Goal: Transaction & Acquisition: Purchase product/service

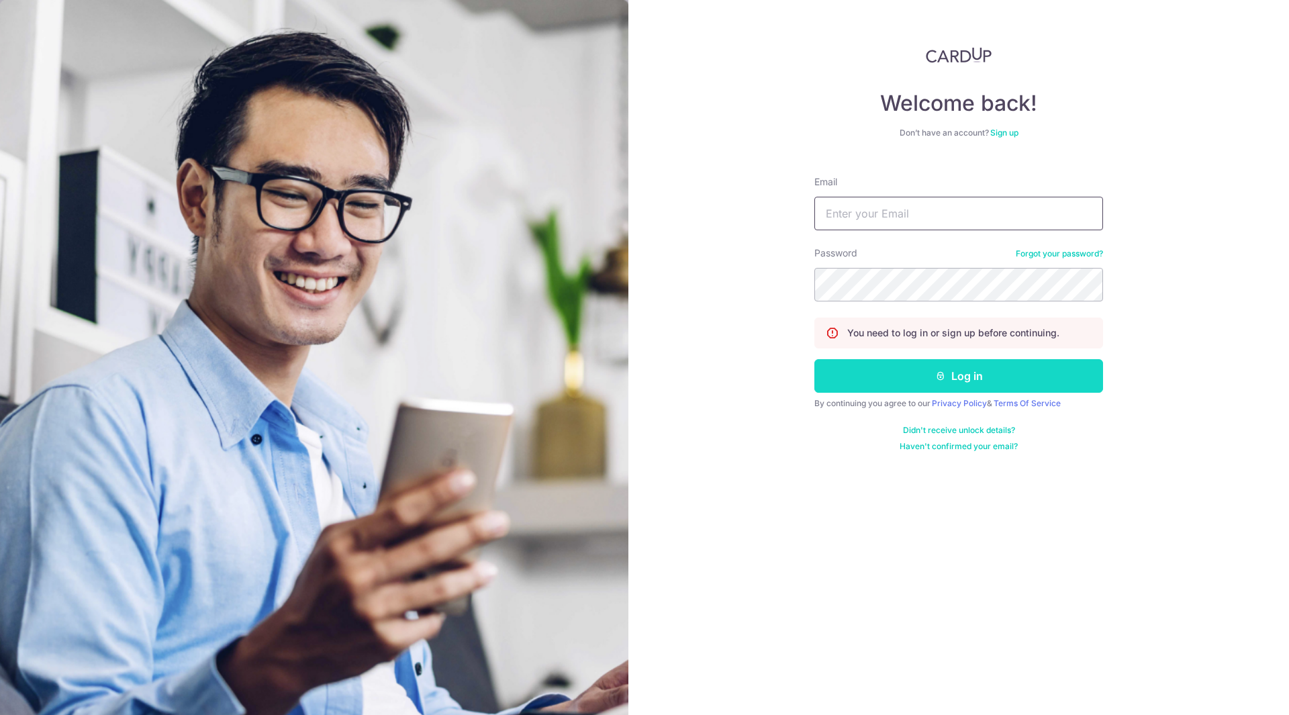
type input "[EMAIL_ADDRESS][DOMAIN_NAME]"
click at [937, 379] on icon "submit" at bounding box center [940, 376] width 11 height 11
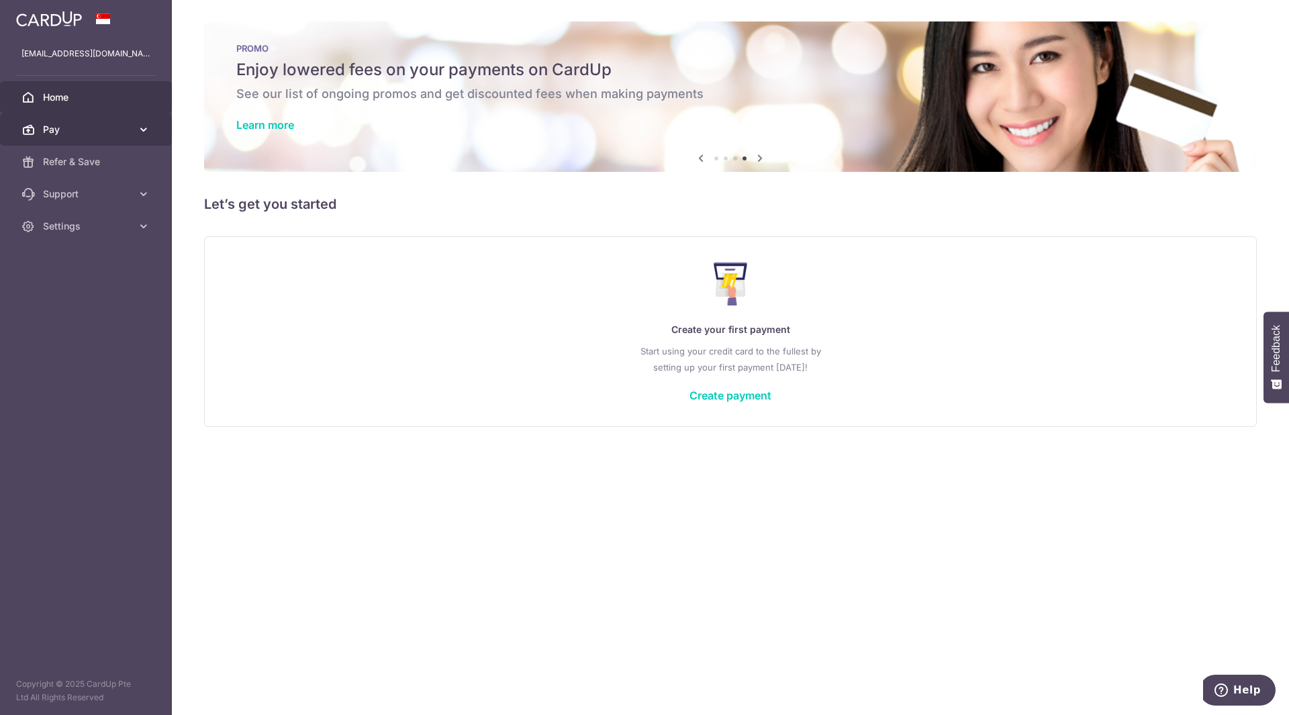
click at [54, 134] on span "Pay" at bounding box center [87, 129] width 89 height 13
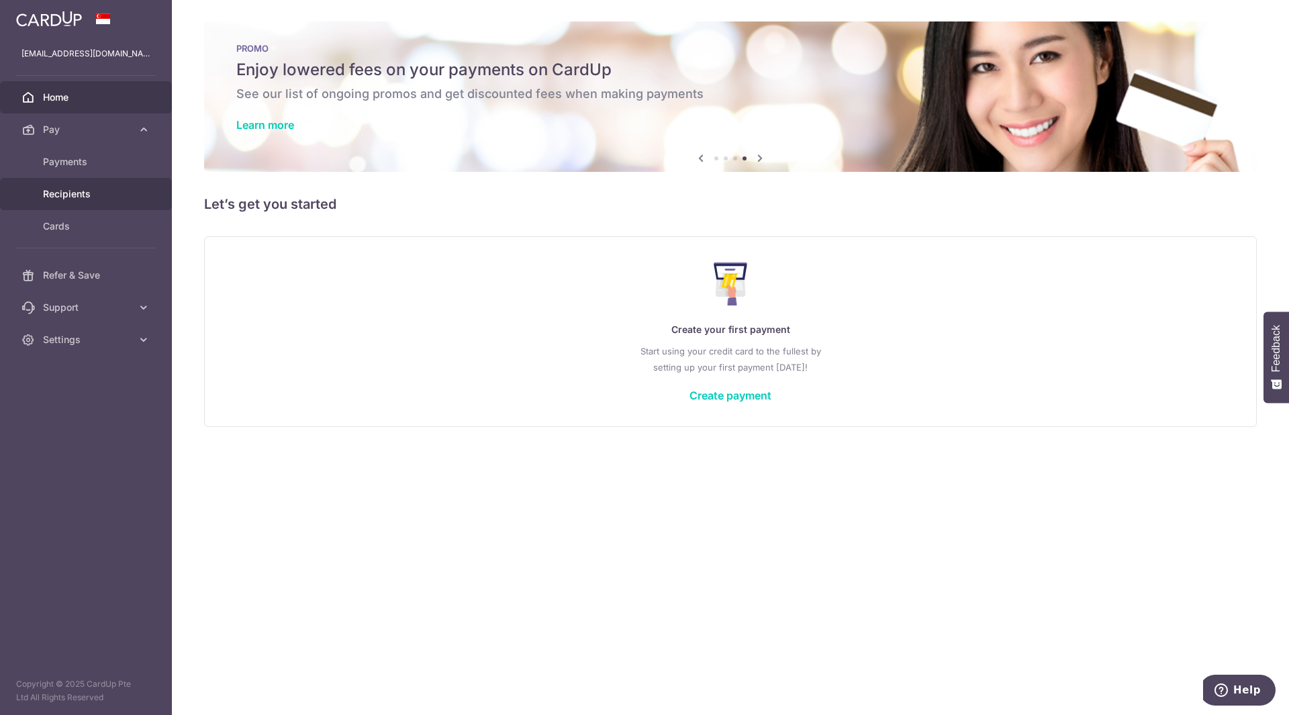
click at [55, 195] on span "Recipients" at bounding box center [87, 193] width 89 height 13
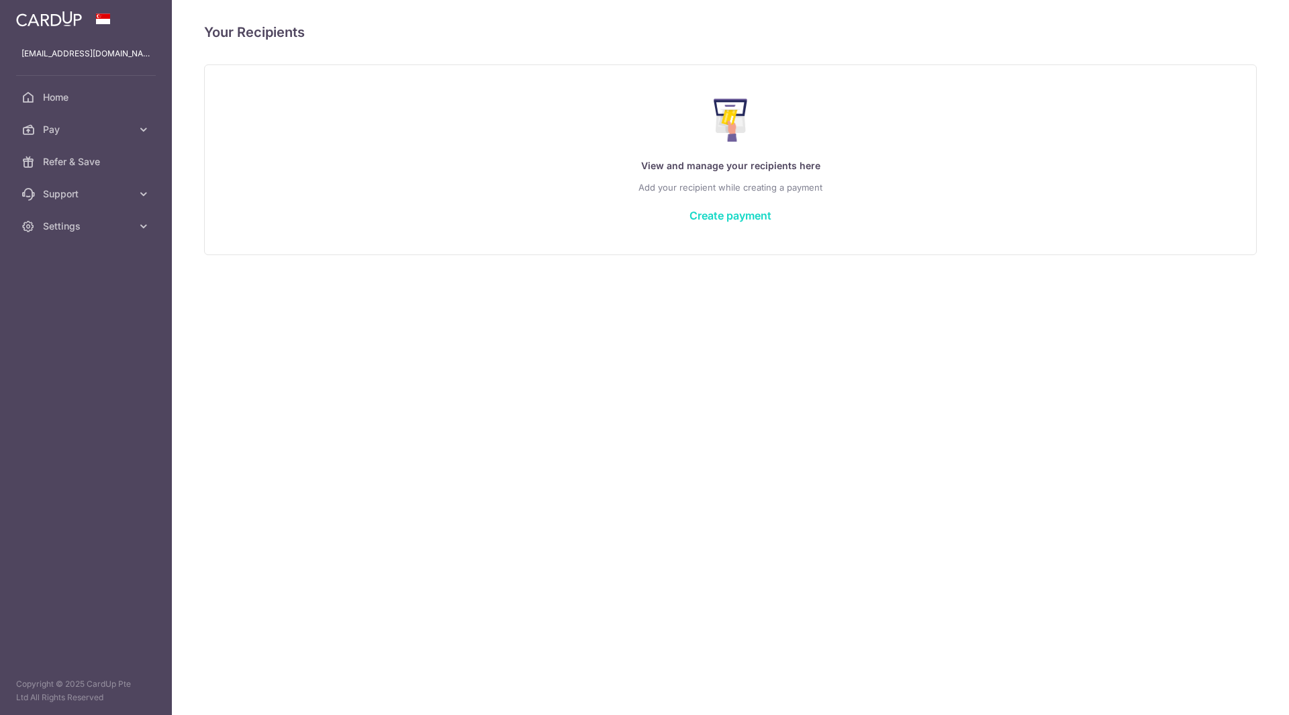
click at [769, 215] on link "Create payment" at bounding box center [731, 215] width 82 height 13
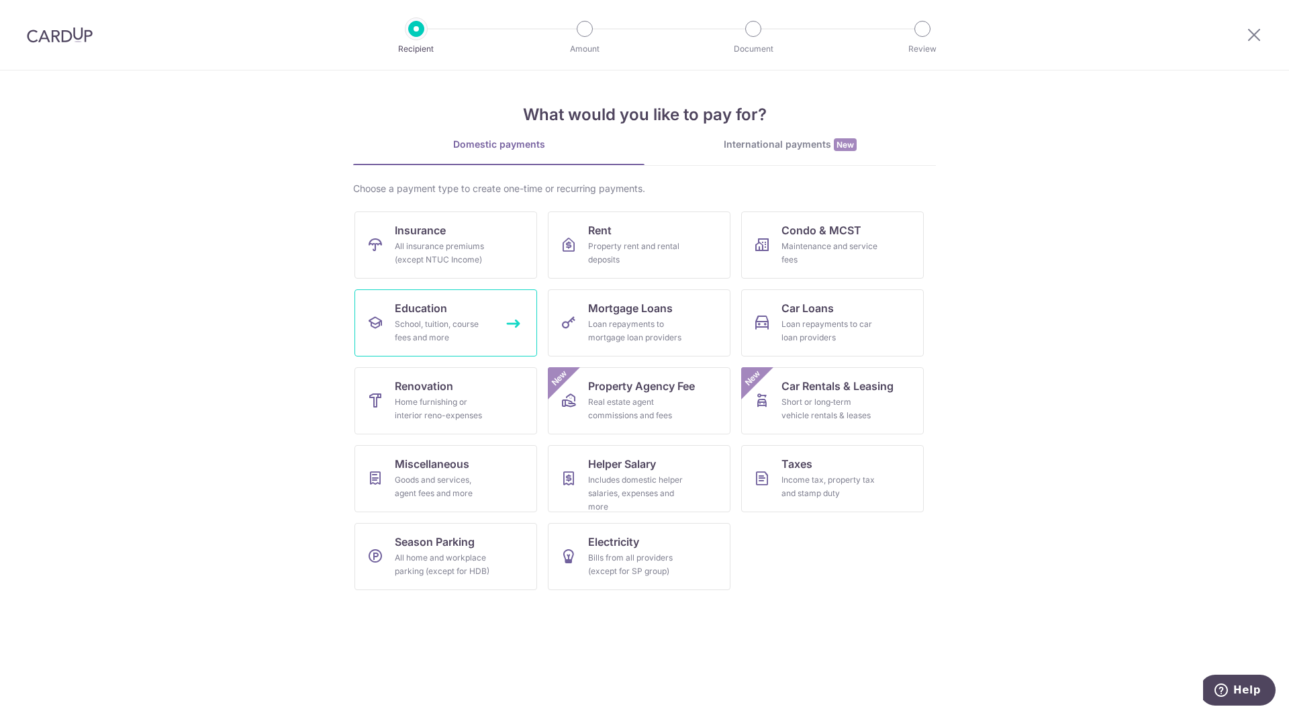
click at [459, 336] on div "School, tuition, course fees and more" at bounding box center [443, 331] width 97 height 27
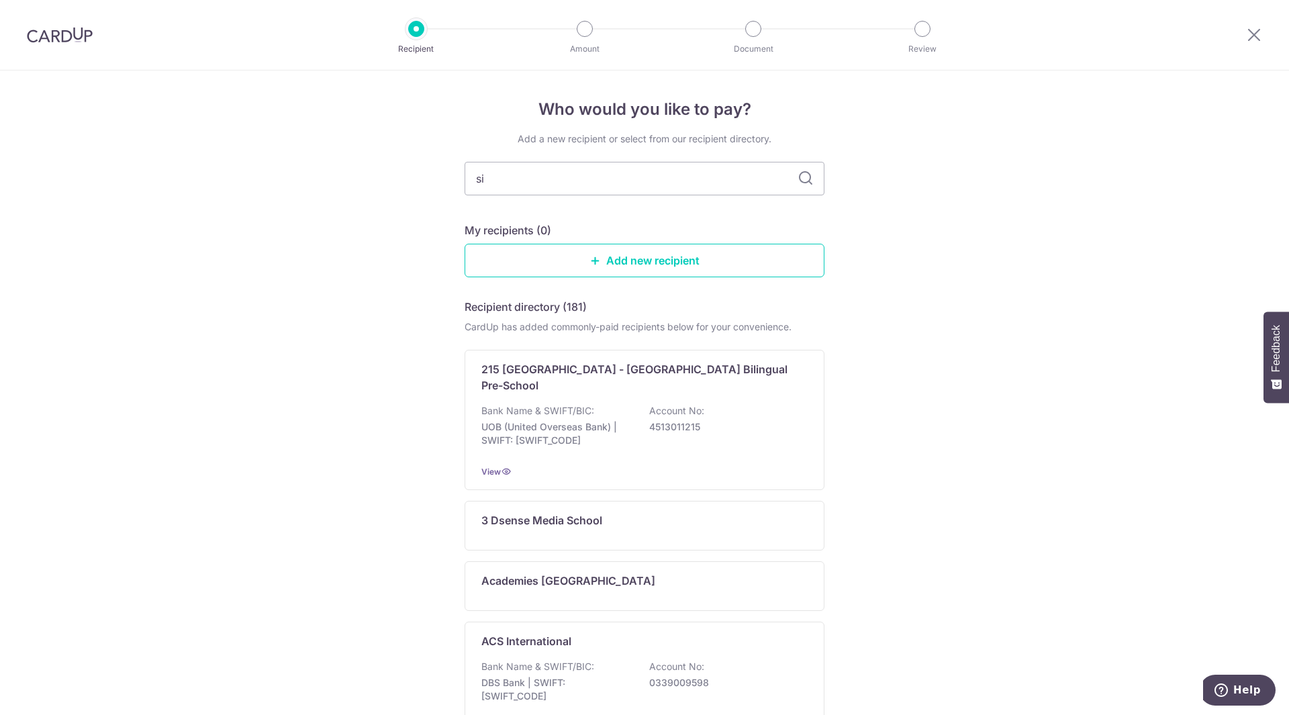
type input "sir"
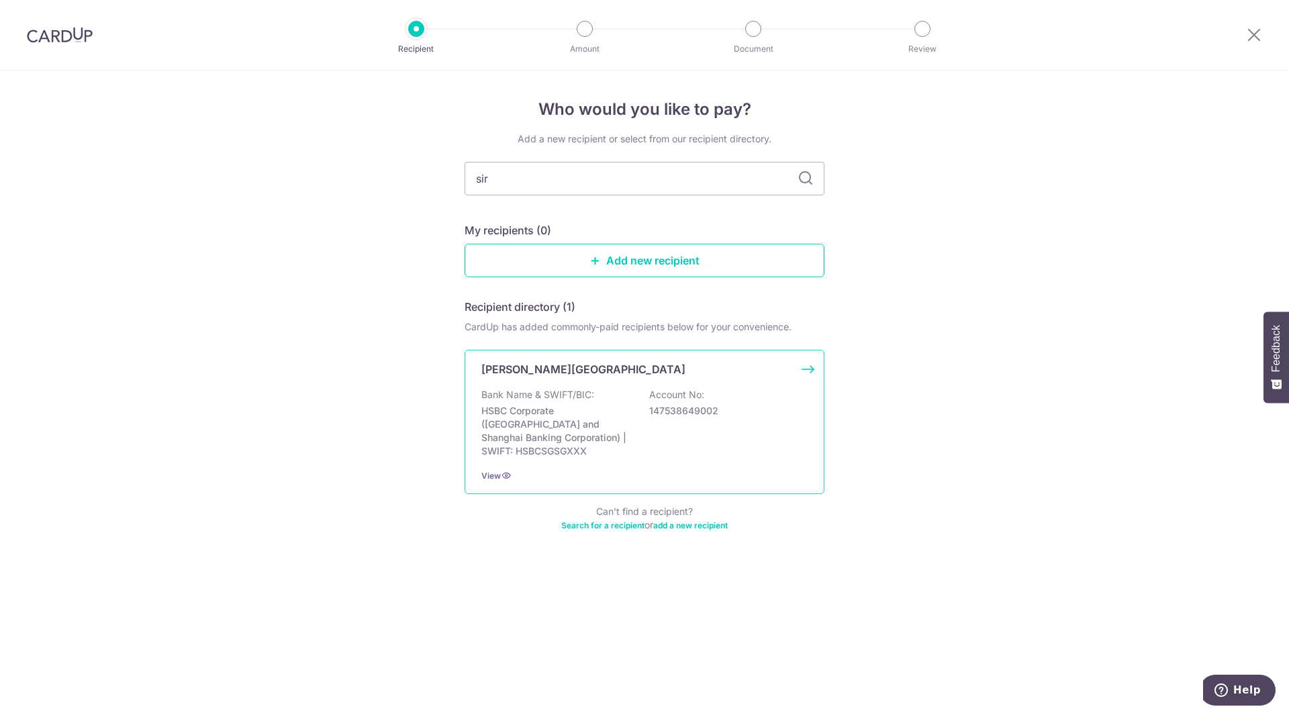
click at [653, 378] on div "Sir Manasseh Meyer International School Bank Name & SWIFT/BIC: HSBC Corporate (…" at bounding box center [645, 422] width 360 height 144
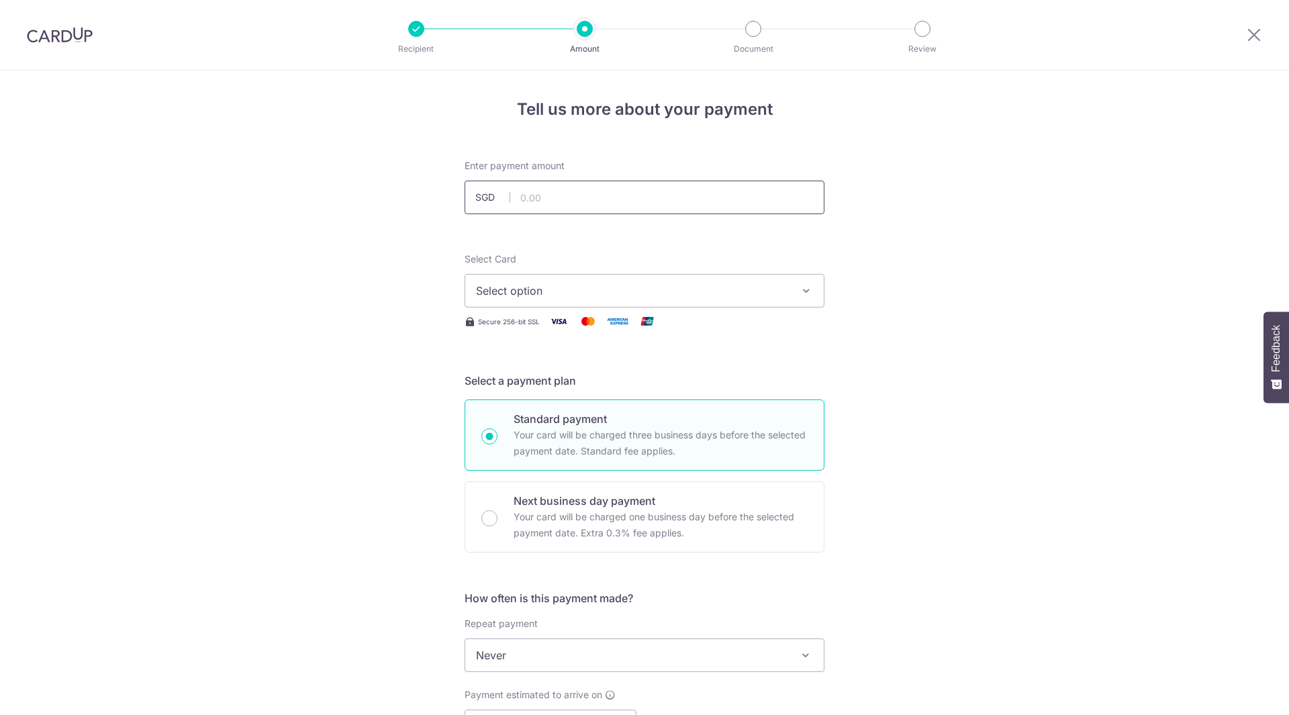
click at [559, 187] on input "text" at bounding box center [645, 198] width 360 height 34
type input "1,605.00"
click at [580, 282] on button "Select option" at bounding box center [645, 291] width 360 height 34
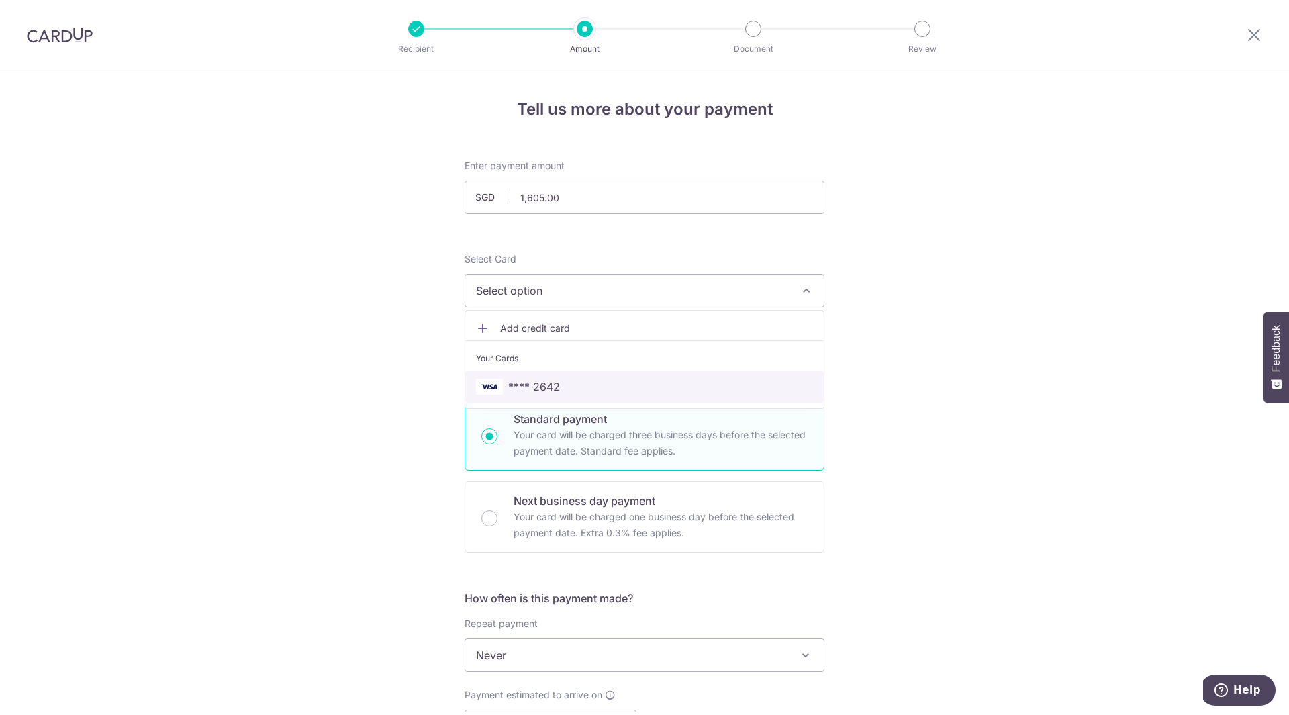
click at [530, 386] on span "**** 2642" at bounding box center [534, 387] width 52 height 16
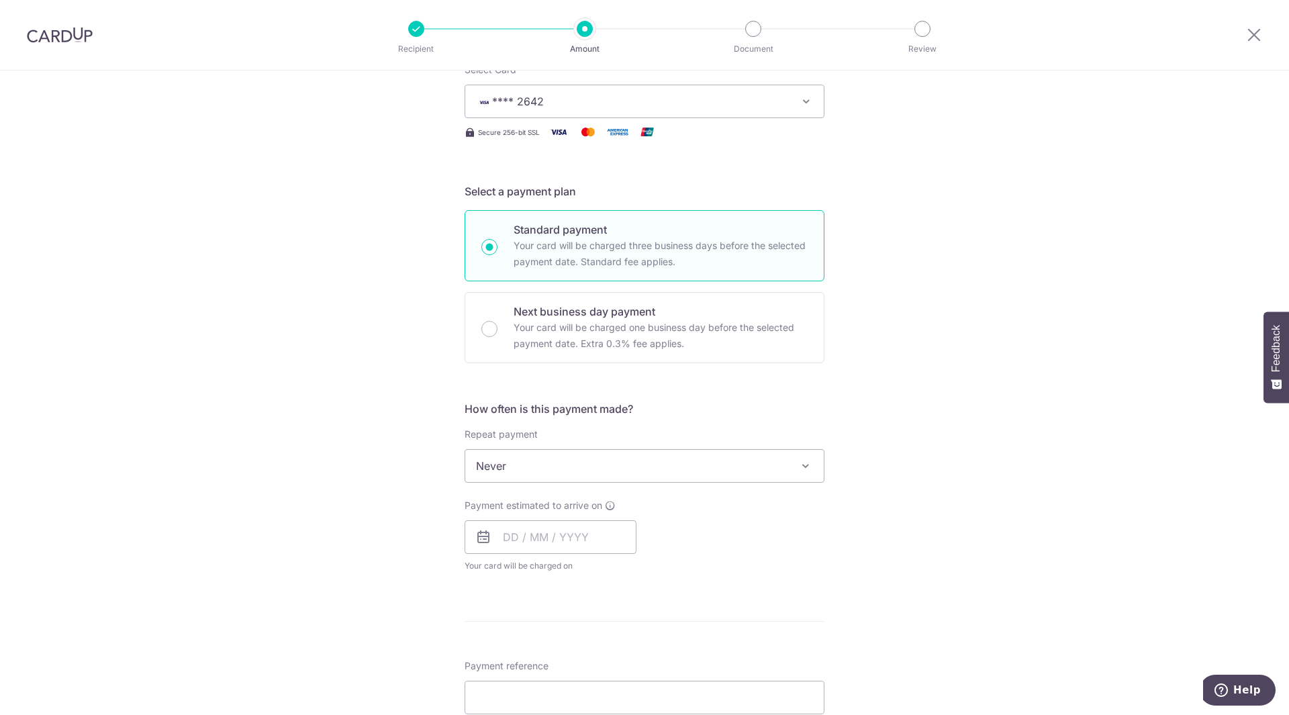
scroll to position [201, 0]
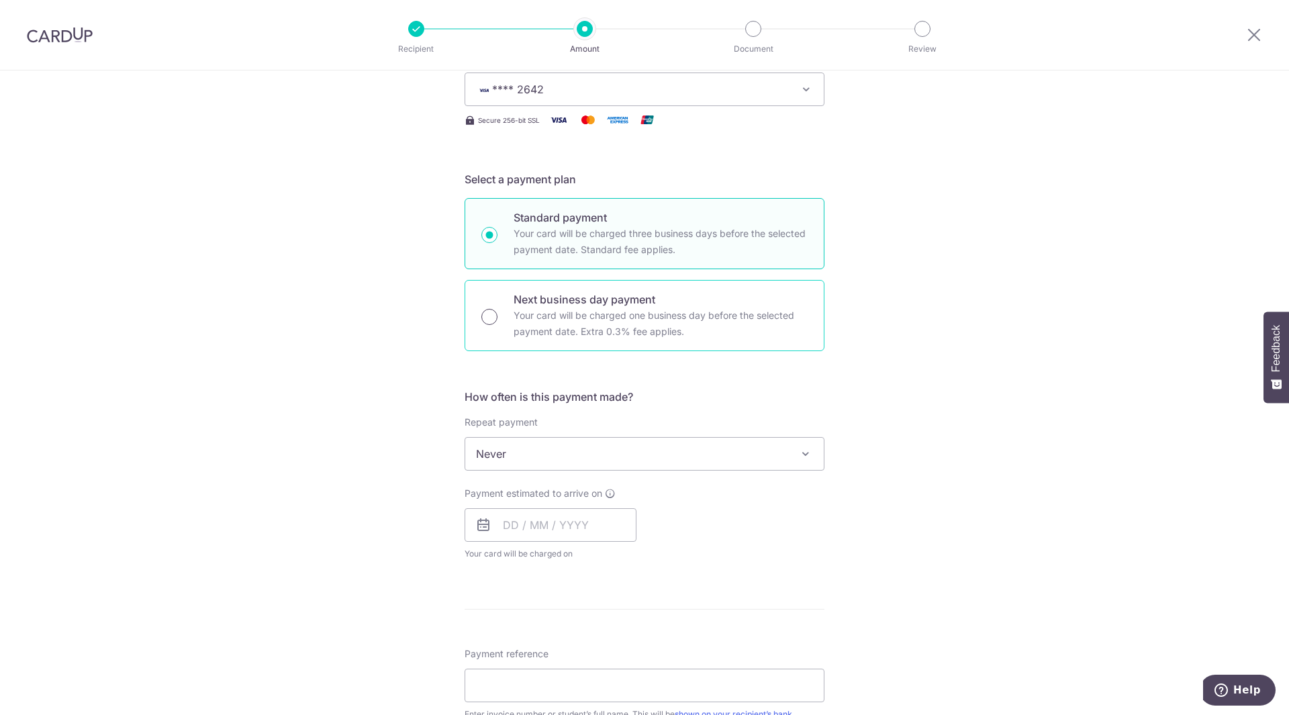
click at [485, 310] on input "Next business day payment Your card will be charged one business day before the…" at bounding box center [489, 317] width 16 height 16
radio input "true"
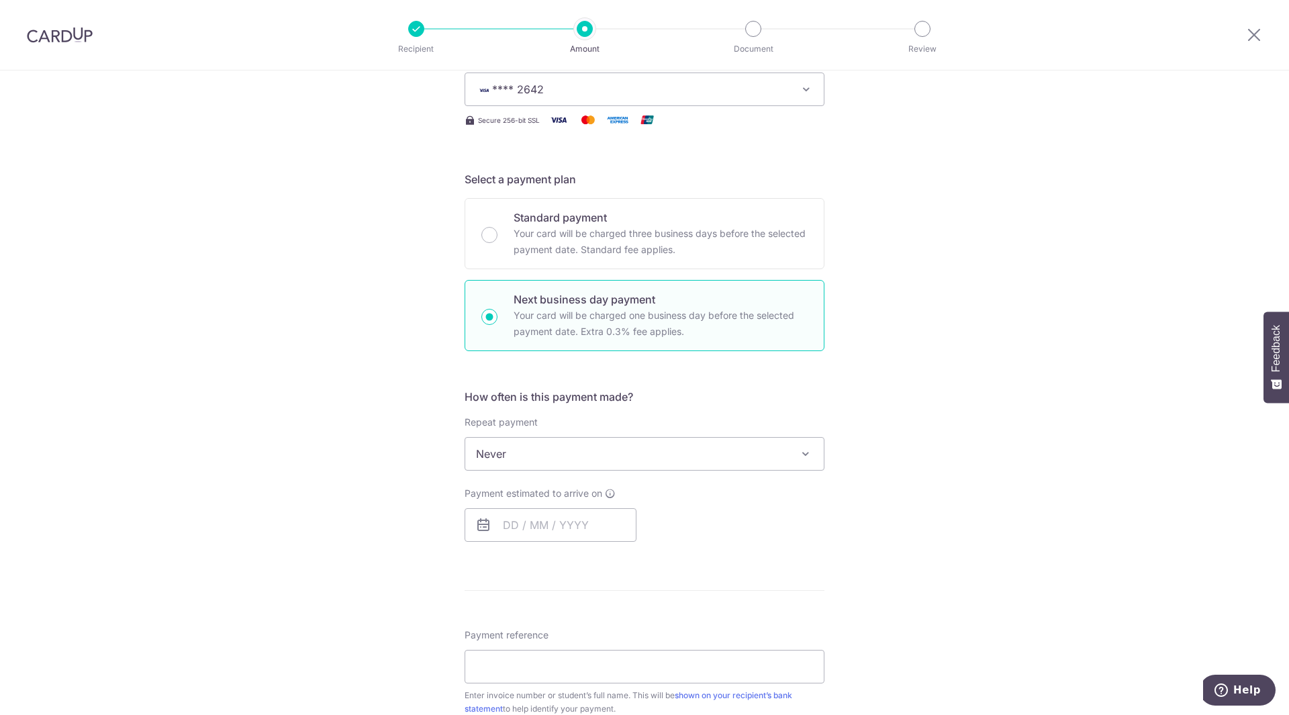
scroll to position [403, 0]
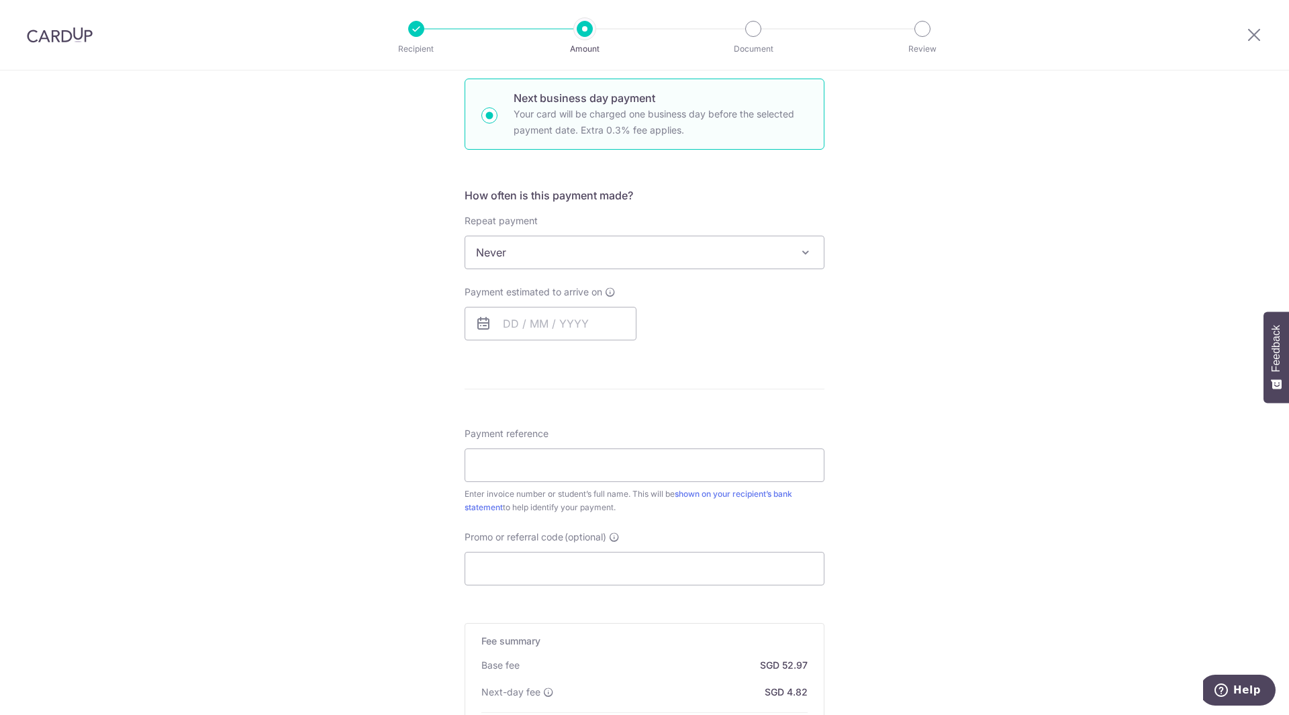
click at [849, 414] on div "Tell us more about your payment Enter payment amount SGD 1,605.00 1605.00 Selec…" at bounding box center [644, 298] width 1289 height 1261
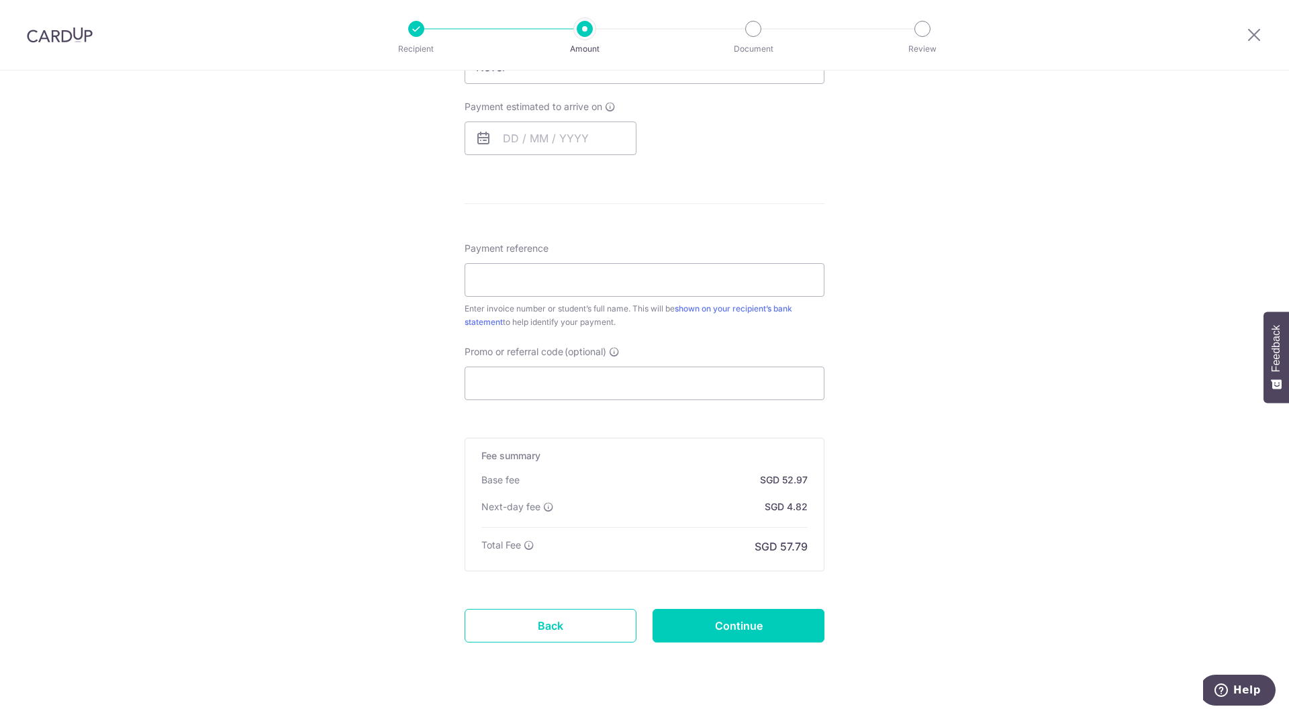
scroll to position [604, 0]
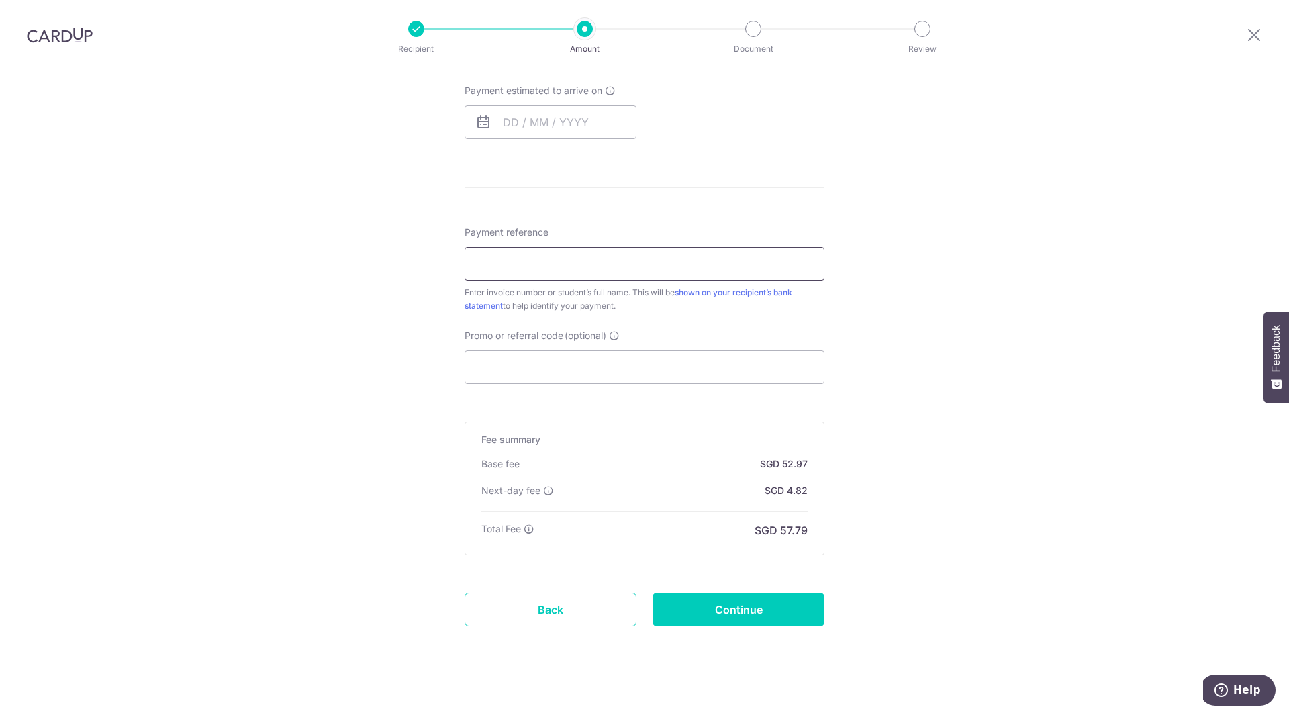
click at [545, 265] on input "Payment reference" at bounding box center [645, 264] width 360 height 34
click at [518, 369] on input "Promo or referral code (optional)" at bounding box center [645, 367] width 360 height 34
click at [512, 273] on input "Payment reference" at bounding box center [645, 264] width 360 height 34
paste input "Enrolment Fee - Rafaella Bessoni De"
click at [650, 265] on input "Enrolment Fee - Rafaella Bessoni de" at bounding box center [645, 264] width 360 height 34
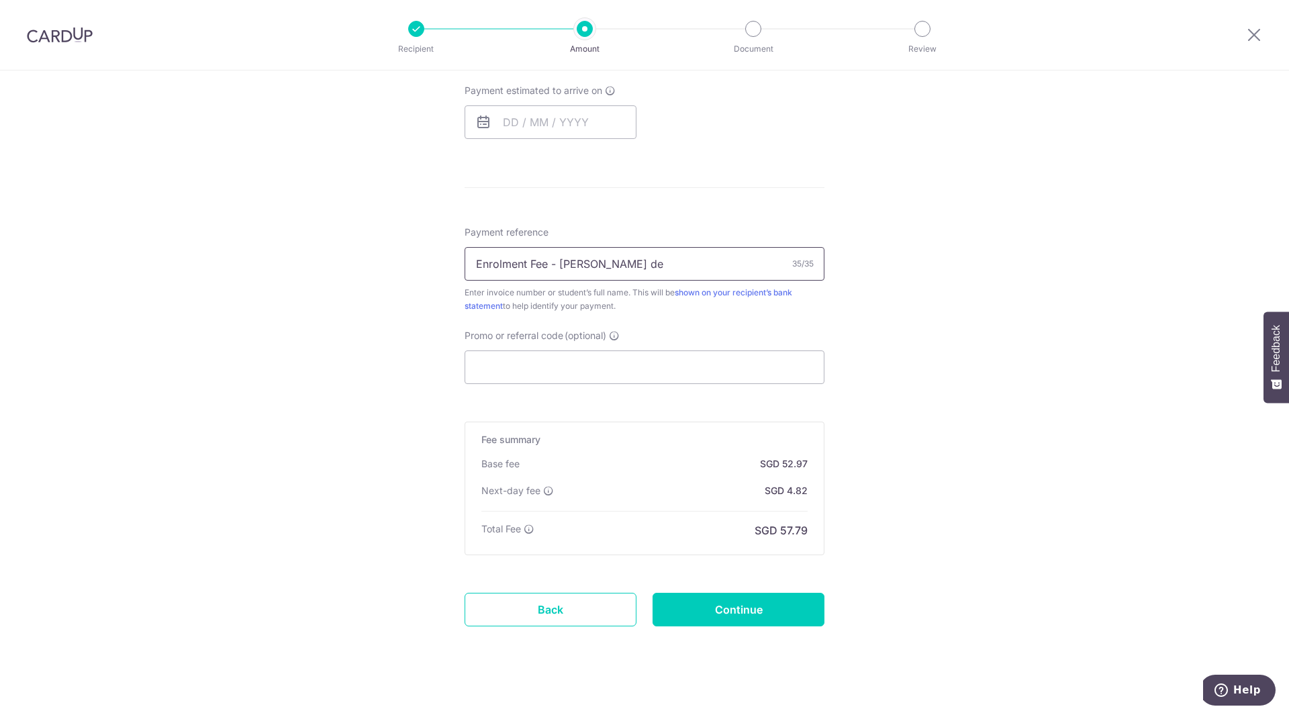
click at [650, 265] on input "Enrolment Fee - Rafaella Bessoni de" at bounding box center [645, 264] width 360 height 34
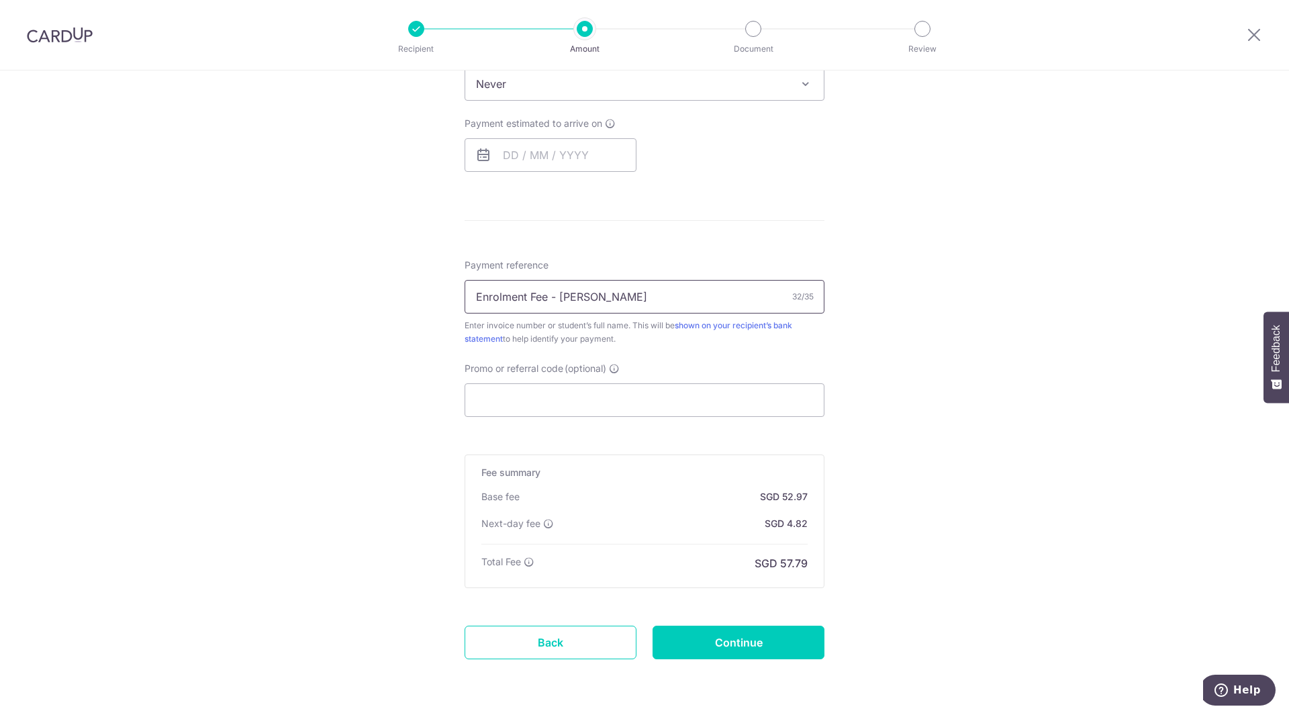
scroll to position [616, 0]
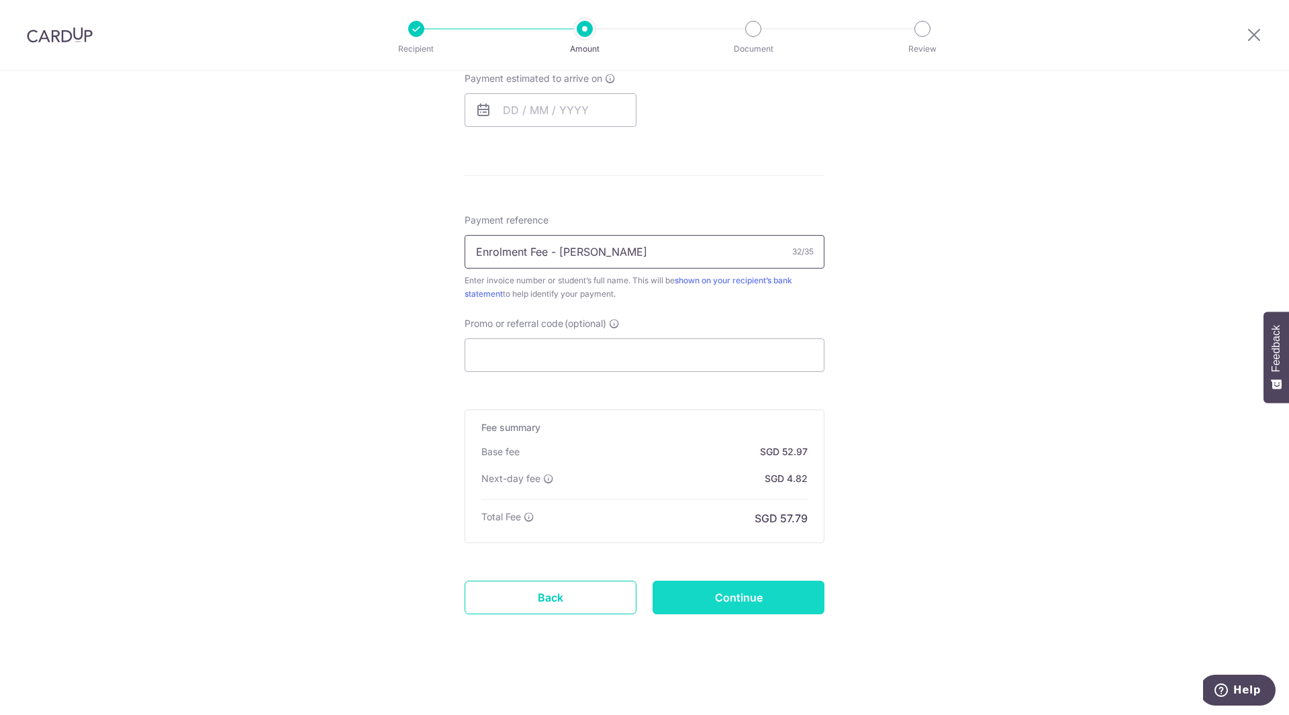
type input "Enrolment Fee - [PERSON_NAME]"
click at [727, 591] on input "Continue" at bounding box center [739, 598] width 172 height 34
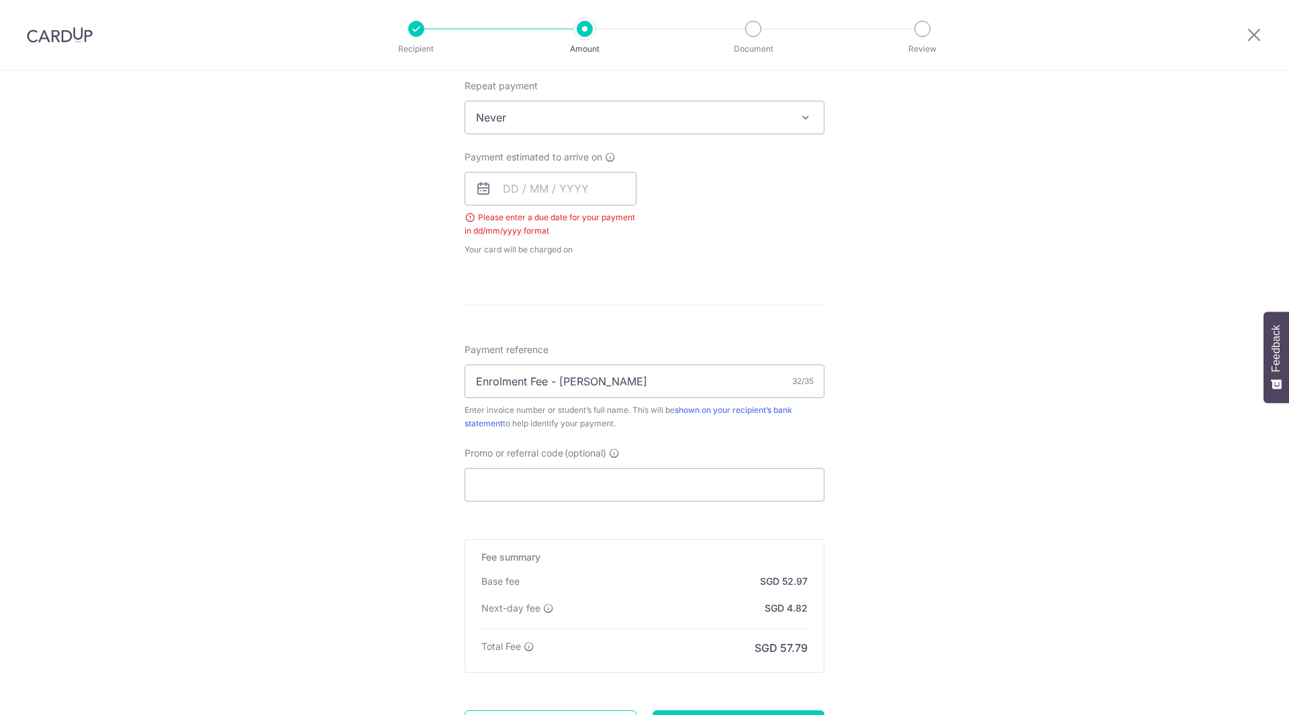
scroll to position [533, 0]
click at [480, 190] on icon at bounding box center [483, 193] width 16 height 16
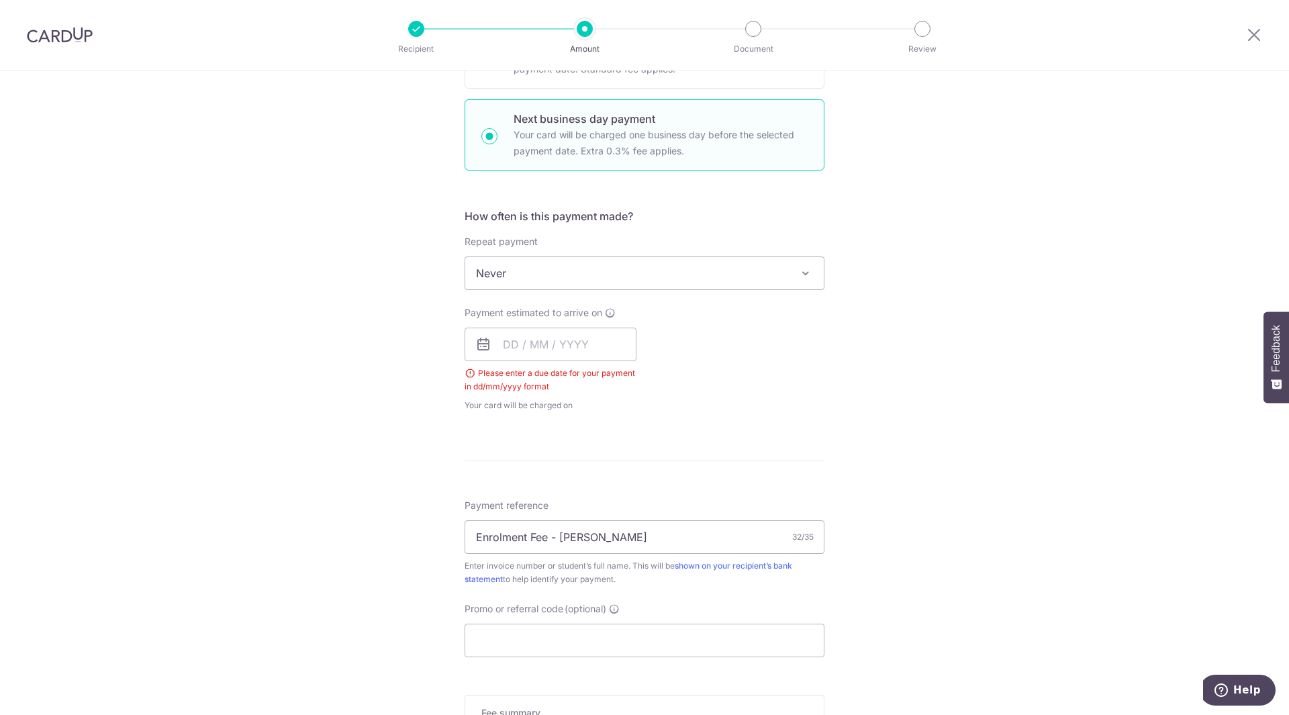
scroll to position [332, 0]
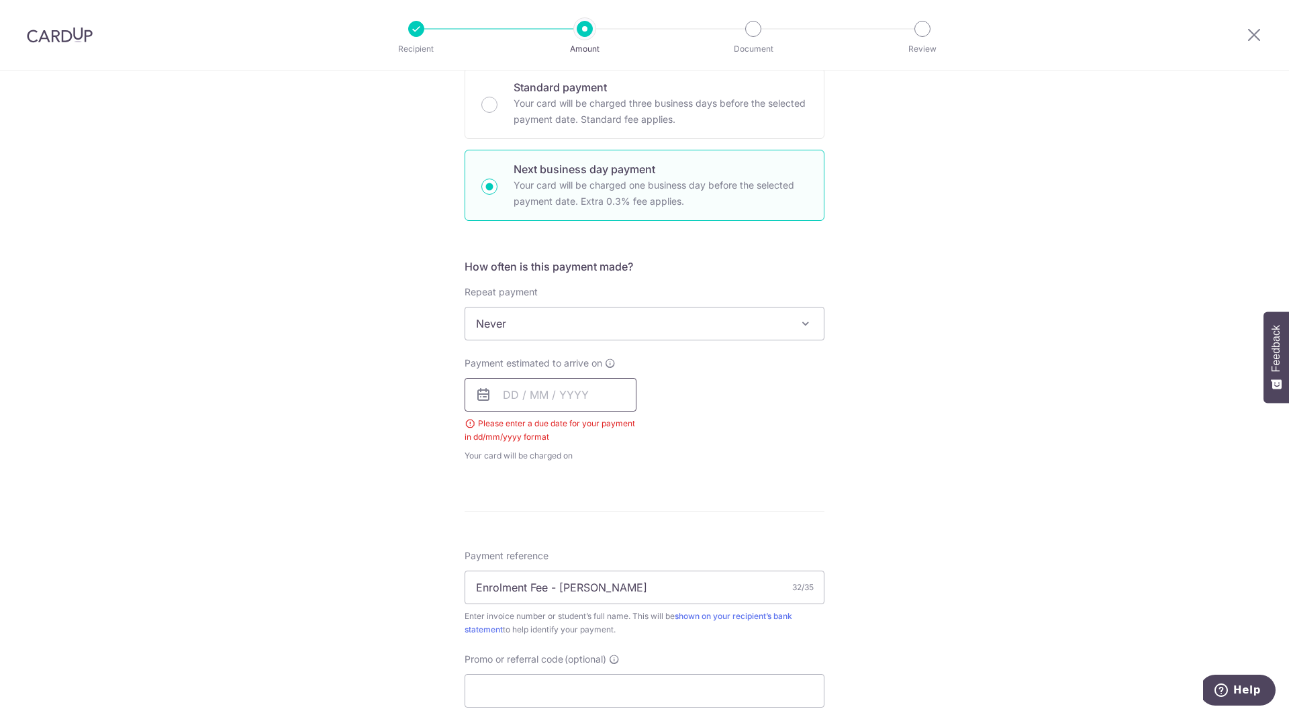
click at [569, 406] on input "text" at bounding box center [551, 395] width 172 height 34
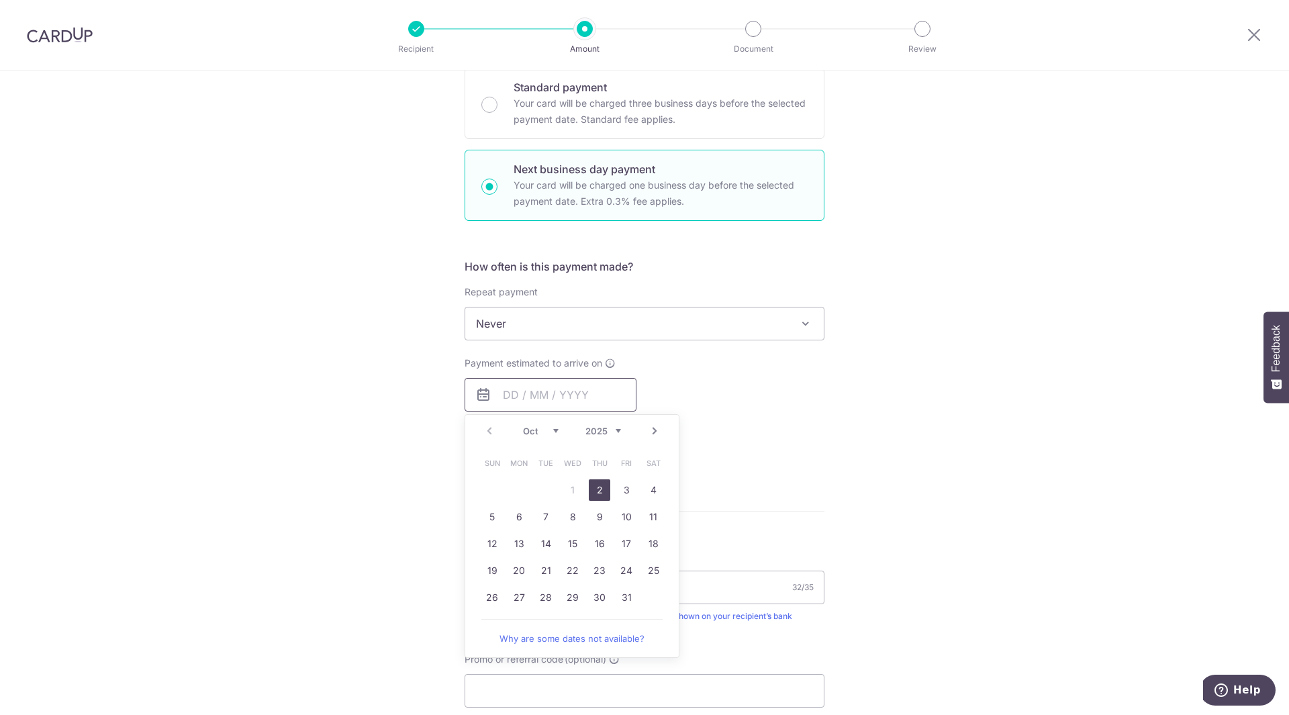
click at [499, 391] on input "text" at bounding box center [551, 395] width 172 height 34
click at [598, 489] on link "2" at bounding box center [599, 489] width 21 height 21
type input "[DATE]"
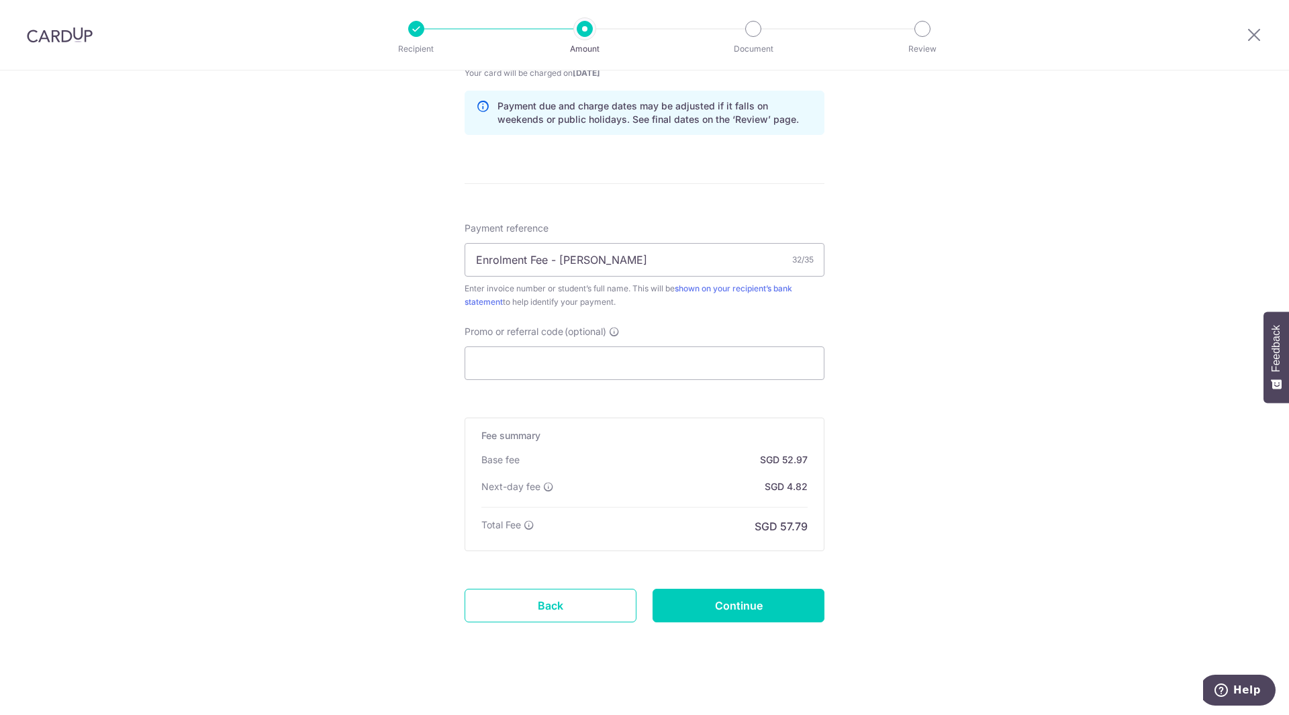
scroll to position [690, 0]
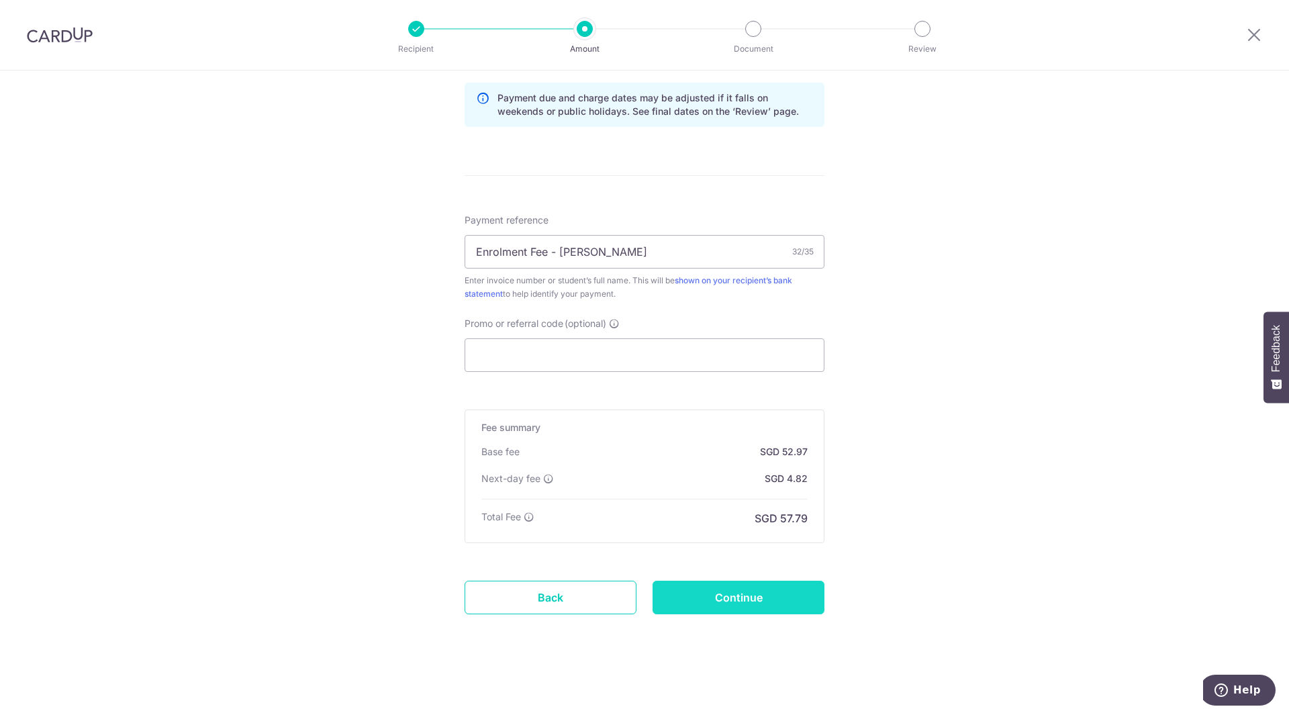
click at [747, 592] on input "Continue" at bounding box center [739, 598] width 172 height 34
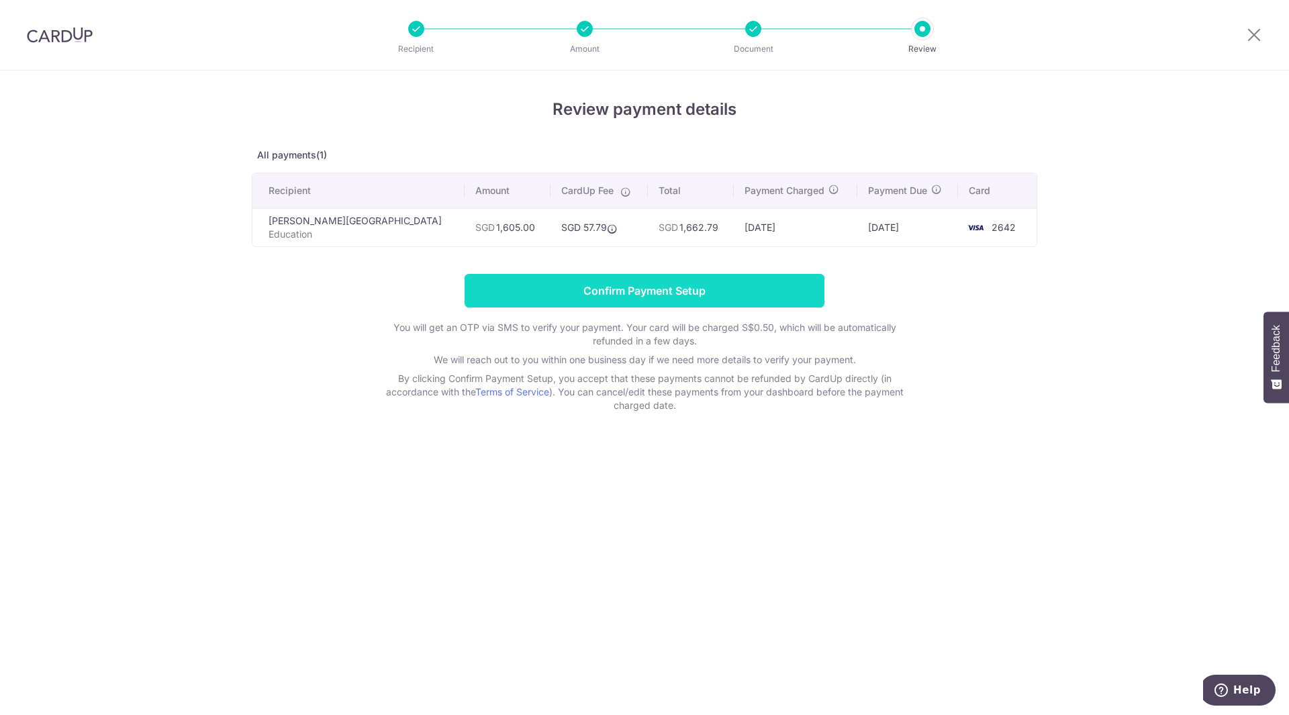
click at [679, 285] on input "Confirm Payment Setup" at bounding box center [645, 291] width 360 height 34
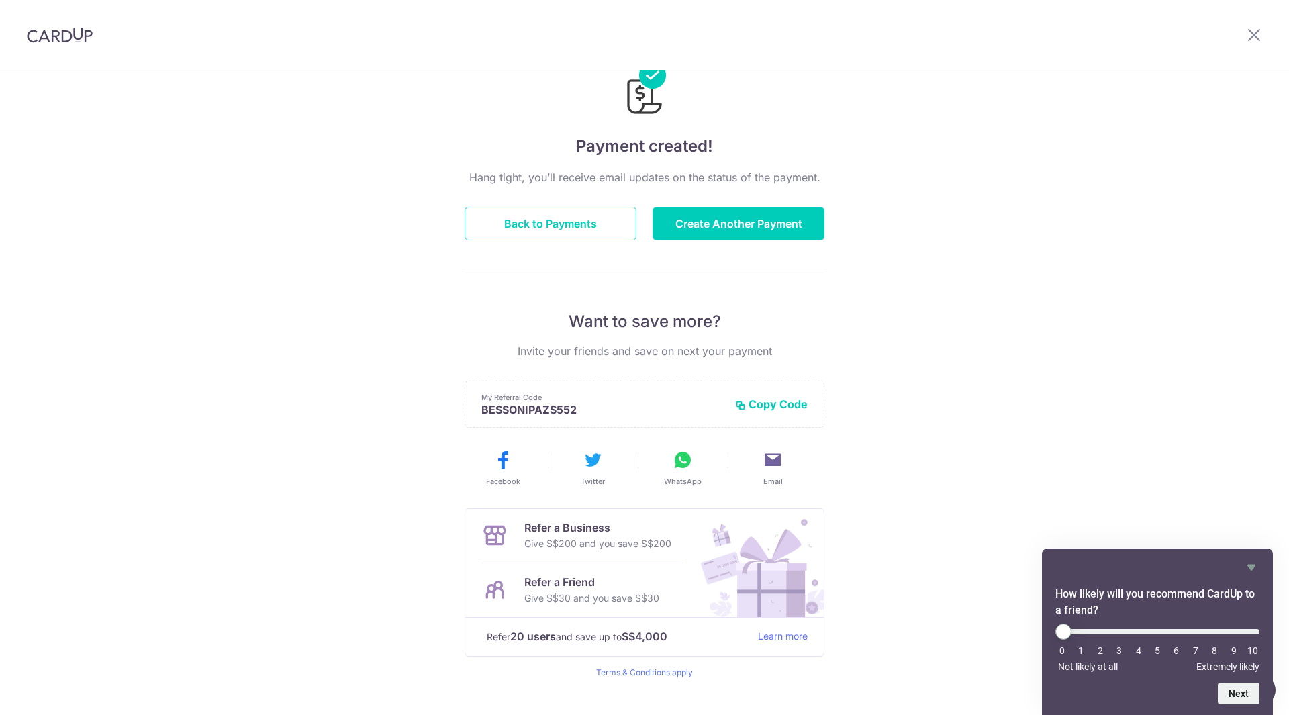
scroll to position [73, 0]
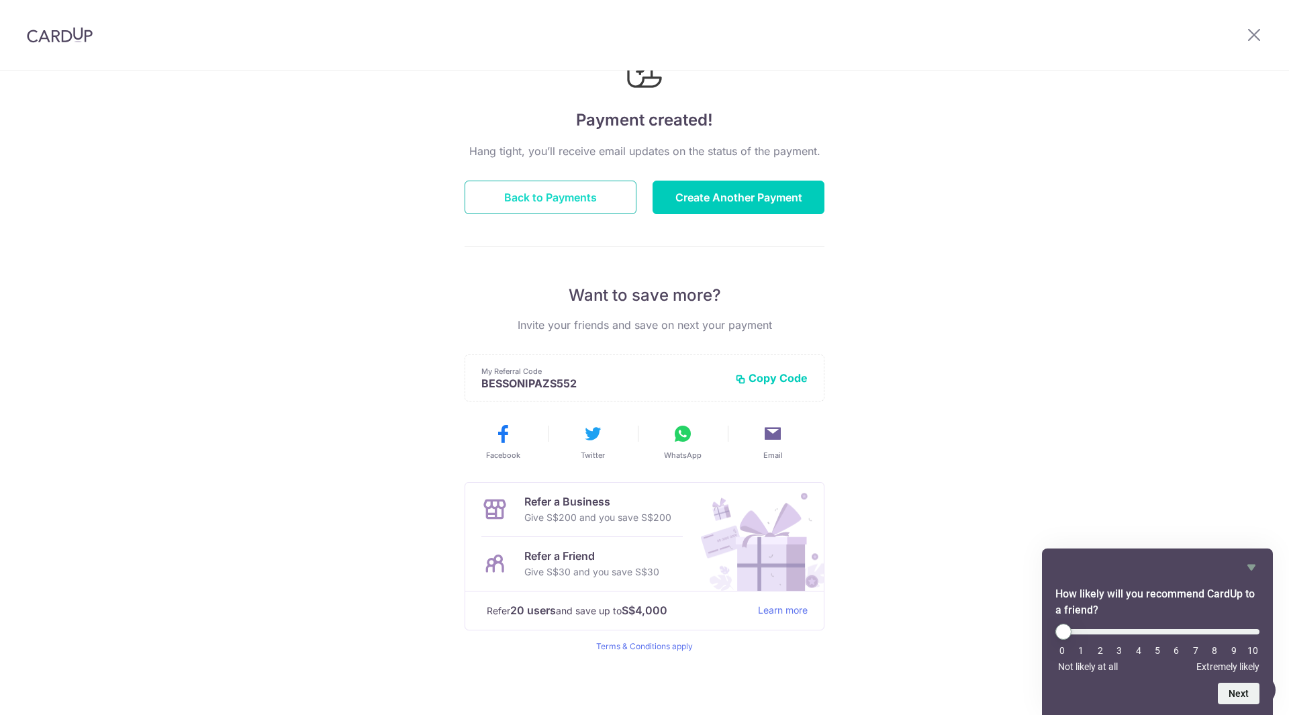
click at [551, 191] on button "Back to Payments" at bounding box center [551, 198] width 172 height 34
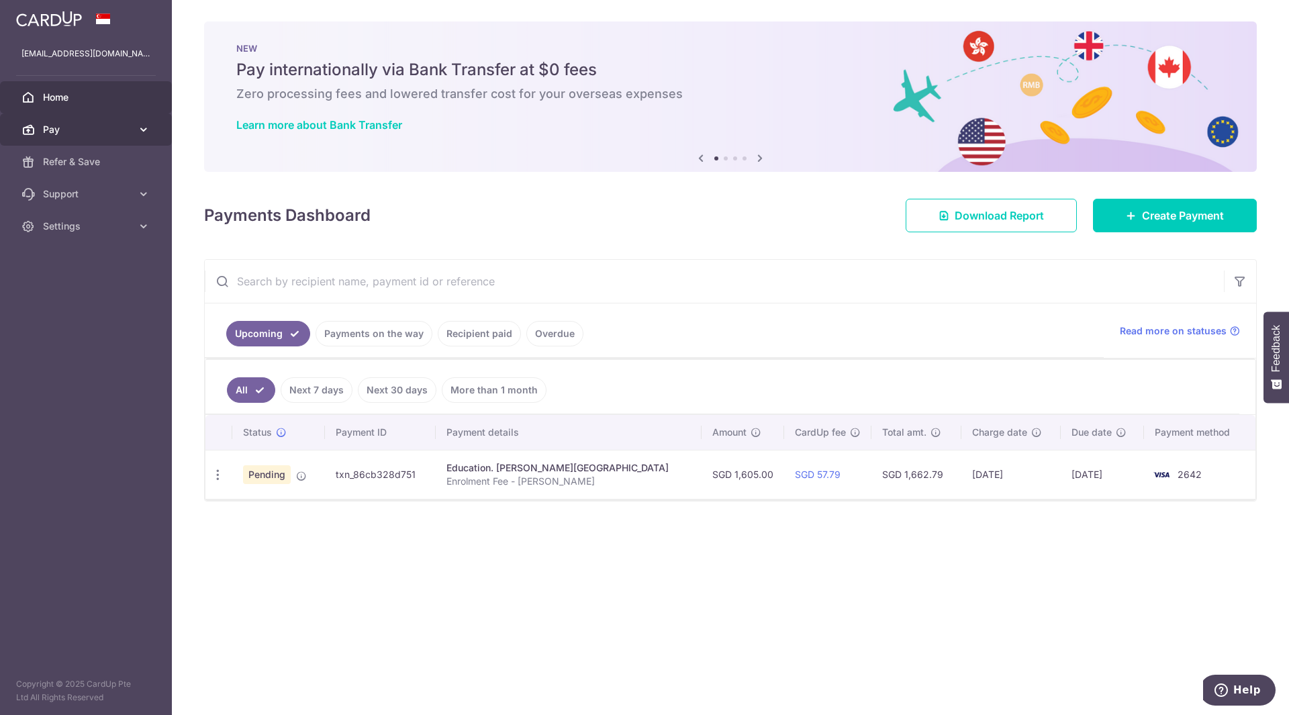
click at [87, 133] on span "Pay" at bounding box center [87, 129] width 89 height 13
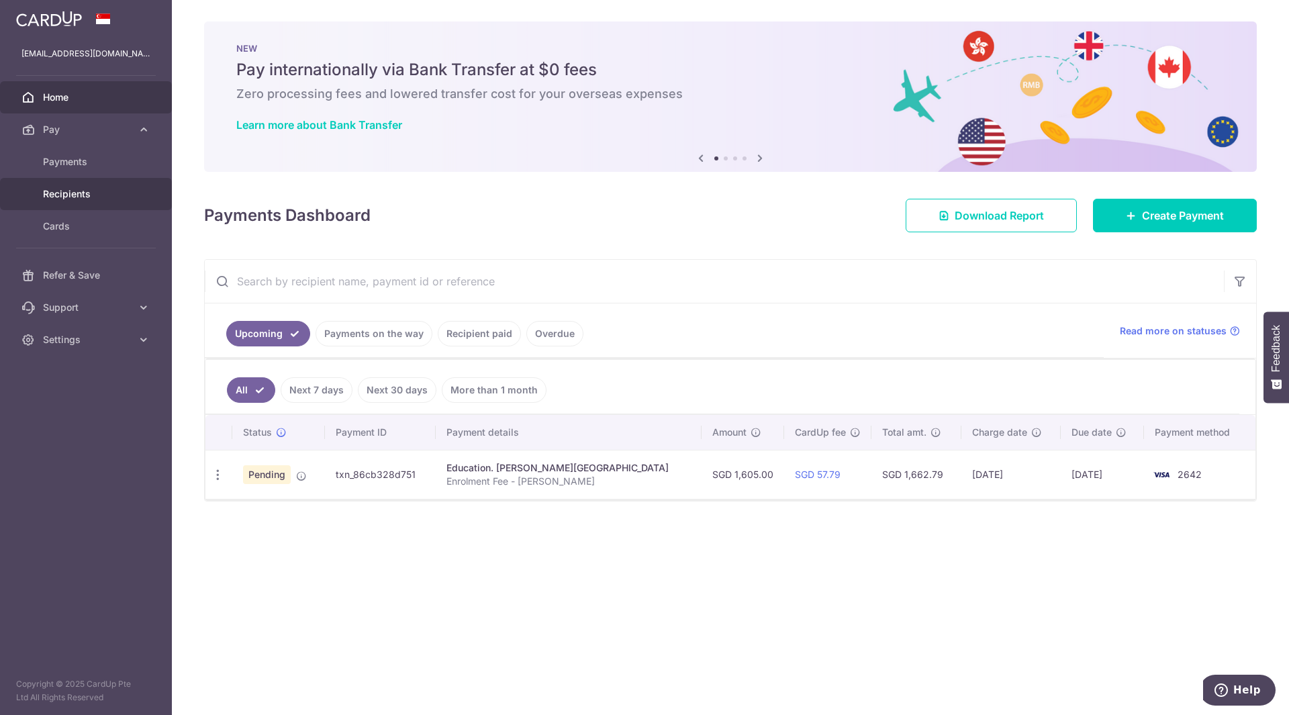
click at [66, 191] on span "Recipients" at bounding box center [87, 193] width 89 height 13
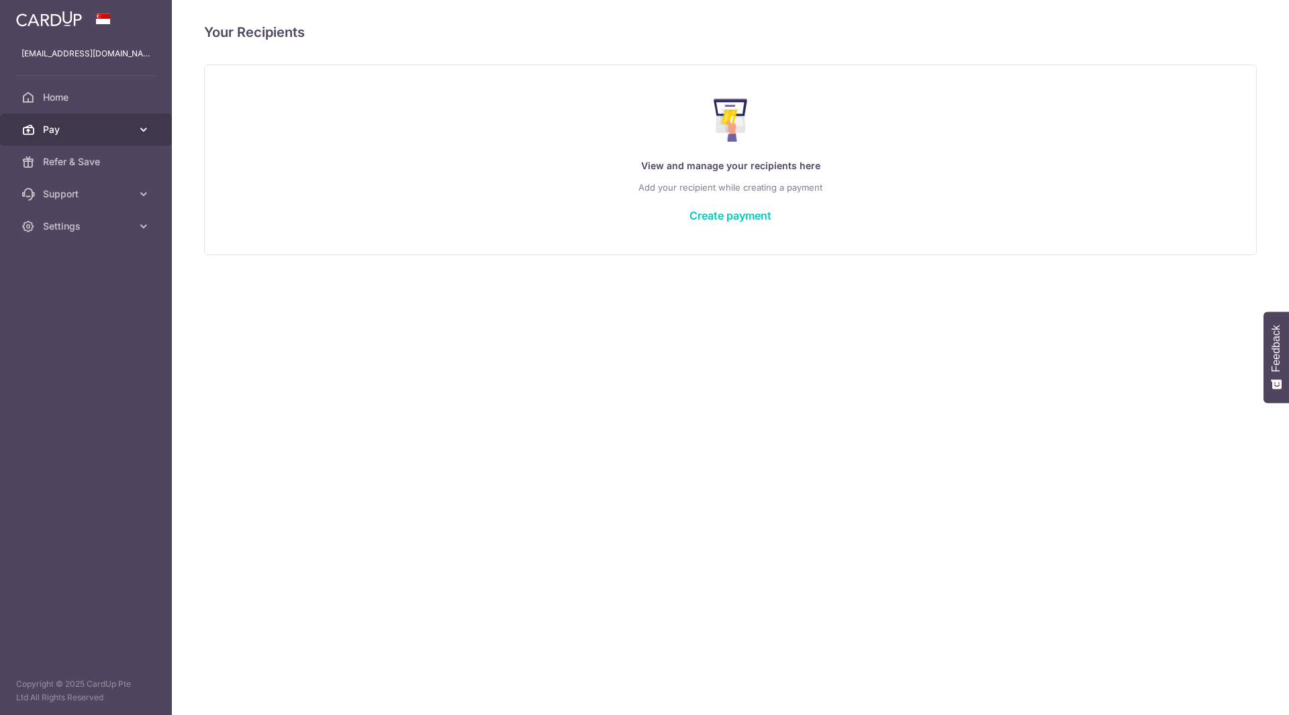
click at [133, 132] on link "Pay" at bounding box center [86, 129] width 172 height 32
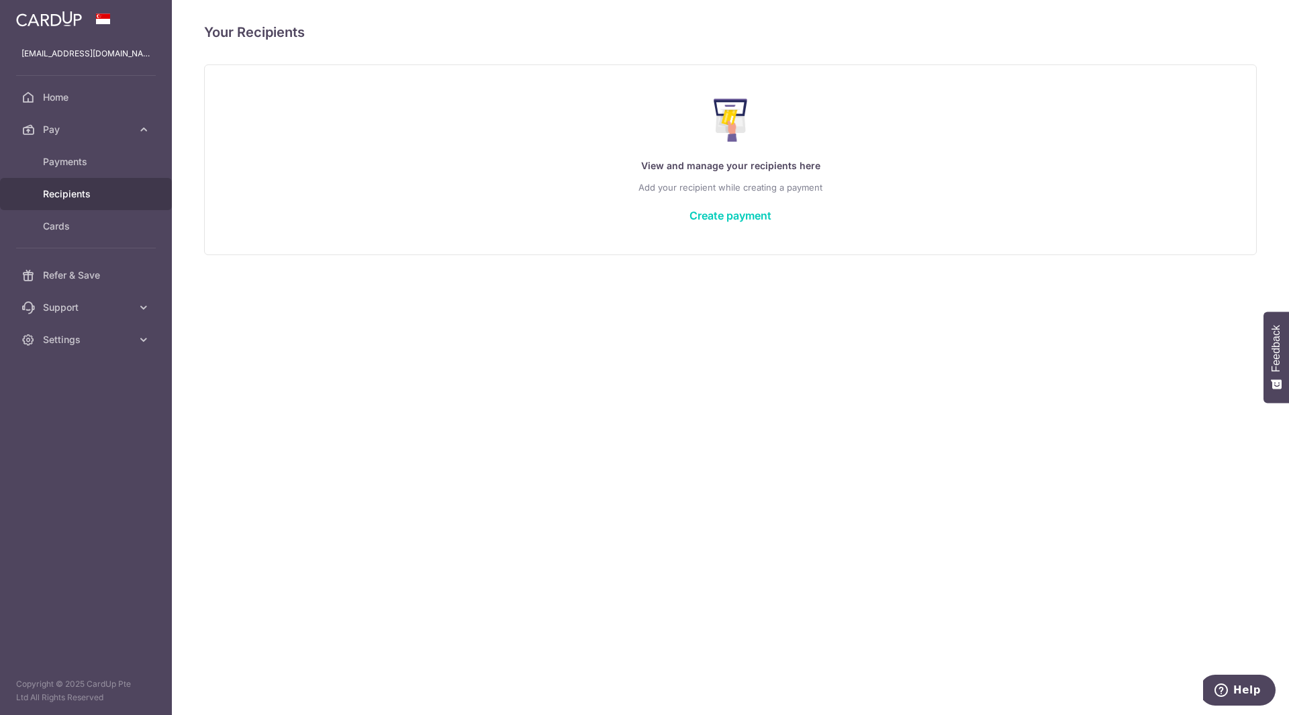
click at [76, 191] on span "Recipients" at bounding box center [87, 193] width 89 height 13
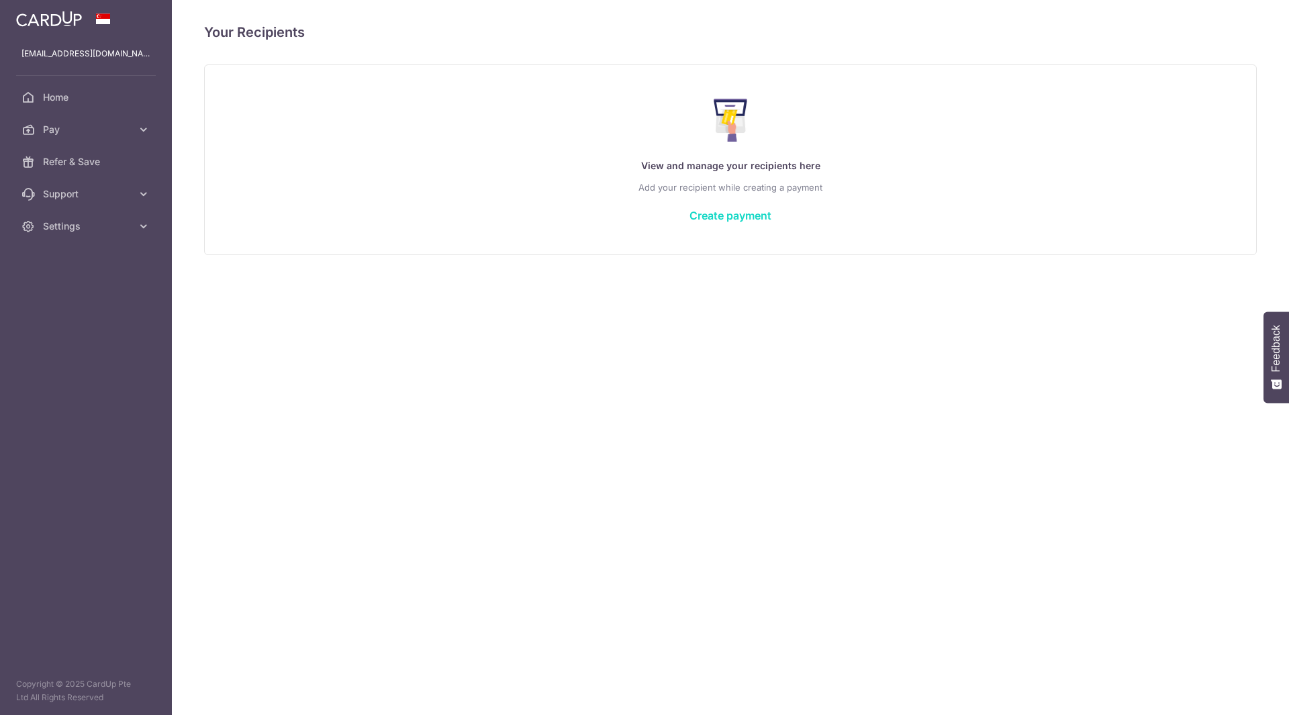
click at [754, 221] on link "Create payment" at bounding box center [731, 215] width 82 height 13
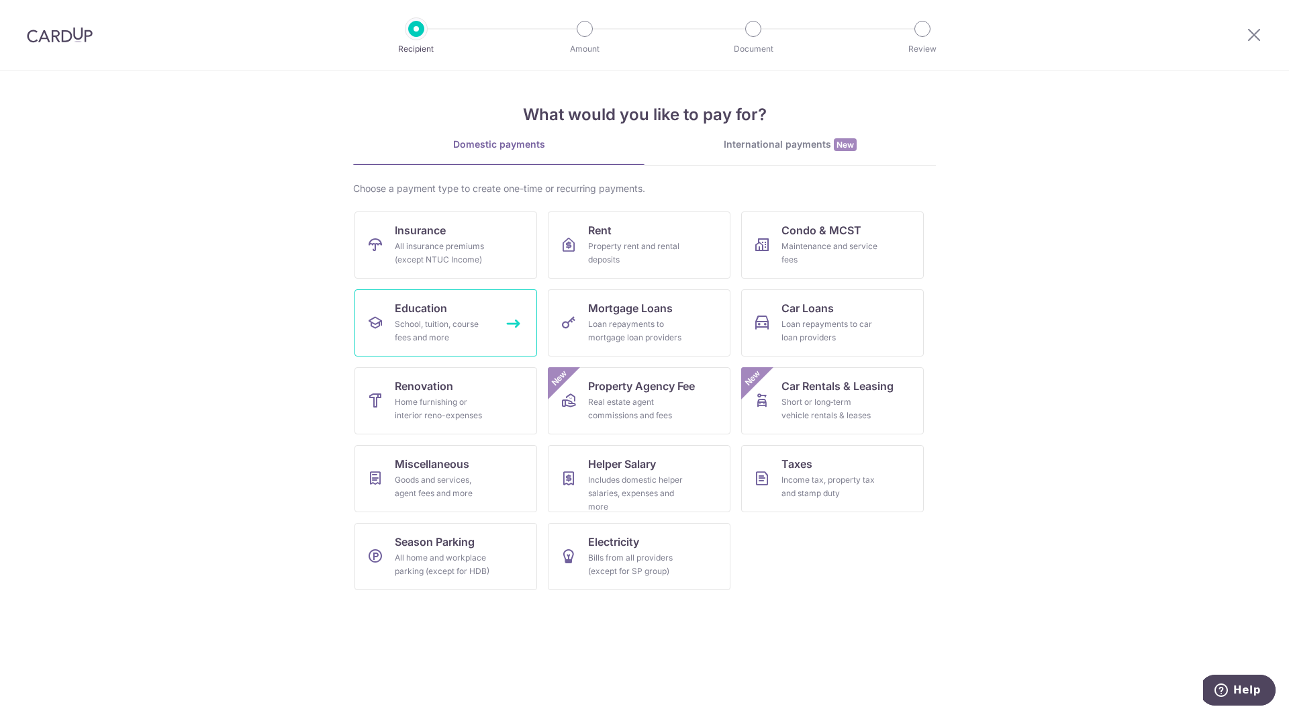
click at [454, 328] on div "School, tuition, course fees and more" at bounding box center [443, 331] width 97 height 27
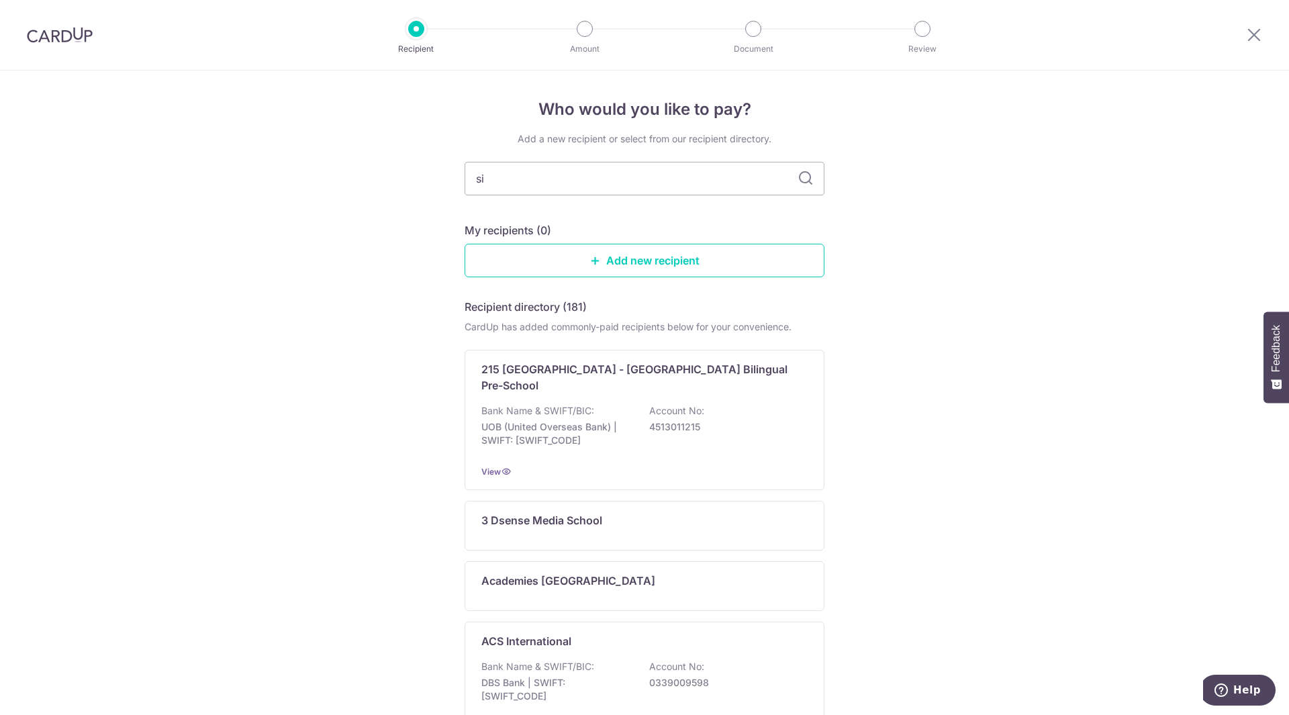
type input "sir"
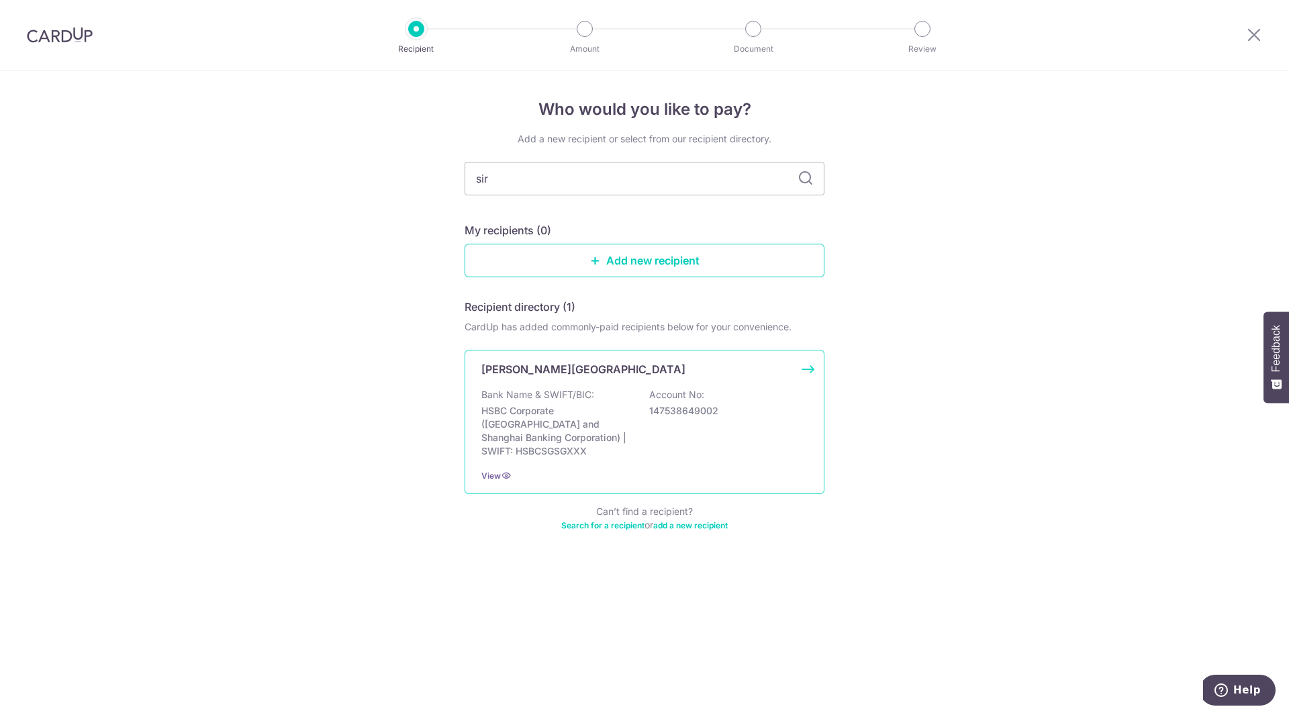
click at [567, 384] on div "Sir Manasseh Meyer International School Bank Name & SWIFT/BIC: HSBC Corporate (…" at bounding box center [645, 422] width 360 height 144
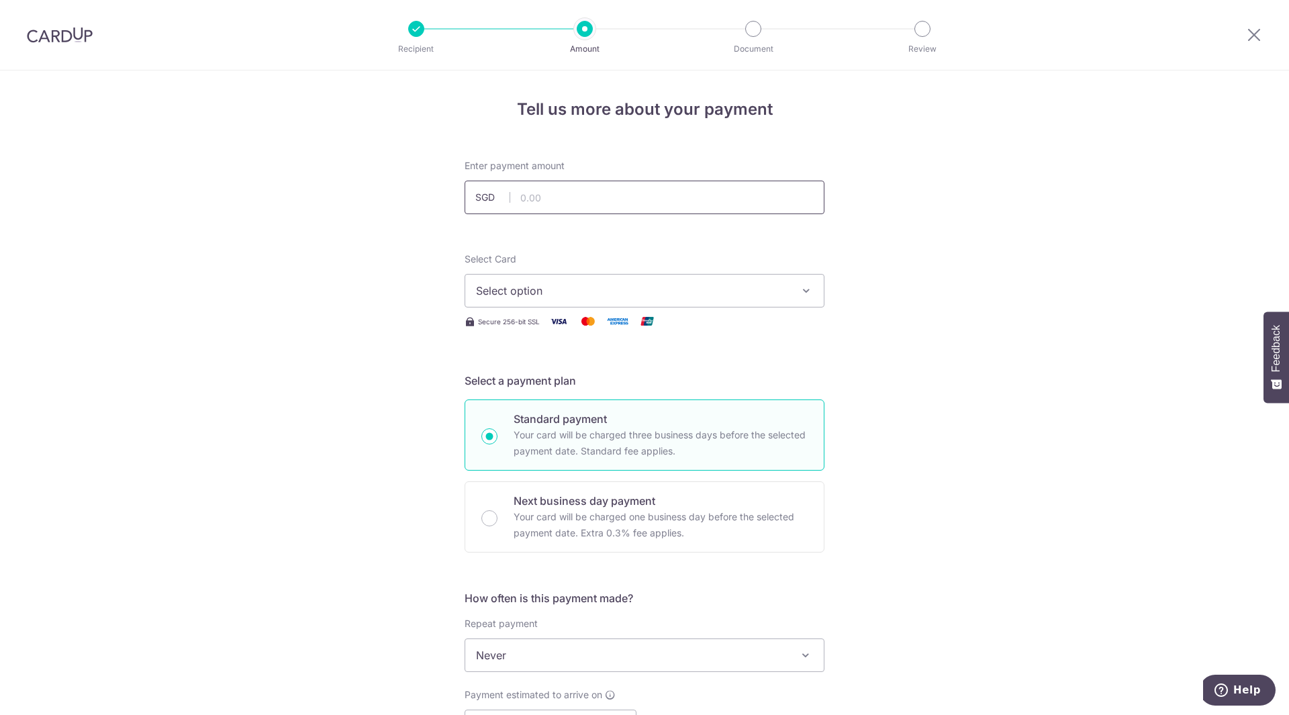
click at [536, 193] on input "text" at bounding box center [645, 198] width 360 height 34
click at [723, 206] on input "5160" at bounding box center [645, 198] width 360 height 34
type input "5,160.00"
click at [675, 288] on span "Select option" at bounding box center [632, 291] width 313 height 16
click at [577, 383] on span "**** 2642" at bounding box center [644, 387] width 337 height 16
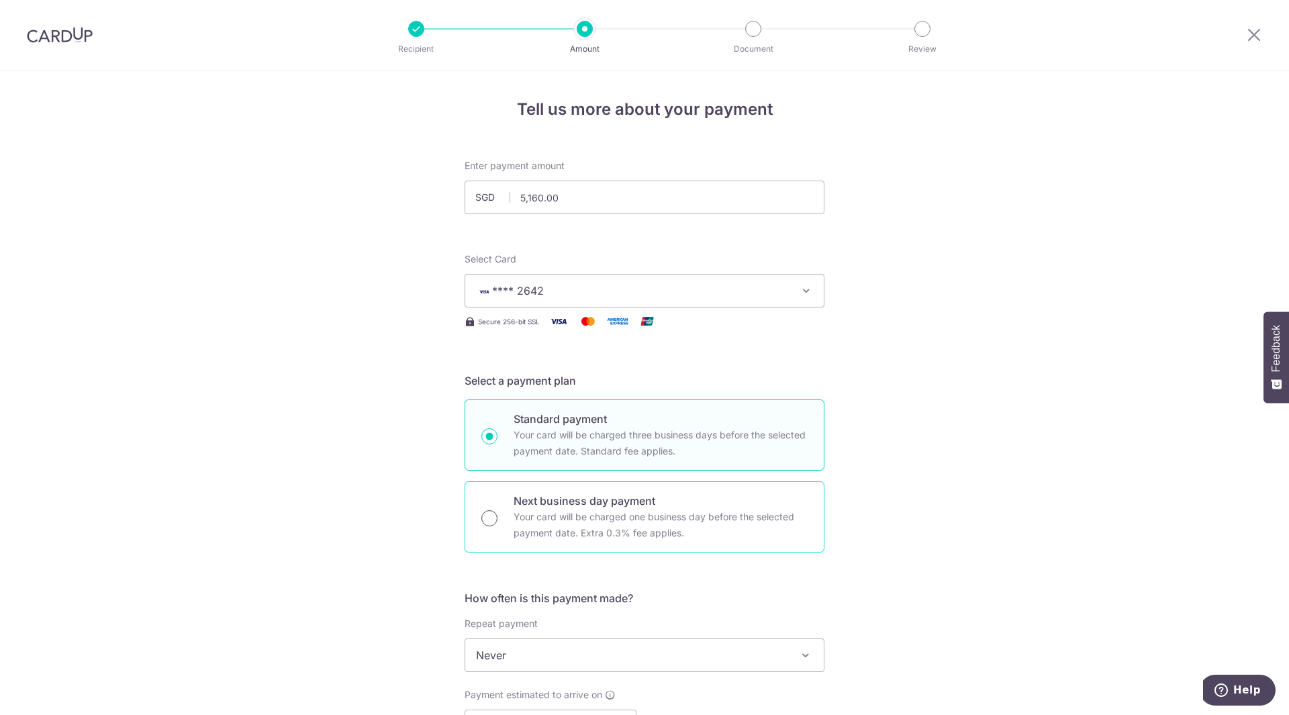
click at [484, 516] on input "Next business day payment Your card will be charged one business day before the…" at bounding box center [489, 518] width 16 height 16
radio input "true"
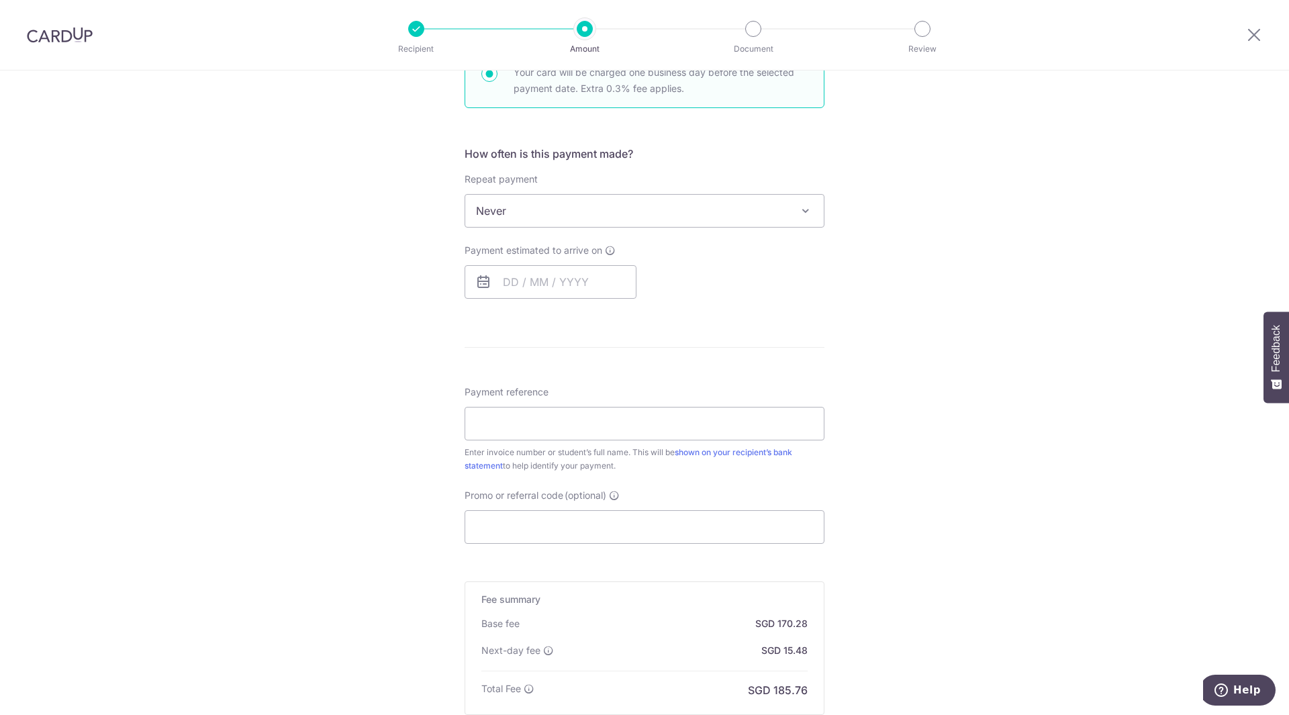
scroll to position [336, 0]
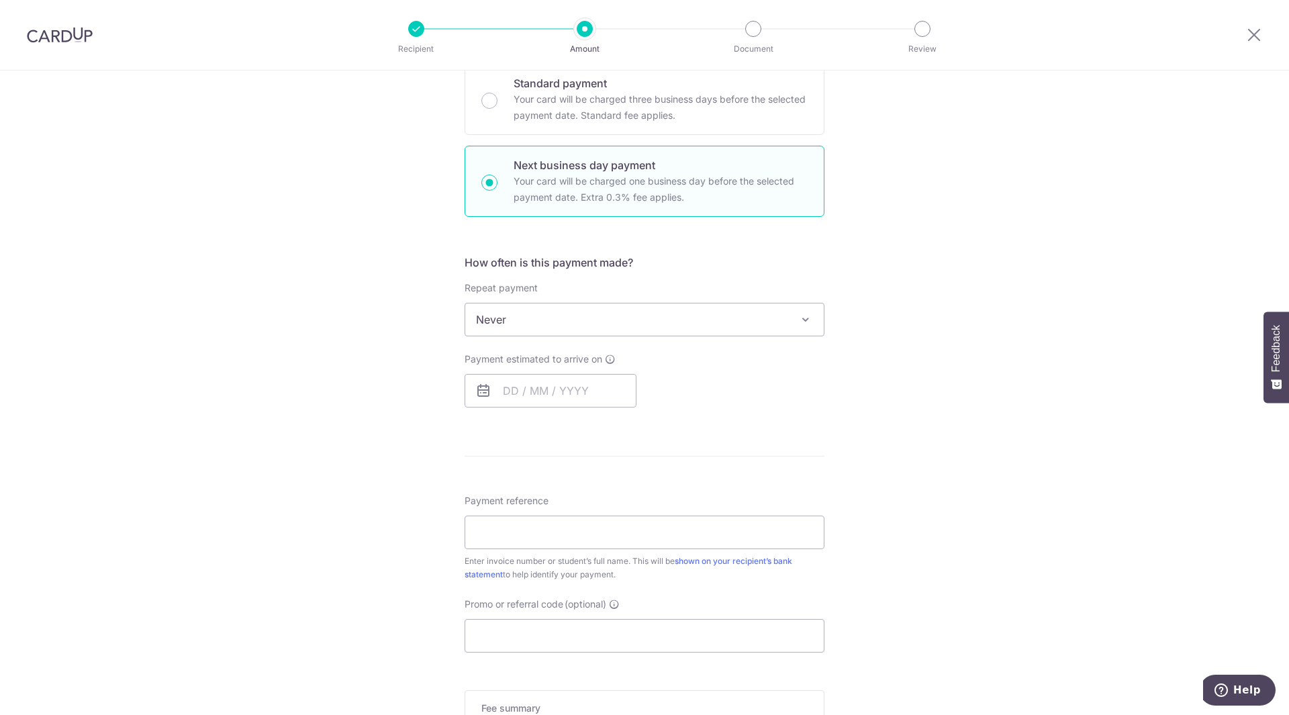
click at [547, 313] on span "Never" at bounding box center [644, 319] width 359 height 32
click at [498, 393] on input "text" at bounding box center [551, 391] width 172 height 34
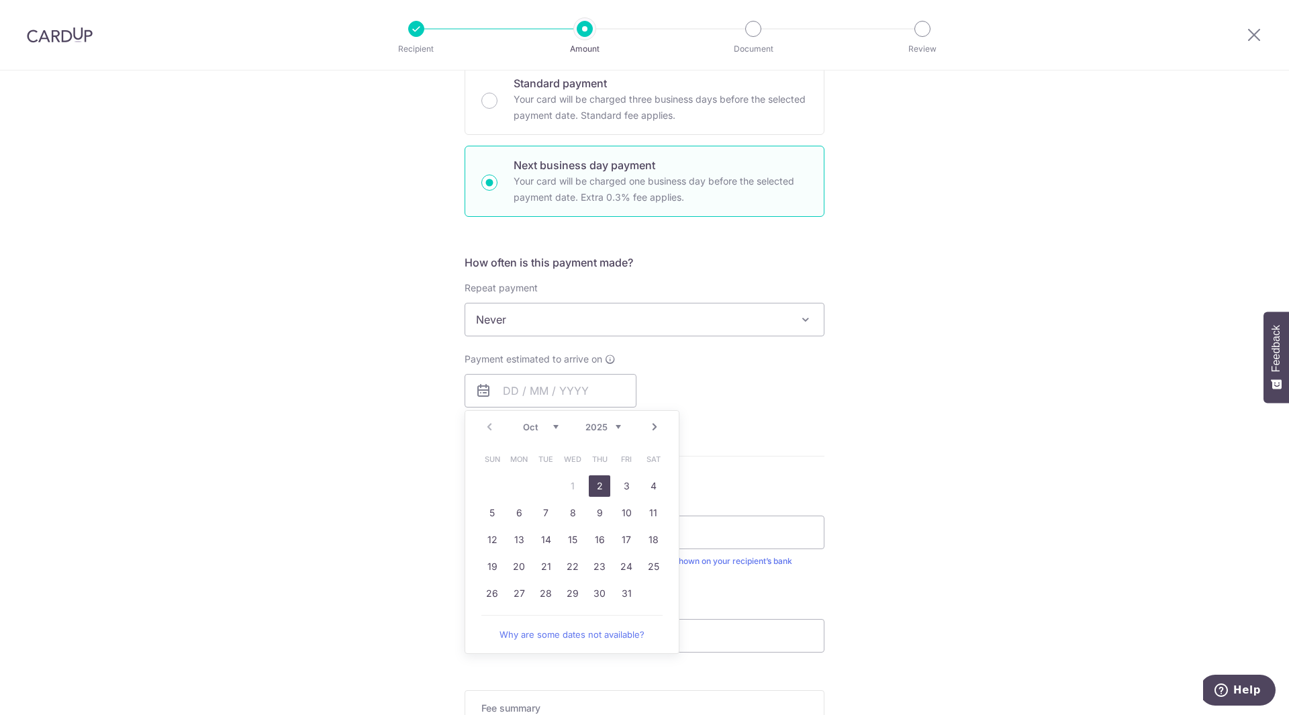
click at [598, 480] on link "2" at bounding box center [599, 485] width 21 height 21
type input "02/10/2025"
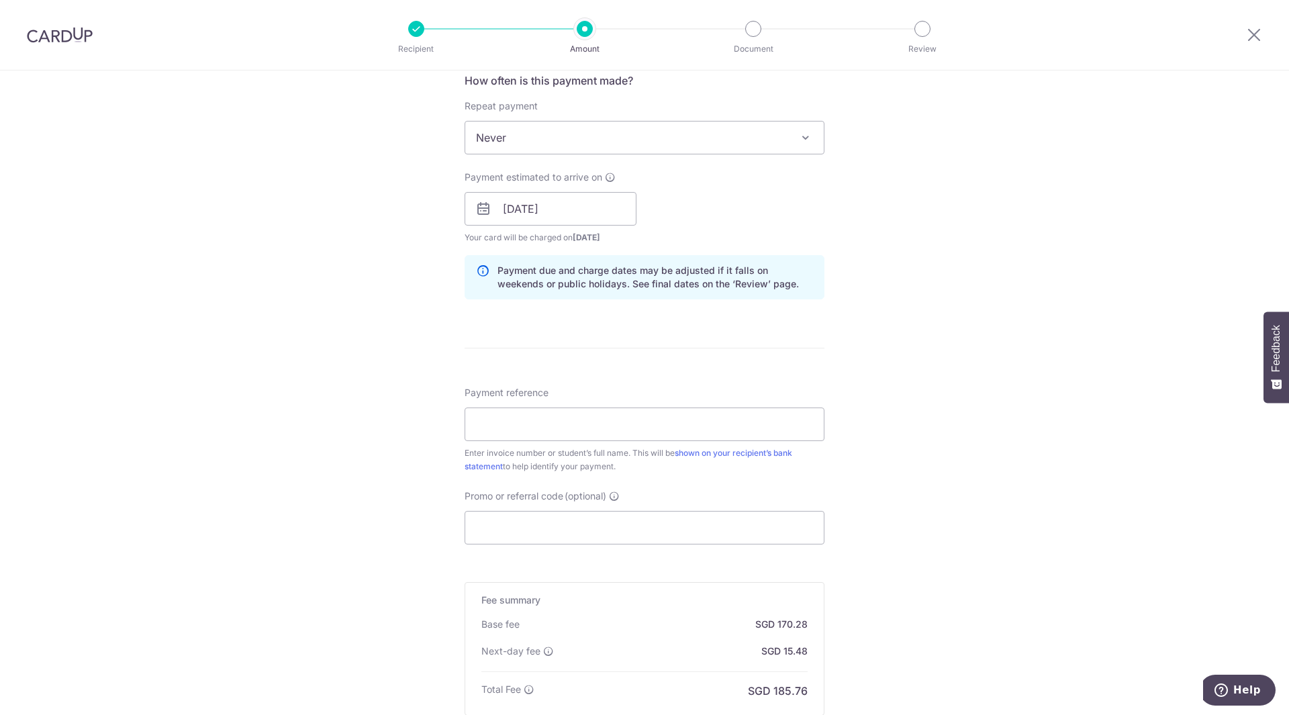
scroll to position [537, 0]
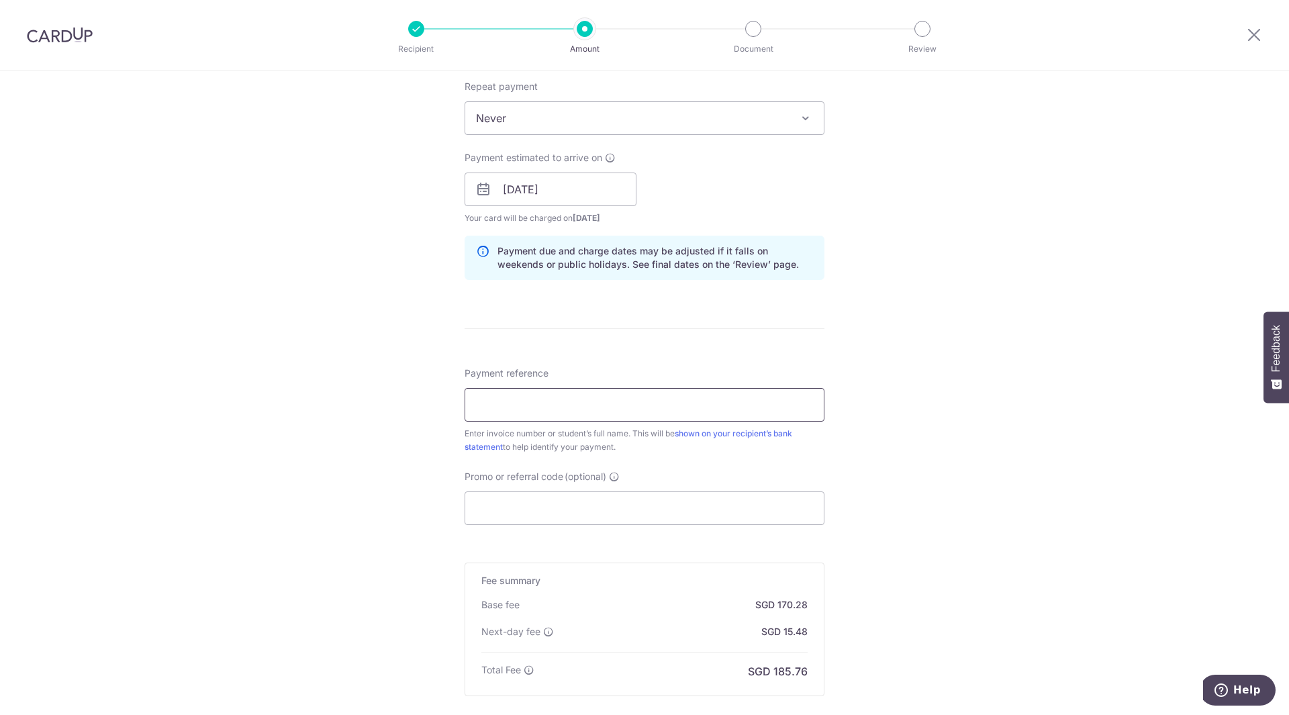
click at [600, 403] on input "Payment reference" at bounding box center [645, 405] width 360 height 34
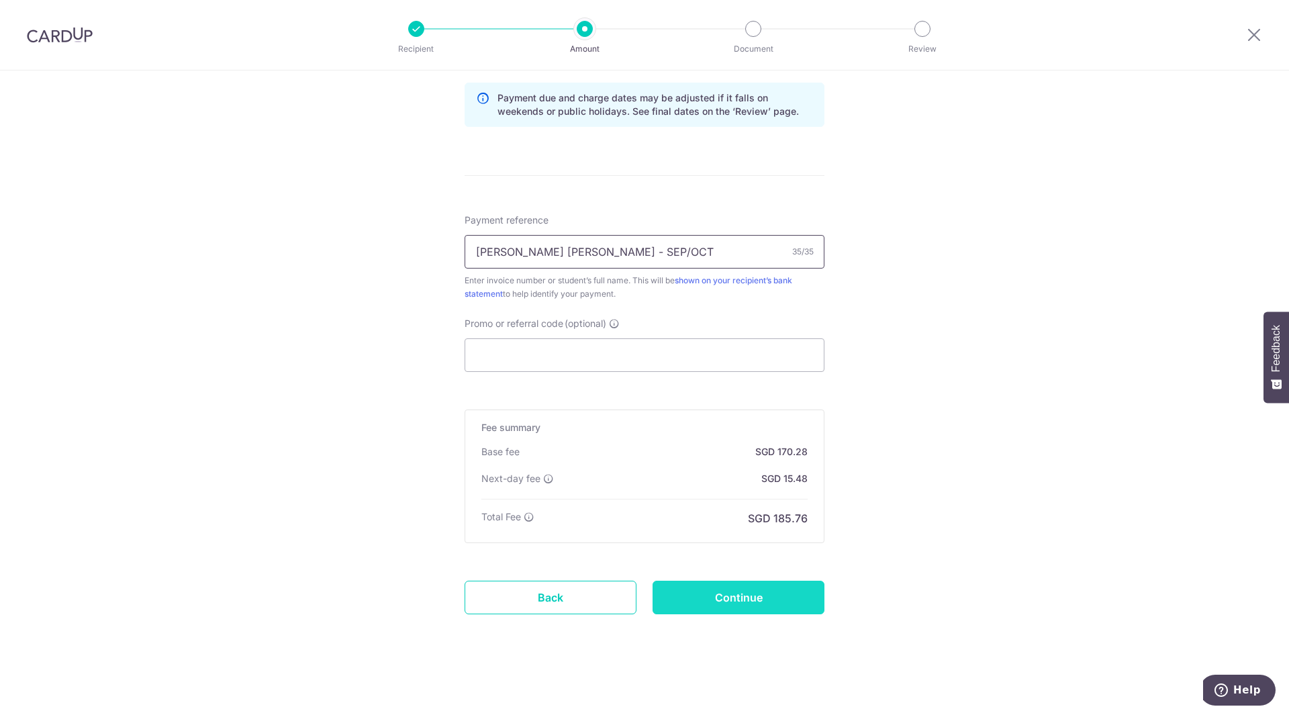
type input "Rafaella Bessoni de Assis - SEP/OCT"
click at [730, 603] on input "Continue" at bounding box center [739, 598] width 172 height 34
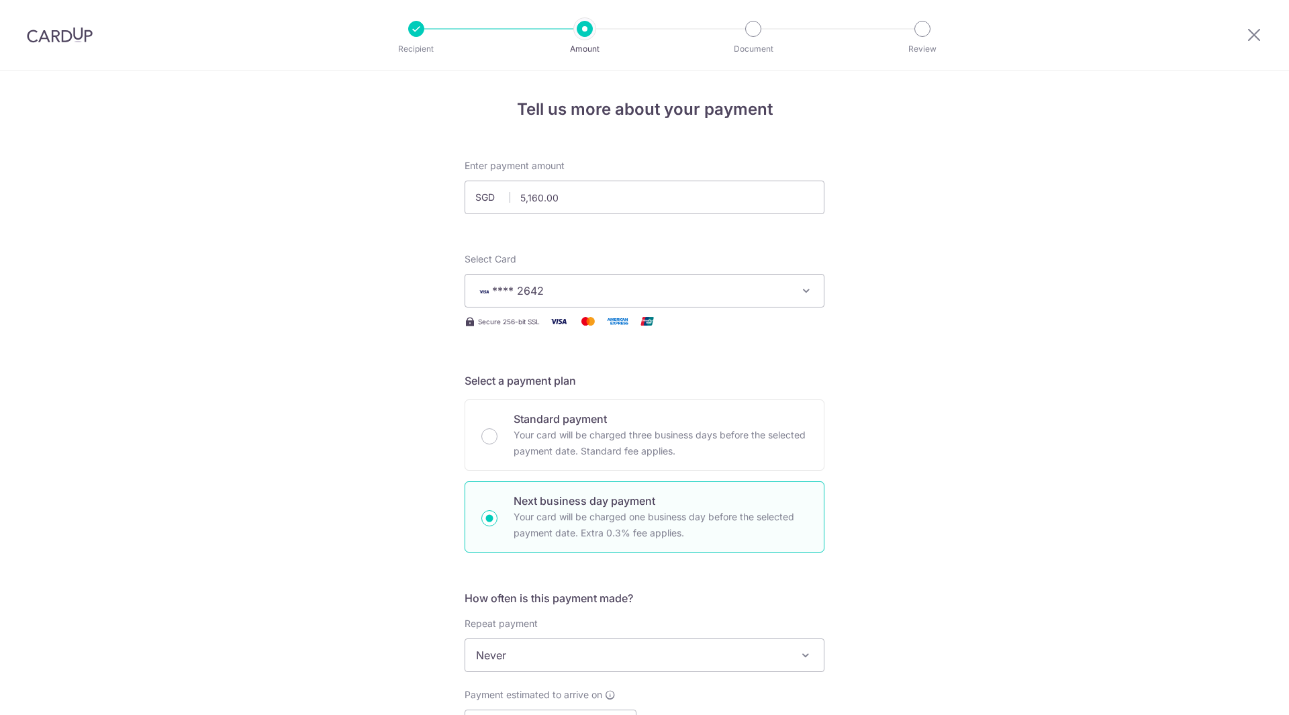
scroll to position [709, 0]
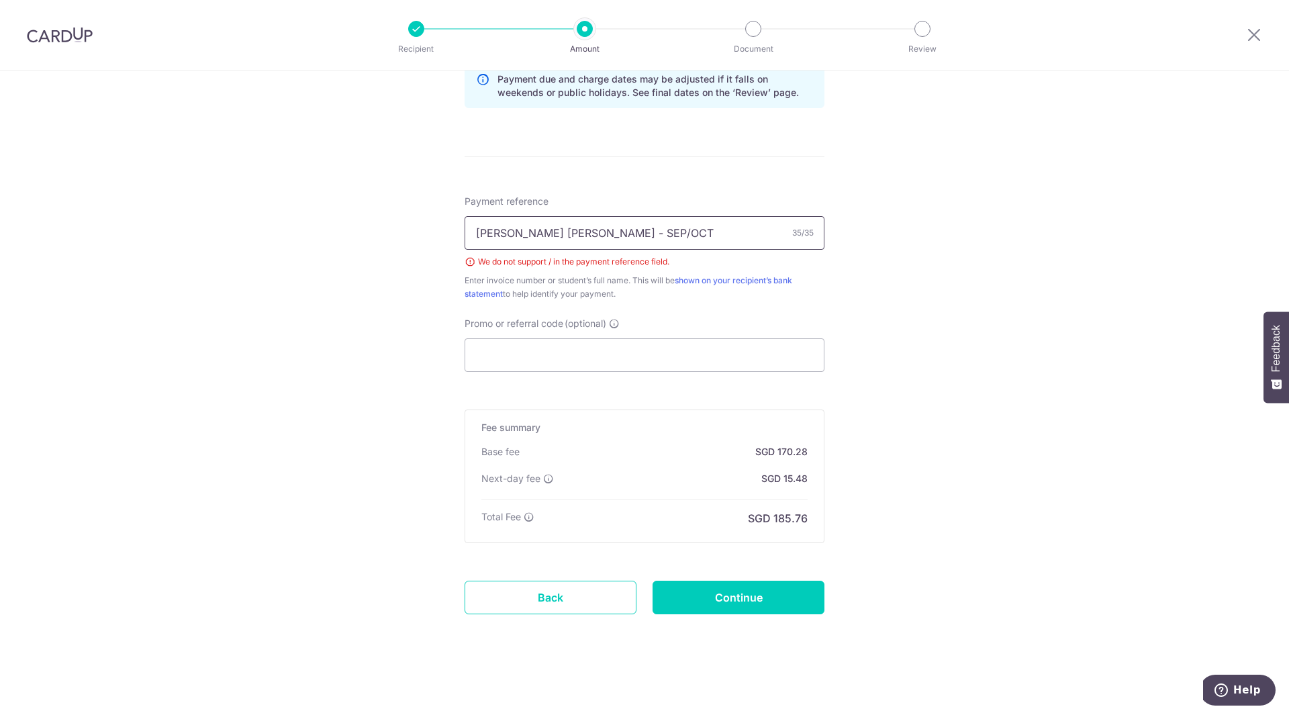
click at [637, 232] on input "Rafaella Bessoni de Assis - SEP/OCT" at bounding box center [645, 233] width 360 height 34
type input "Rafaella Bessoni de Assis - SEP&OCT"
click at [718, 598] on input "Continue" at bounding box center [739, 598] width 172 height 34
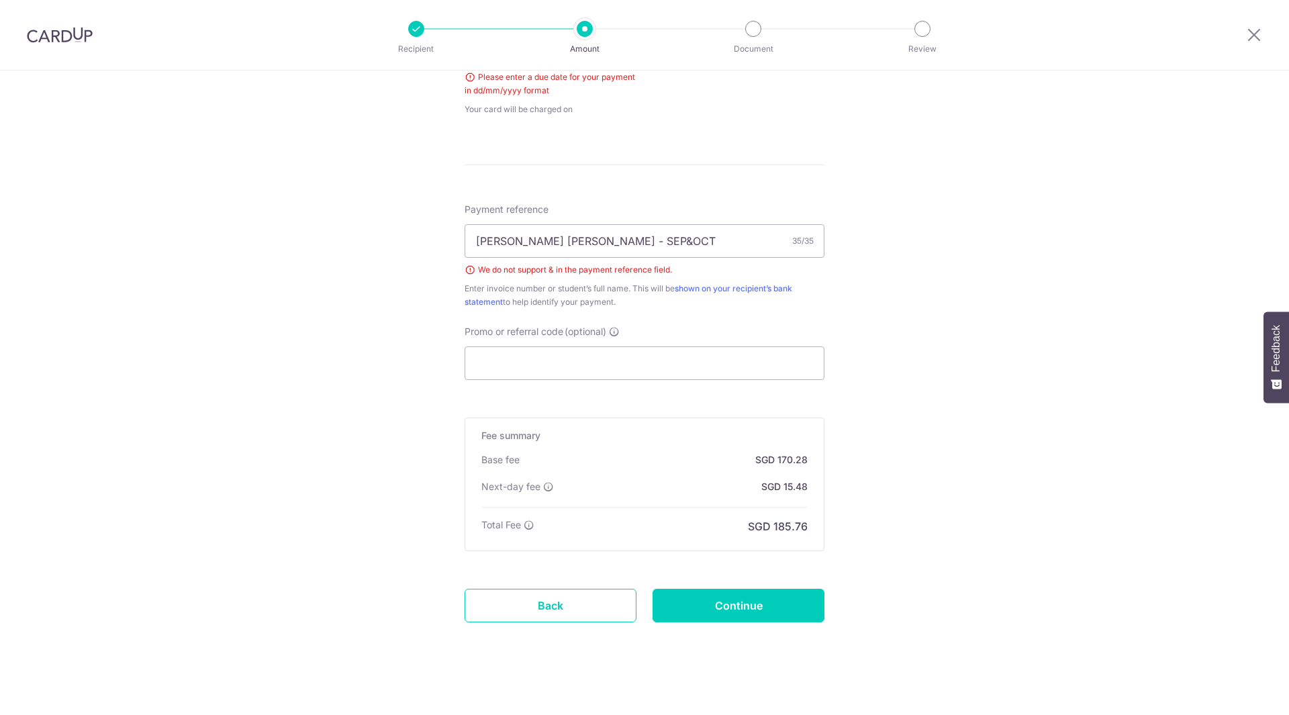
scroll to position [477, 0]
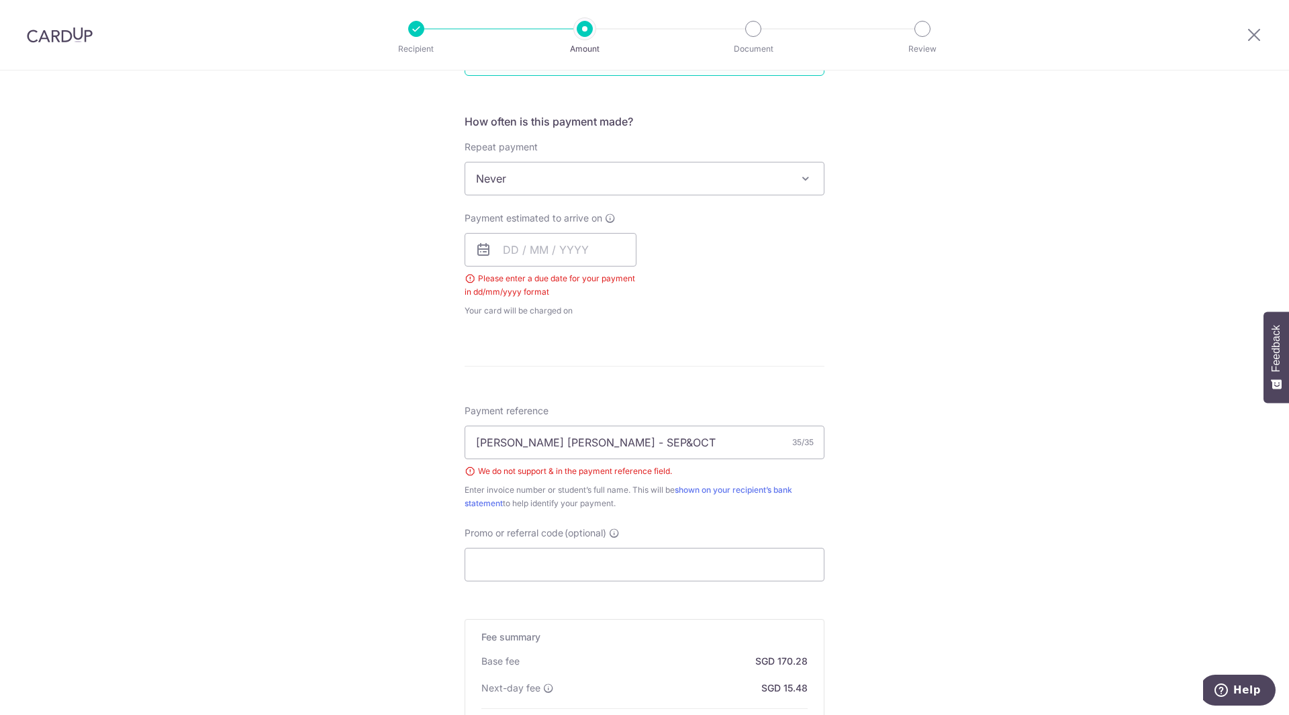
click at [480, 251] on icon at bounding box center [483, 250] width 16 height 16
click at [567, 254] on input "text" at bounding box center [551, 250] width 172 height 34
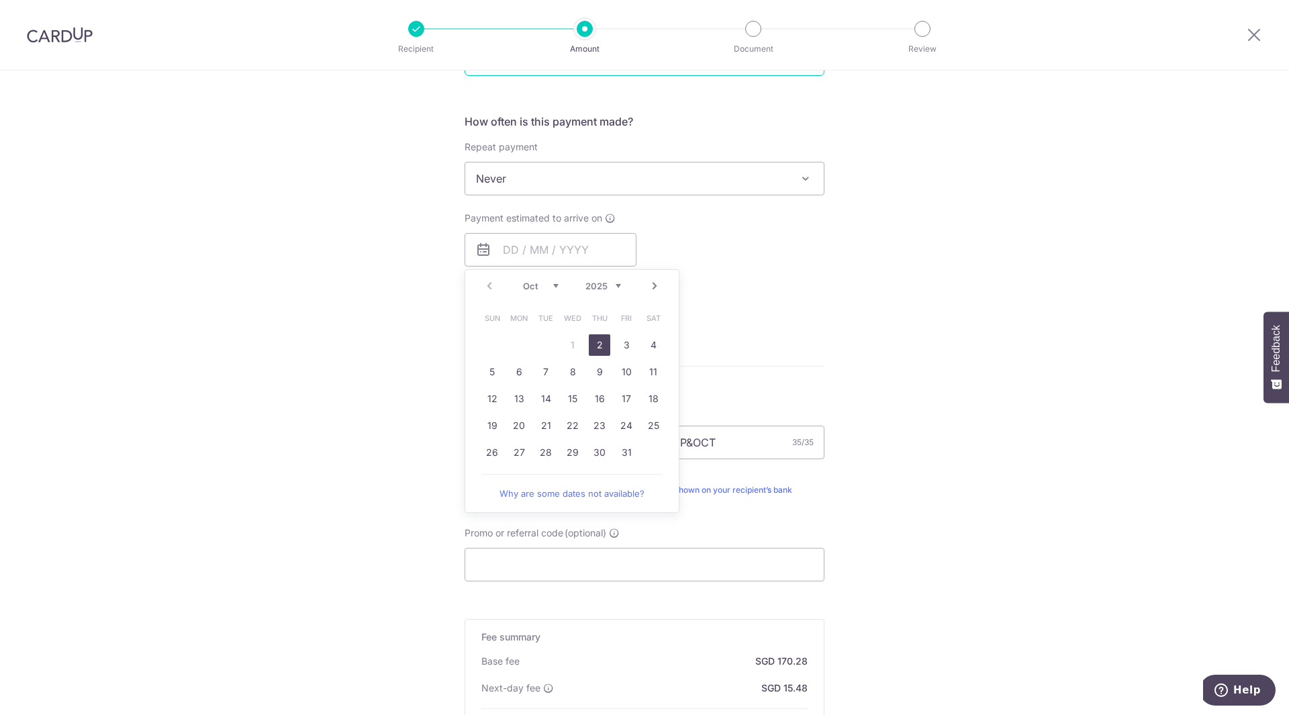
click at [499, 332] on table "Sun Mon Tue Wed Thu Fri Sat 1 2 3 4 5 6 7 8 9 10 11 12 13 14 15 16 17 18 19 20 …" at bounding box center [573, 385] width 188 height 161
click at [589, 342] on link "2" at bounding box center [599, 344] width 21 height 21
type input "02/10/2025"
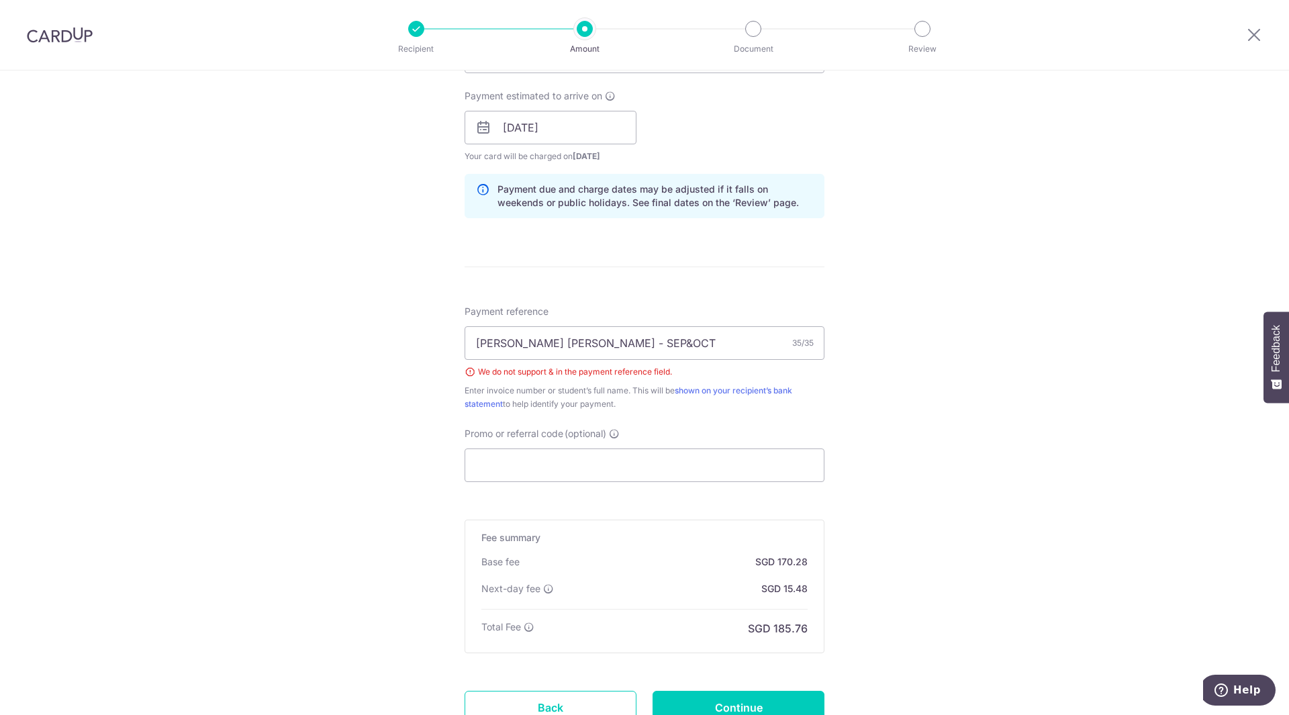
scroll to position [678, 0]
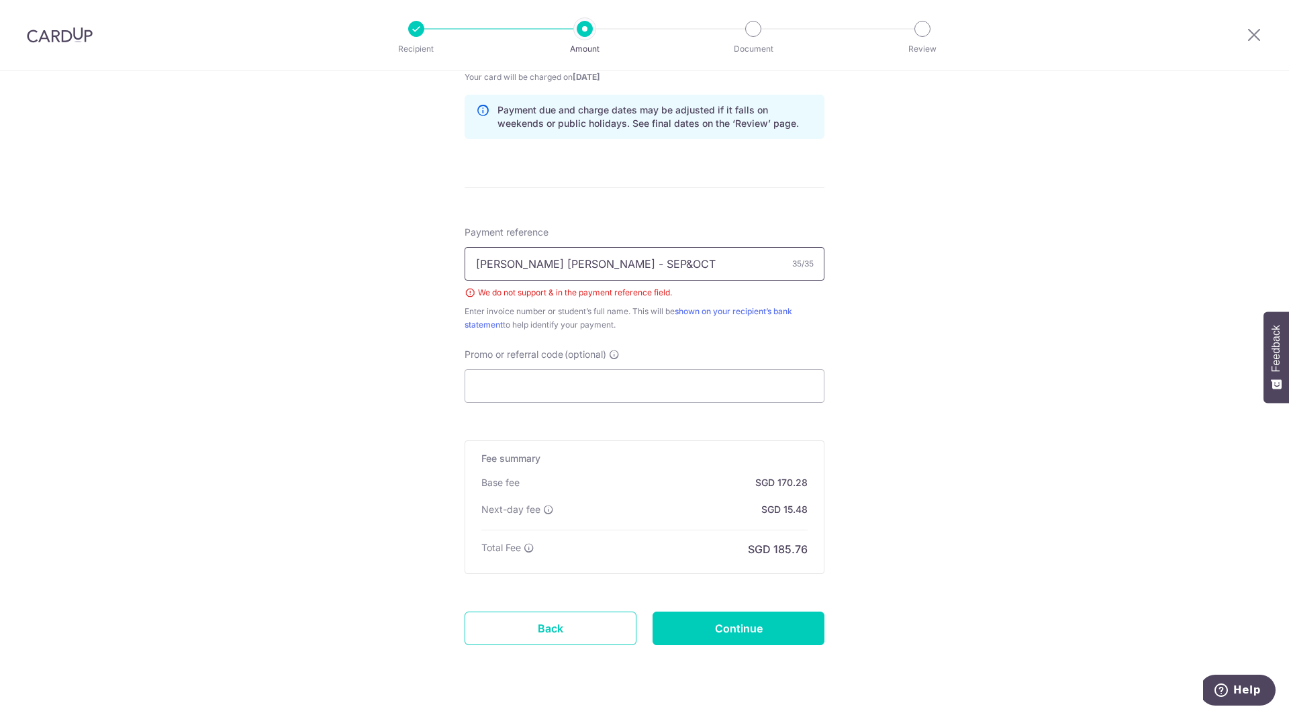
click at [635, 263] on input "Rafaella Bessoni de Assis - SEP&OCT" at bounding box center [645, 264] width 360 height 34
type input "Rafaella Bessoni de Assis - SEP,OCT"
click at [742, 636] on input "Continue" at bounding box center [739, 629] width 172 height 34
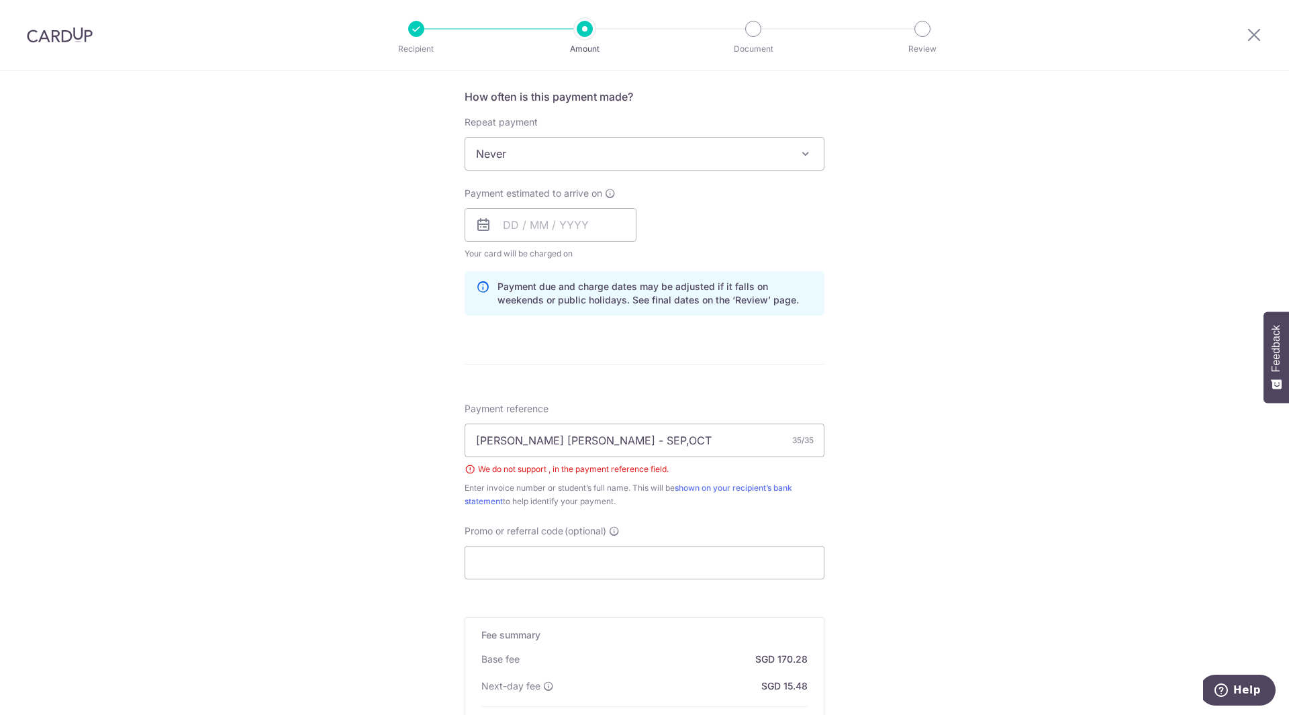
scroll to position [440, 0]
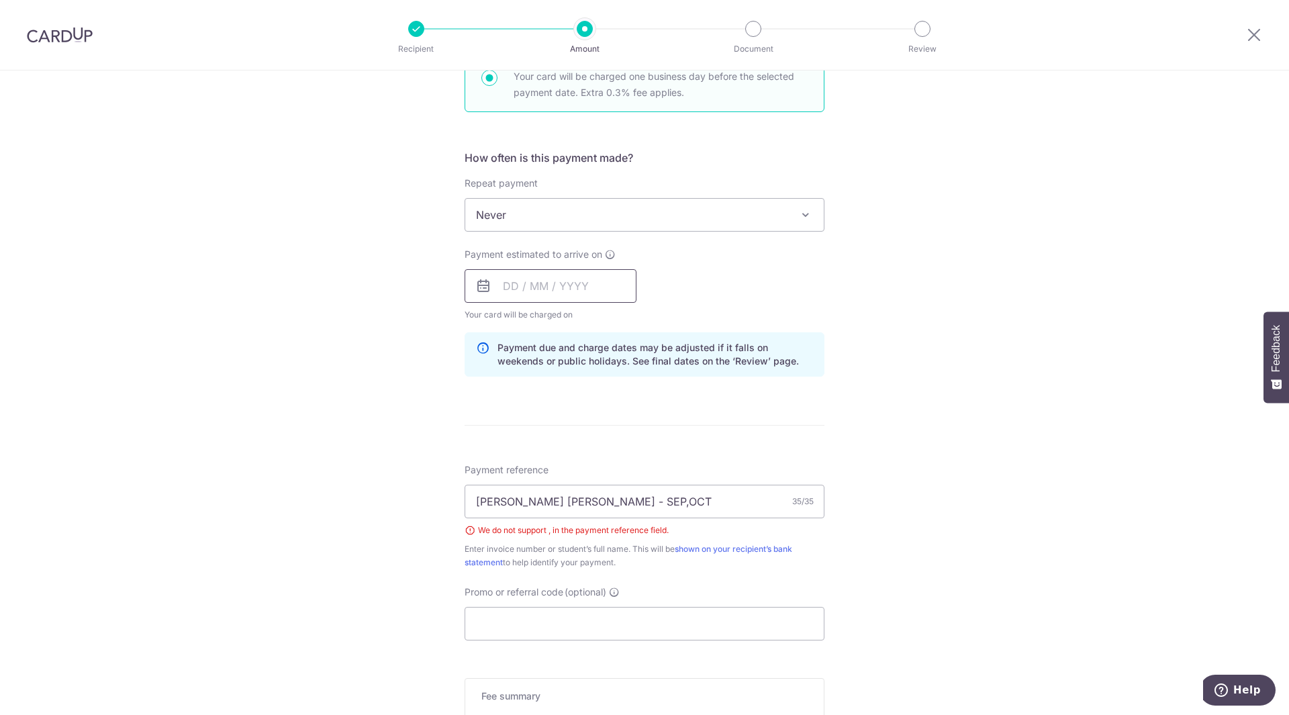
click at [528, 281] on input "text" at bounding box center [551, 286] width 172 height 34
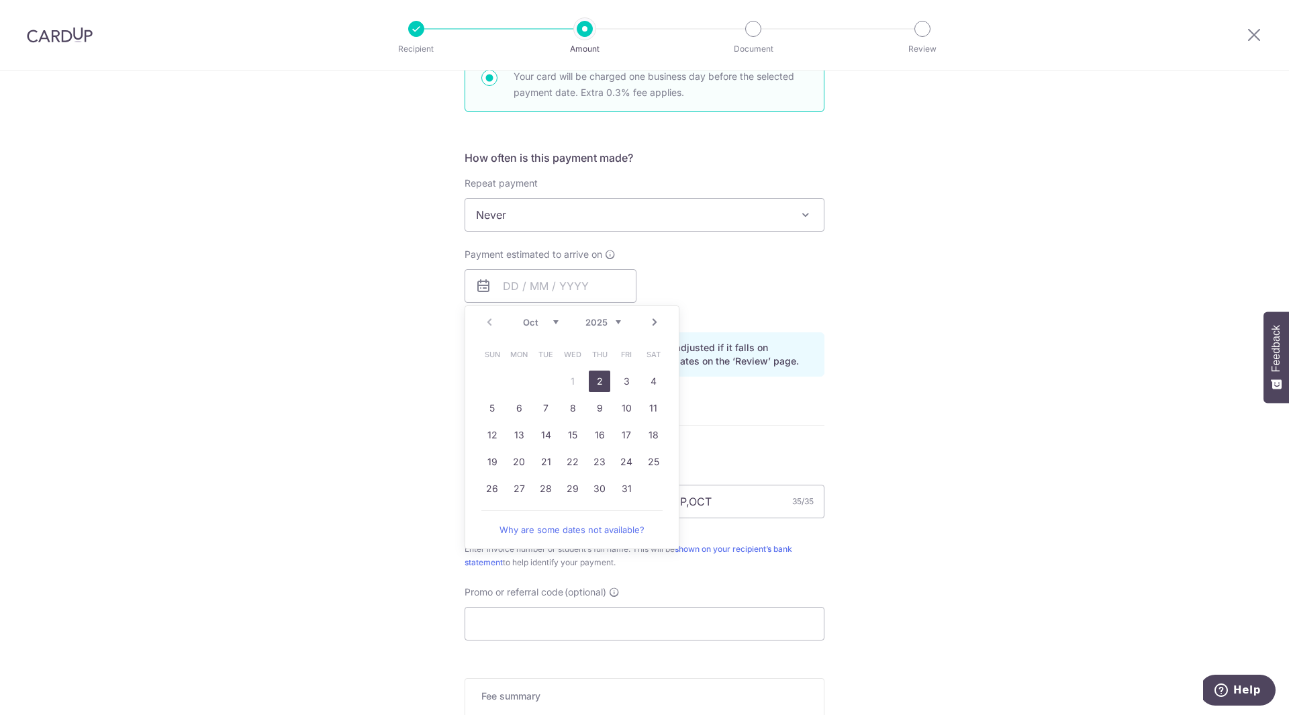
click at [490, 362] on span "Sun" at bounding box center [491, 354] width 21 height 21
click at [598, 378] on link "2" at bounding box center [599, 381] width 21 height 21
type input "[DATE]"
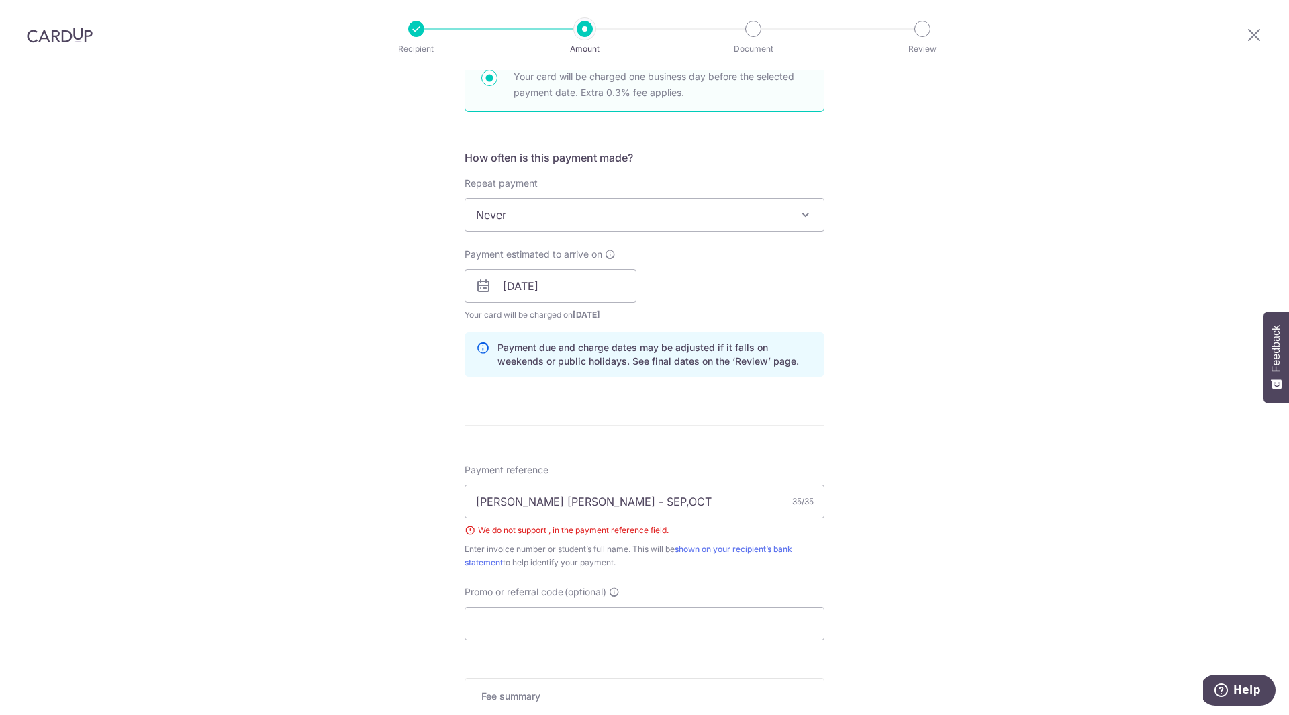
click at [714, 451] on form "Enter payment amount SGD 5,160.00 5160.00 Select Card **** 2642 Add credit card…" at bounding box center [645, 320] width 360 height 1202
click at [641, 504] on input "Rafaella Bessoni de Assis - SEP,OCT" at bounding box center [645, 502] width 360 height 34
click at [635, 505] on input "Rafaella Bessoni de Assis - SEP,OCT" at bounding box center [645, 502] width 360 height 34
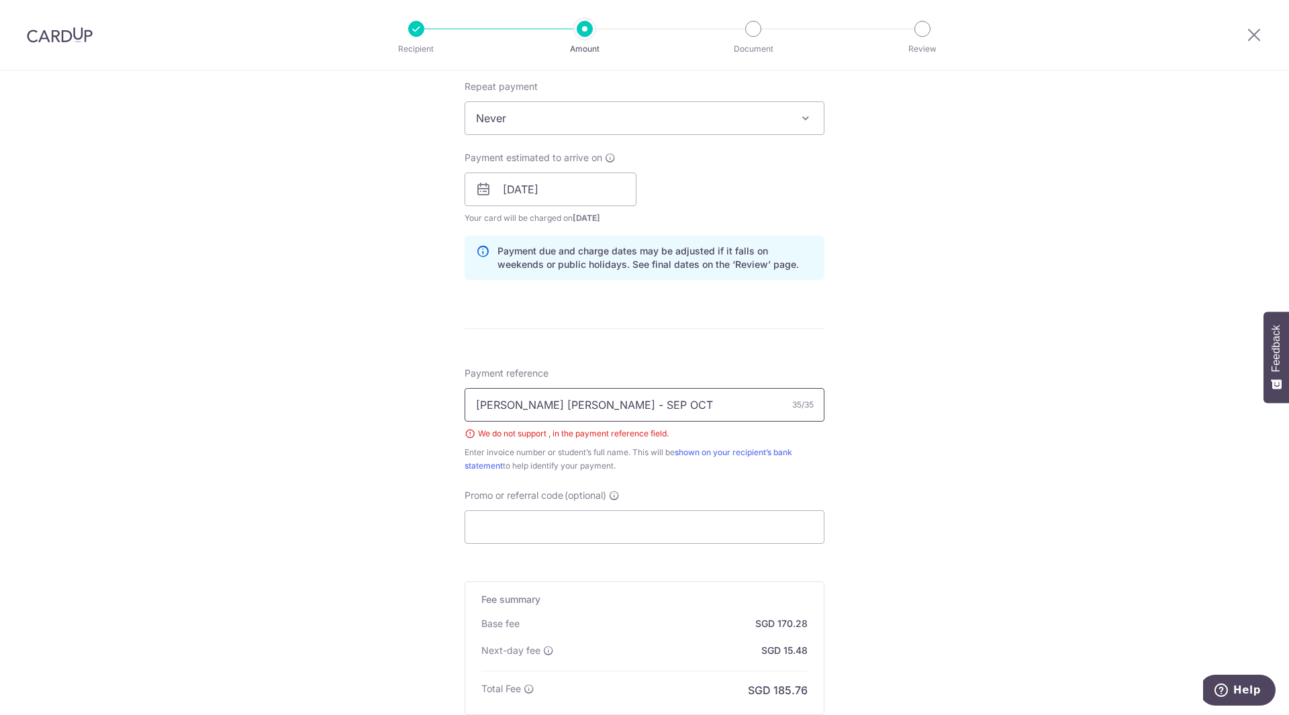
scroll to position [642, 0]
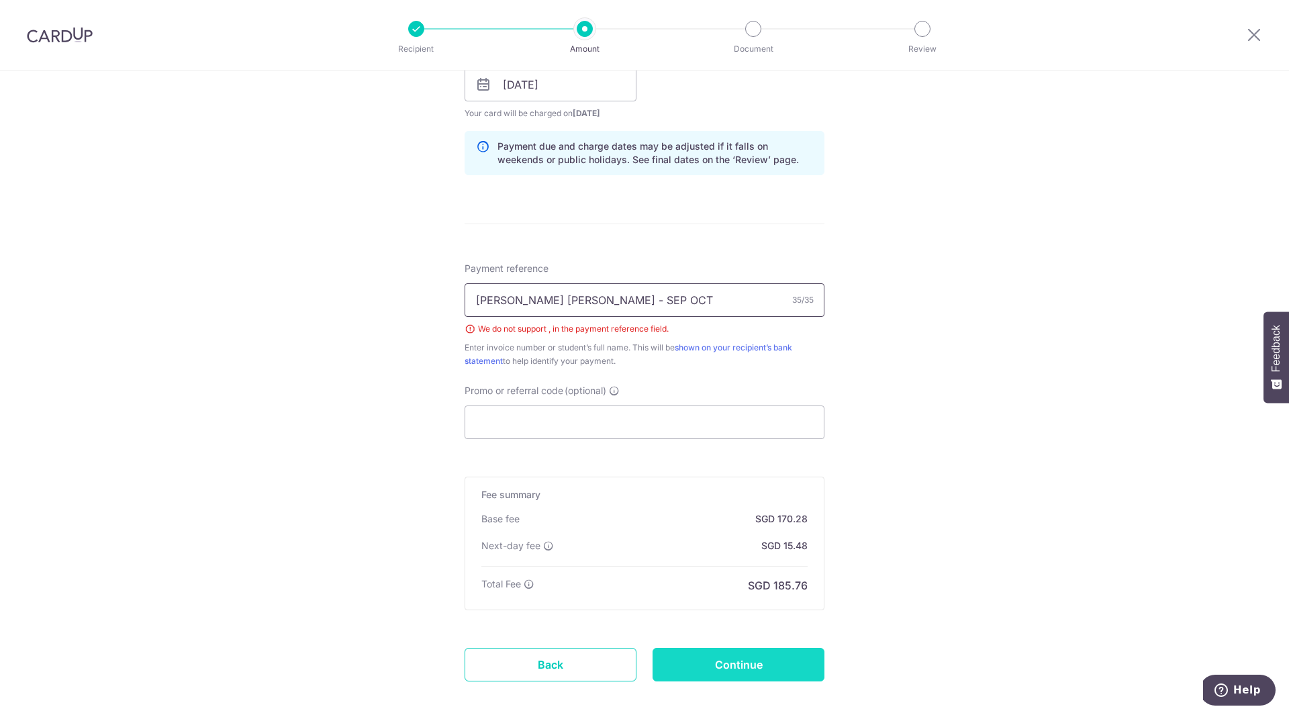
type input "Rafaella Bessoni de Assis - SEP OCT"
click at [720, 659] on input "Continue" at bounding box center [739, 665] width 172 height 34
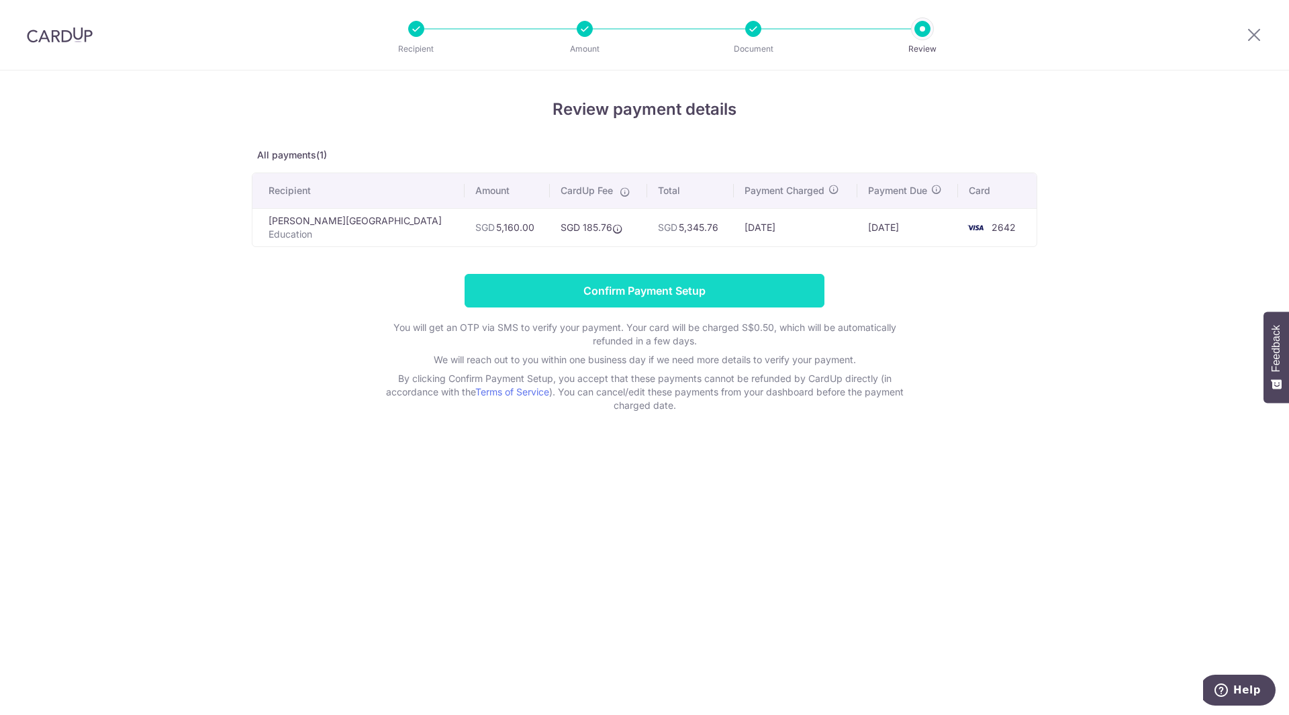
click at [663, 293] on input "Confirm Payment Setup" at bounding box center [645, 291] width 360 height 34
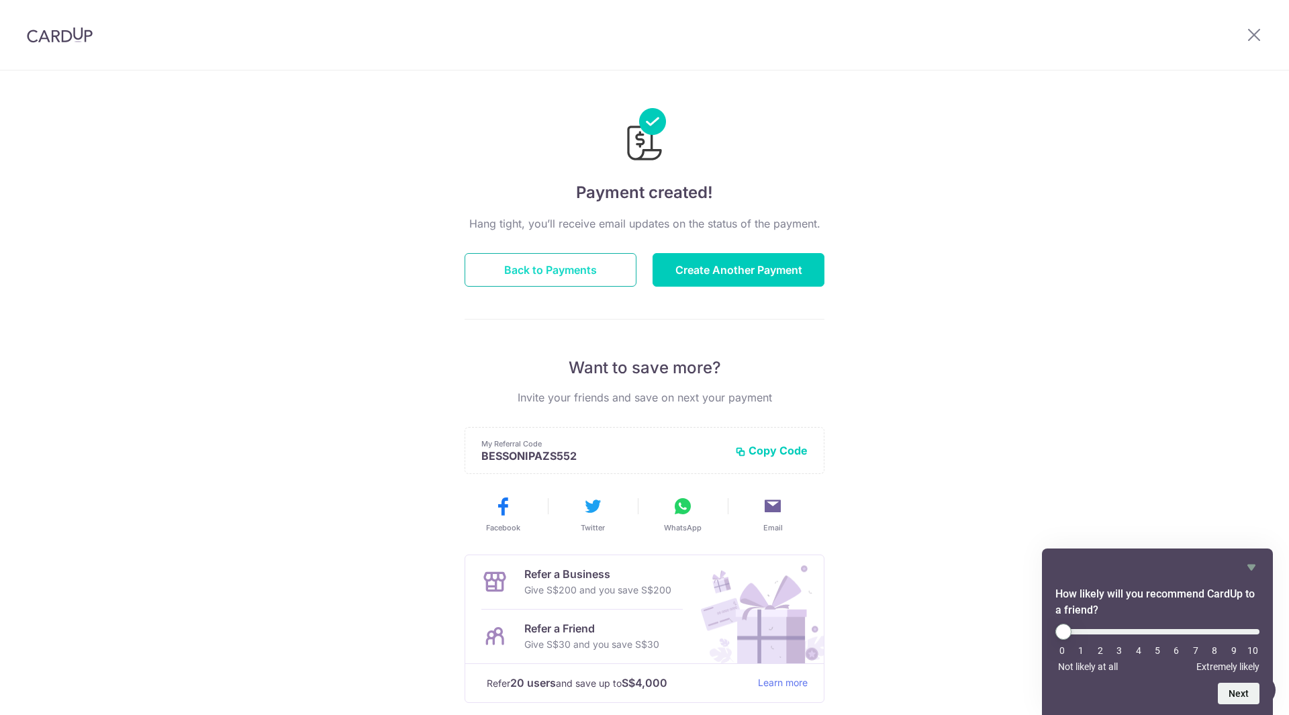
click at [543, 275] on button "Back to Payments" at bounding box center [551, 270] width 172 height 34
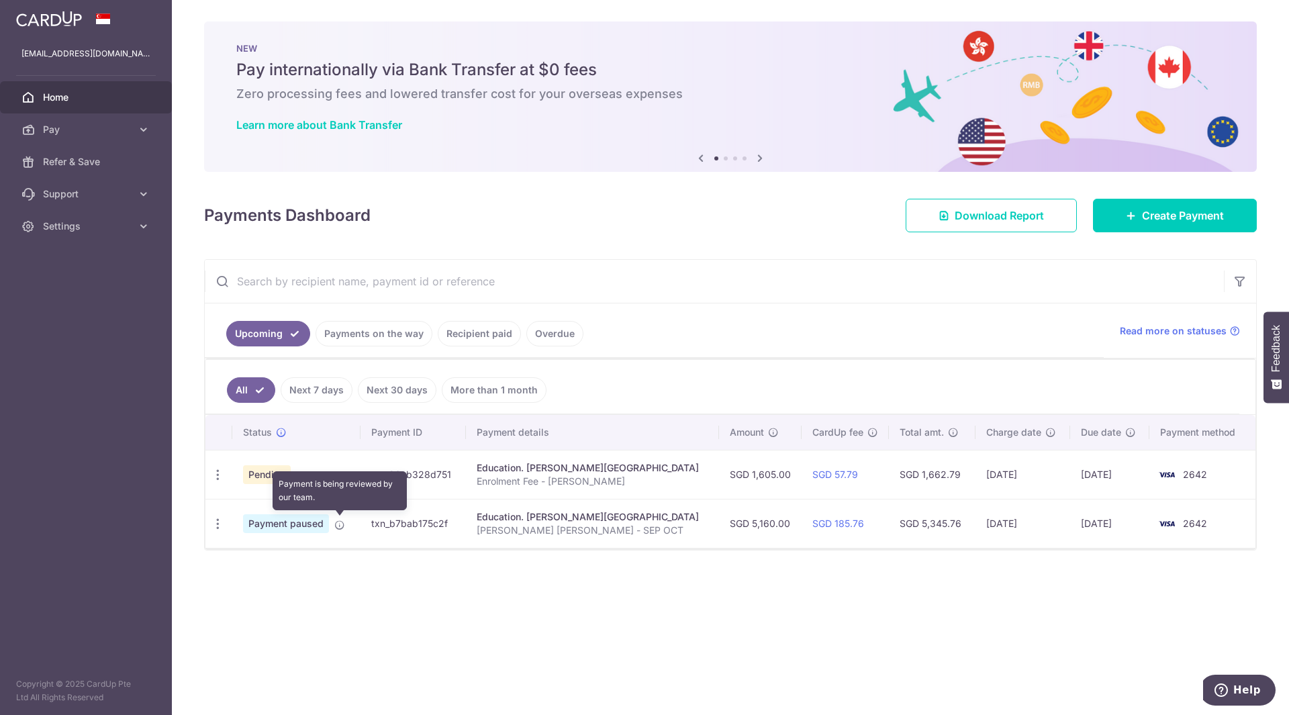
click at [337, 527] on icon at bounding box center [339, 525] width 11 height 11
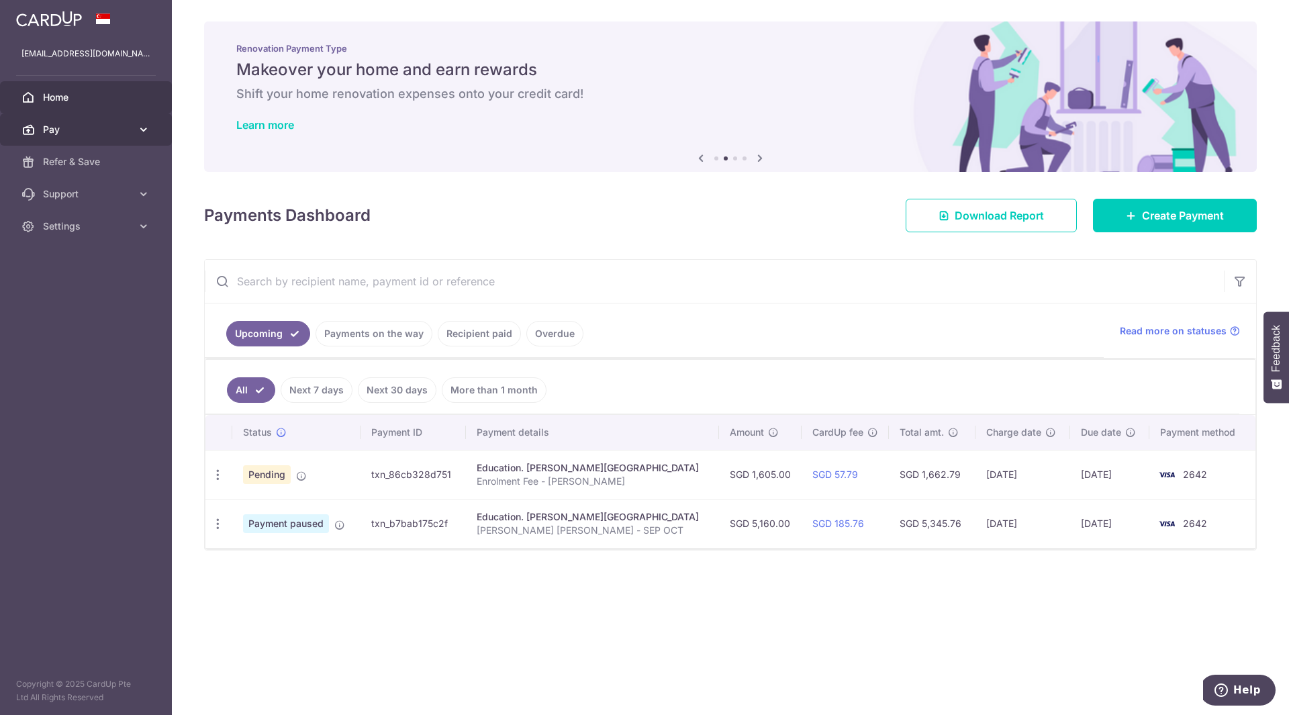
click at [87, 134] on span "Pay" at bounding box center [87, 129] width 89 height 13
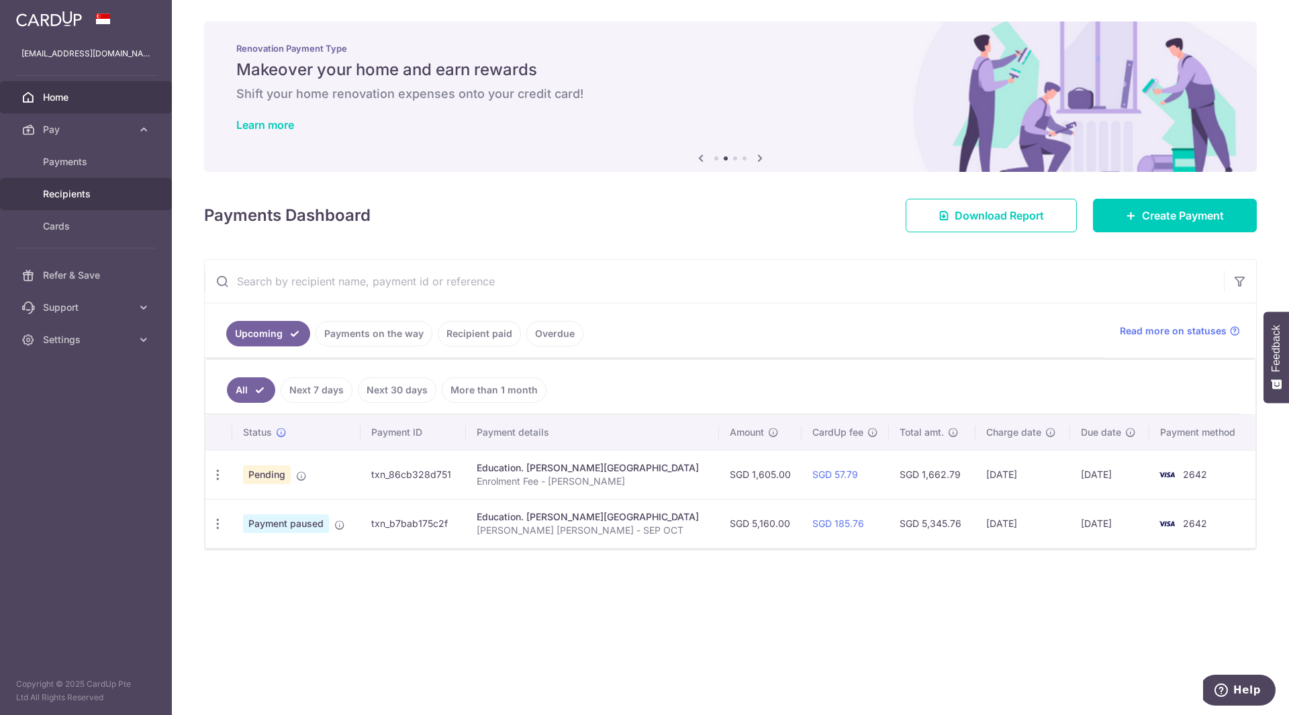
click at [77, 195] on span "Recipients" at bounding box center [87, 193] width 89 height 13
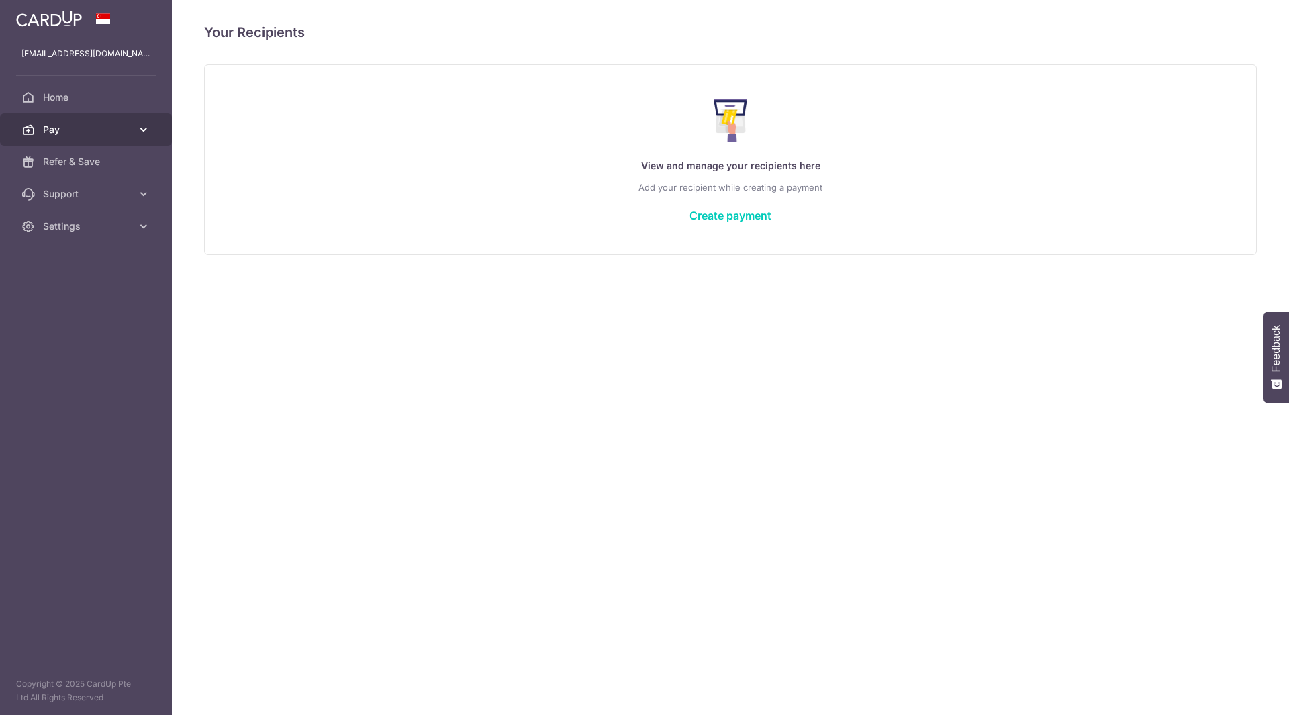
click at [60, 133] on span "Pay" at bounding box center [87, 129] width 89 height 13
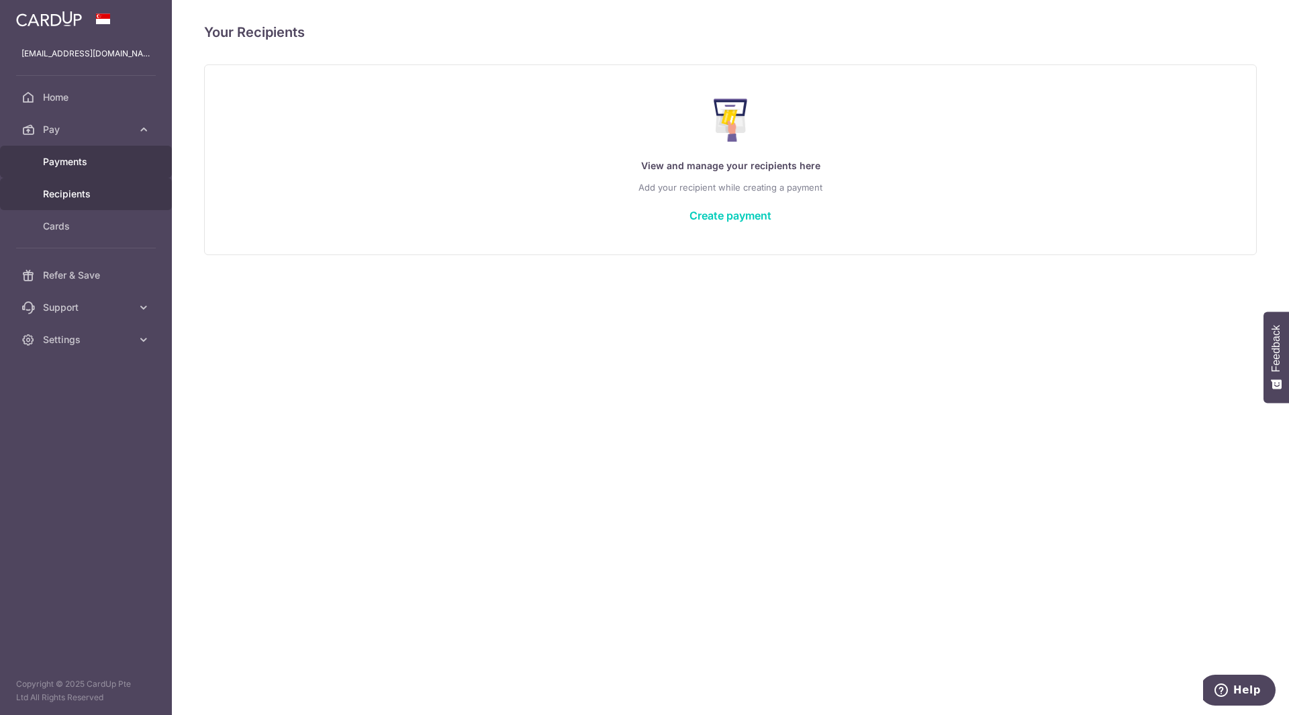
click at [56, 165] on span "Payments" at bounding box center [87, 161] width 89 height 13
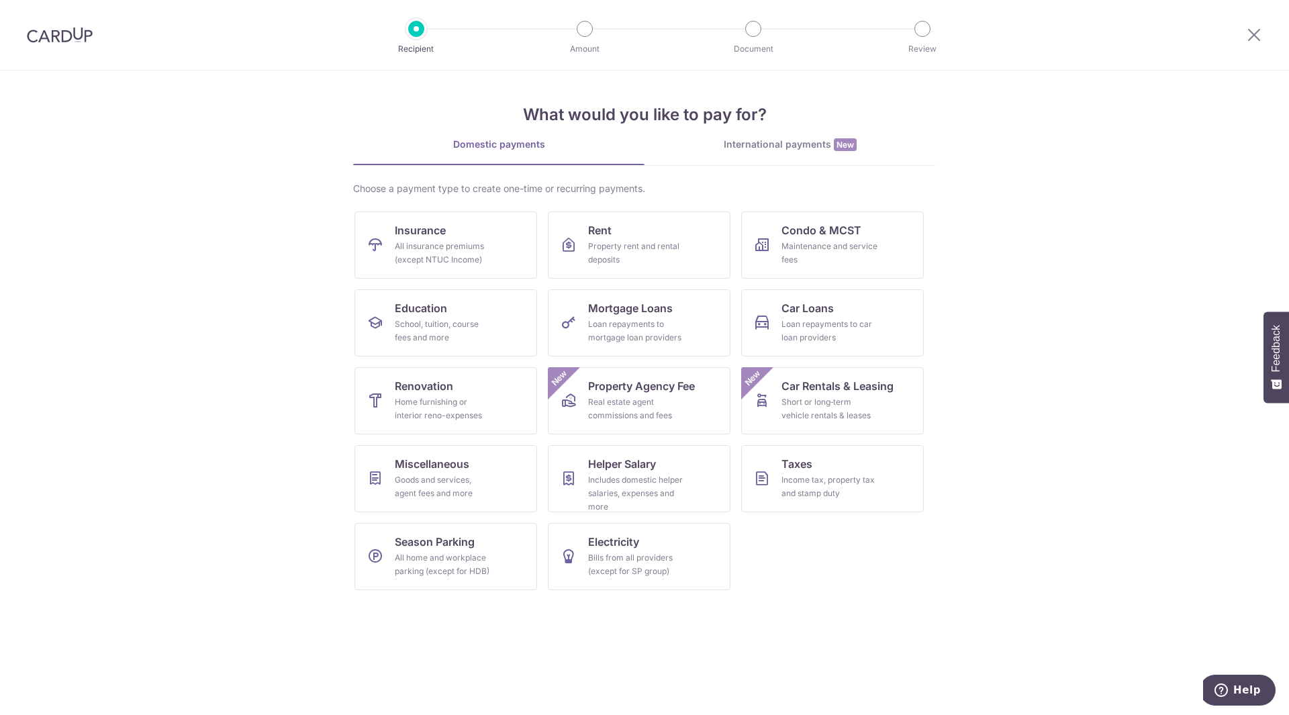
click at [54, 30] on img at bounding box center [60, 35] width 66 height 16
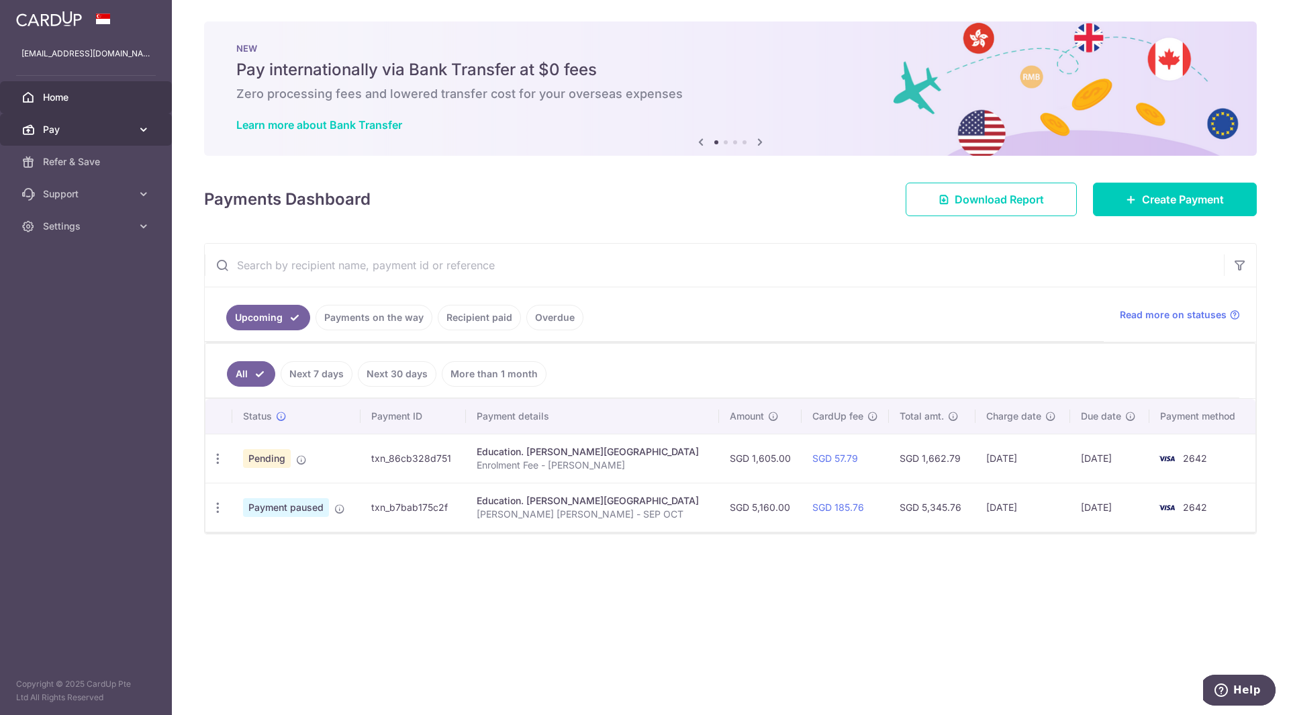
click at [62, 131] on span "Pay" at bounding box center [87, 129] width 89 height 13
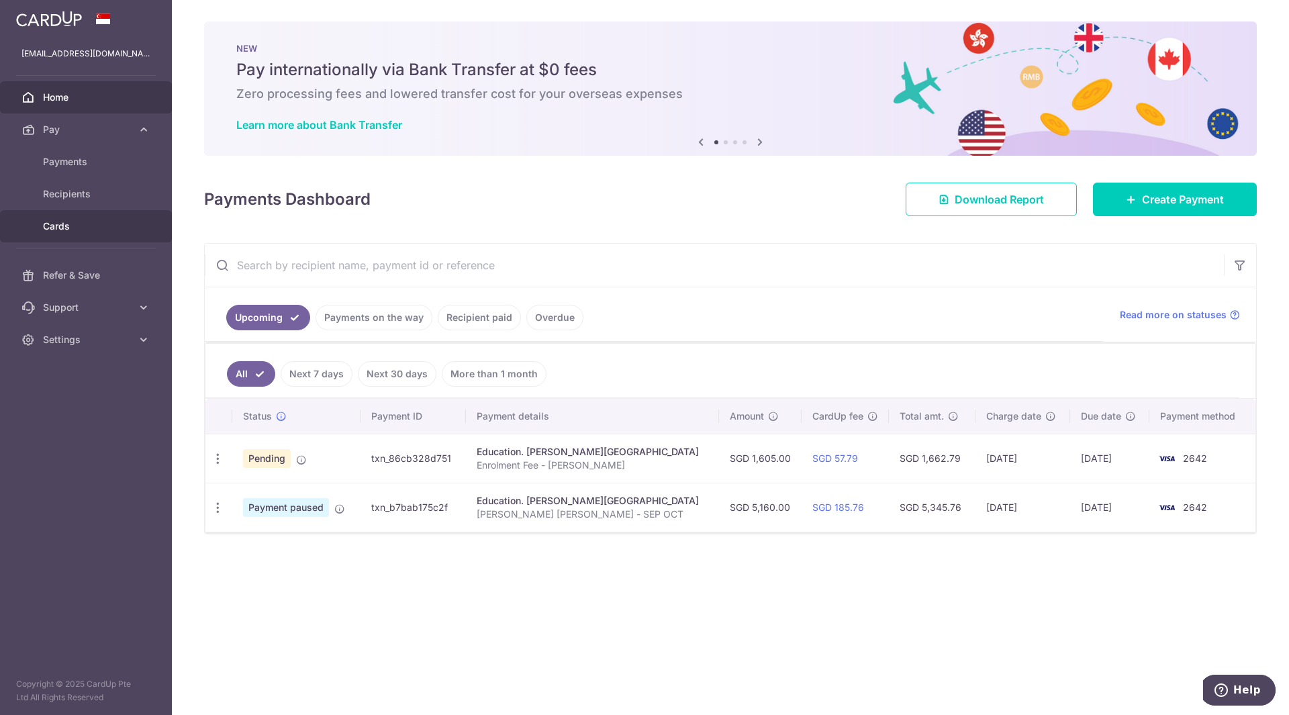
click at [61, 226] on span "Cards" at bounding box center [87, 226] width 89 height 13
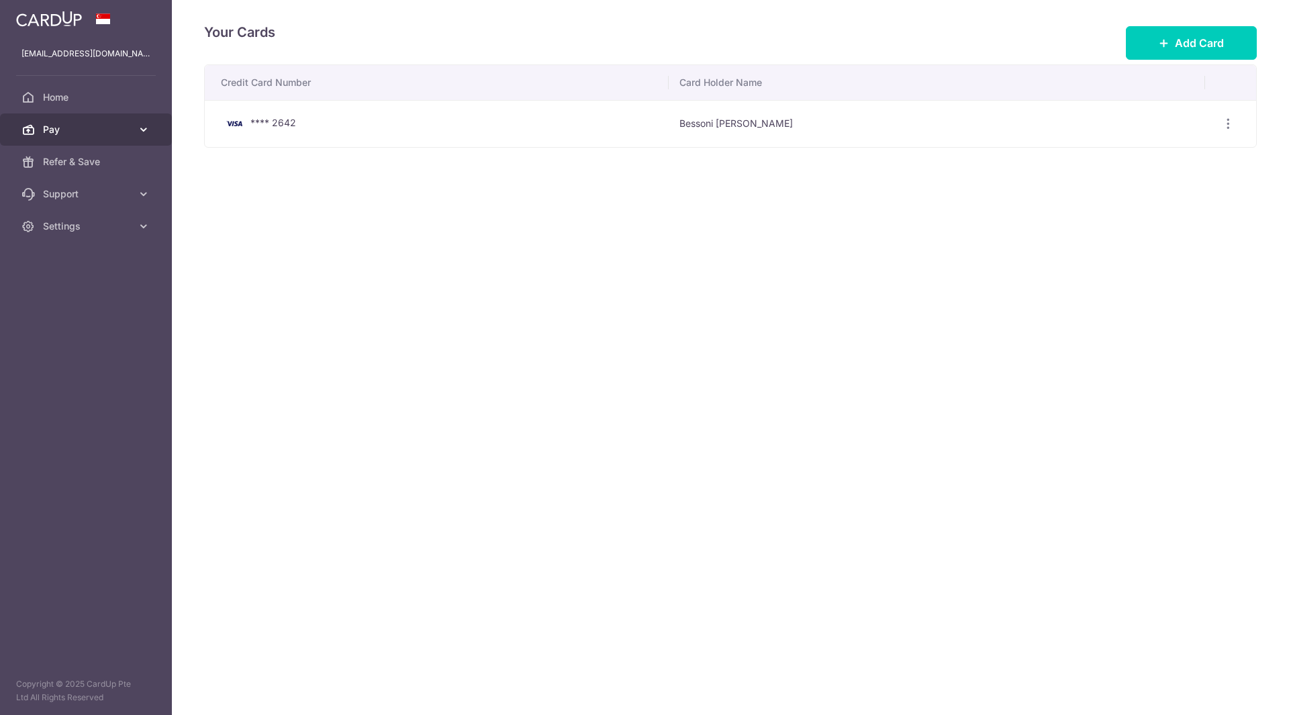
click at [64, 130] on span "Pay" at bounding box center [87, 129] width 89 height 13
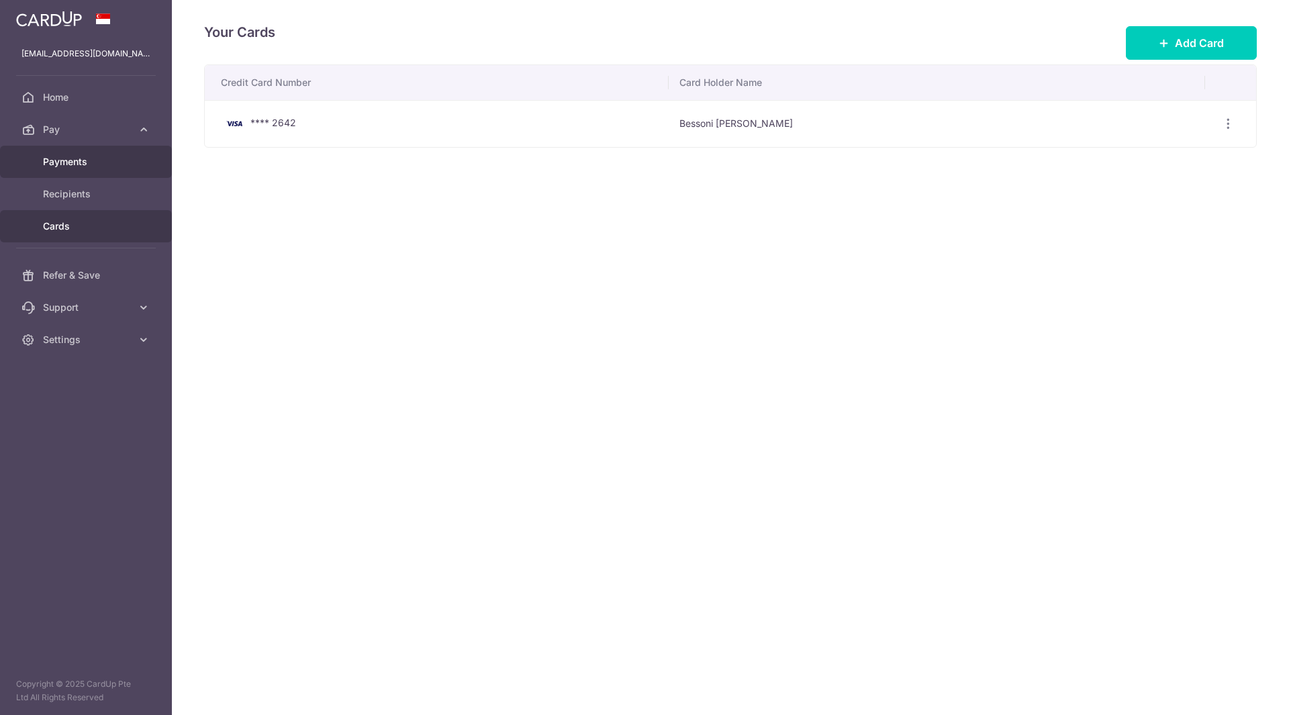
click at [61, 157] on span "Payments" at bounding box center [87, 161] width 89 height 13
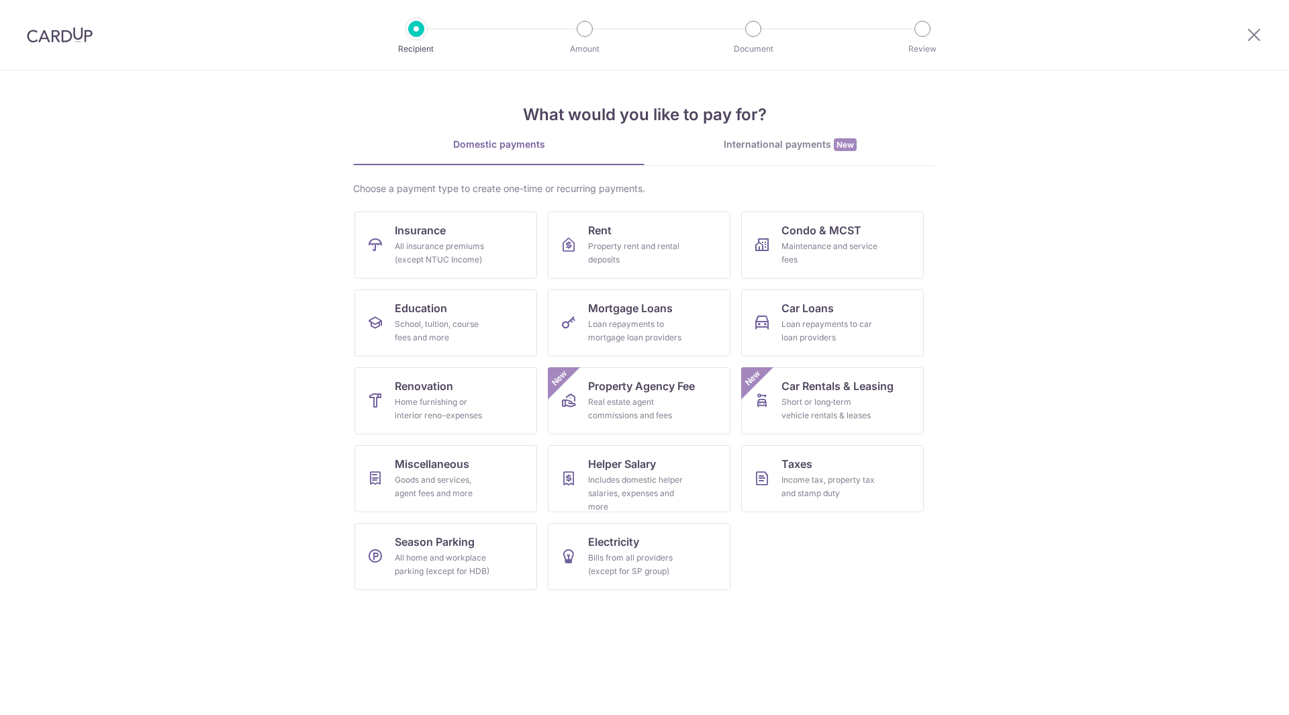
click at [53, 40] on img at bounding box center [60, 35] width 66 height 16
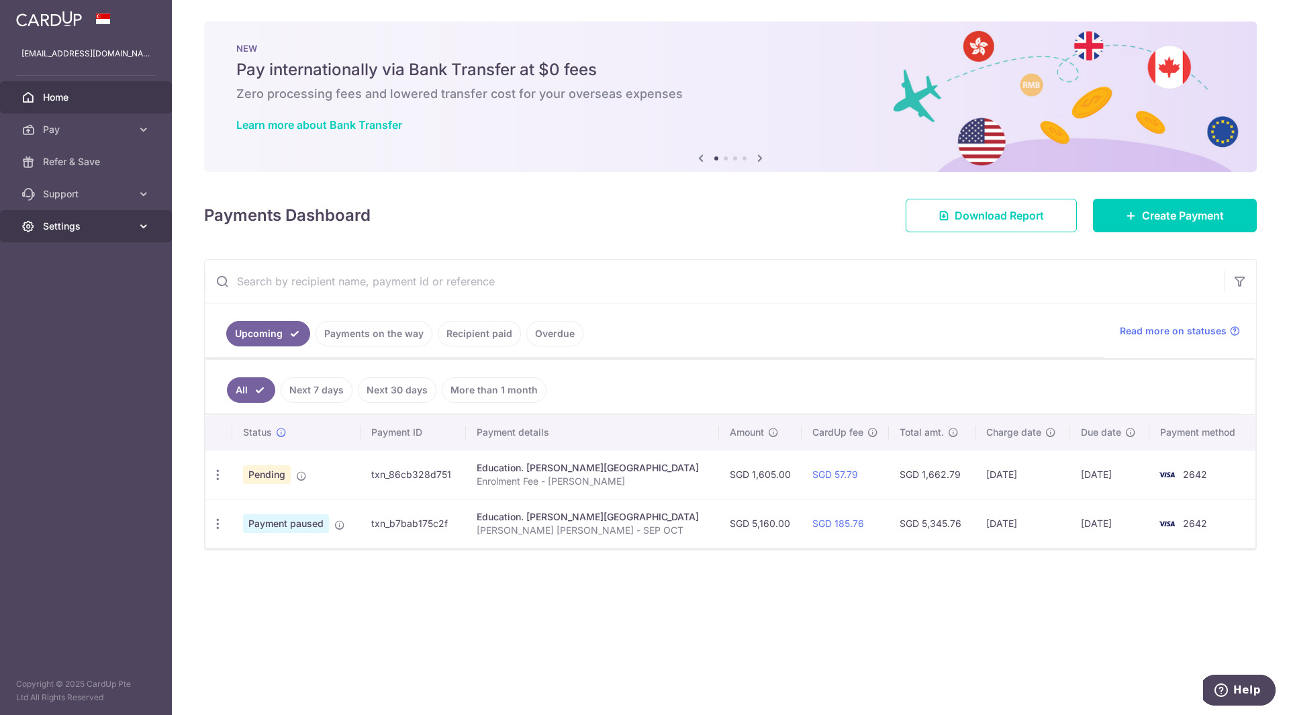
click at [140, 218] on link "Settings" at bounding box center [86, 226] width 172 height 32
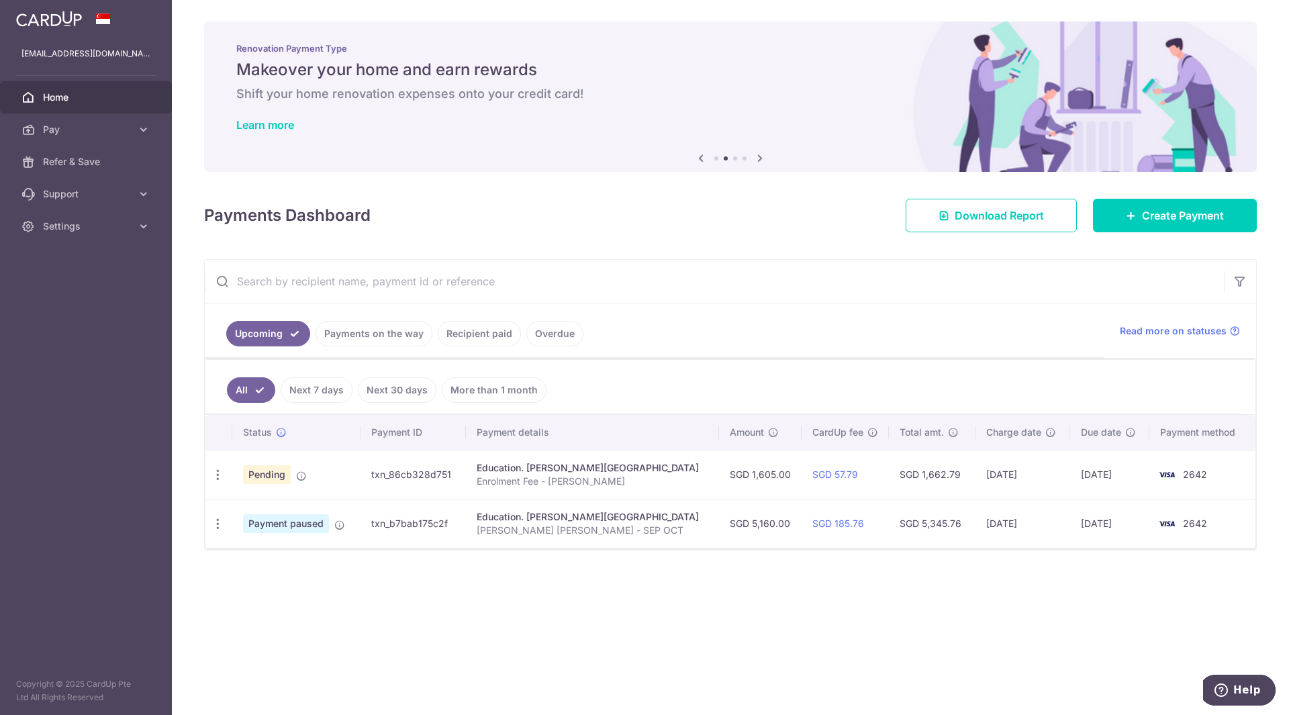
click at [378, 337] on link "Payments on the way" at bounding box center [374, 334] width 117 height 26
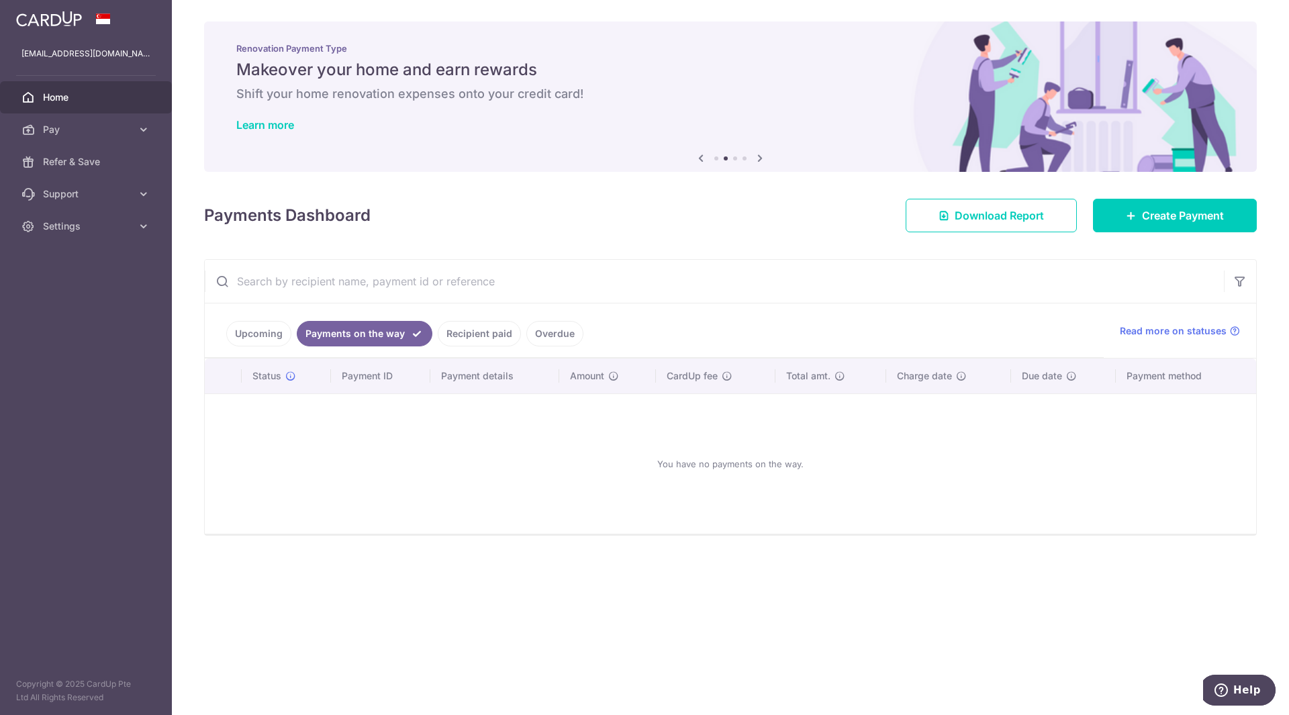
click at [483, 337] on link "Recipient paid" at bounding box center [479, 334] width 83 height 26
click at [558, 336] on link "Overdue" at bounding box center [554, 334] width 57 height 26
click at [264, 332] on link "Upcoming" at bounding box center [258, 334] width 65 height 26
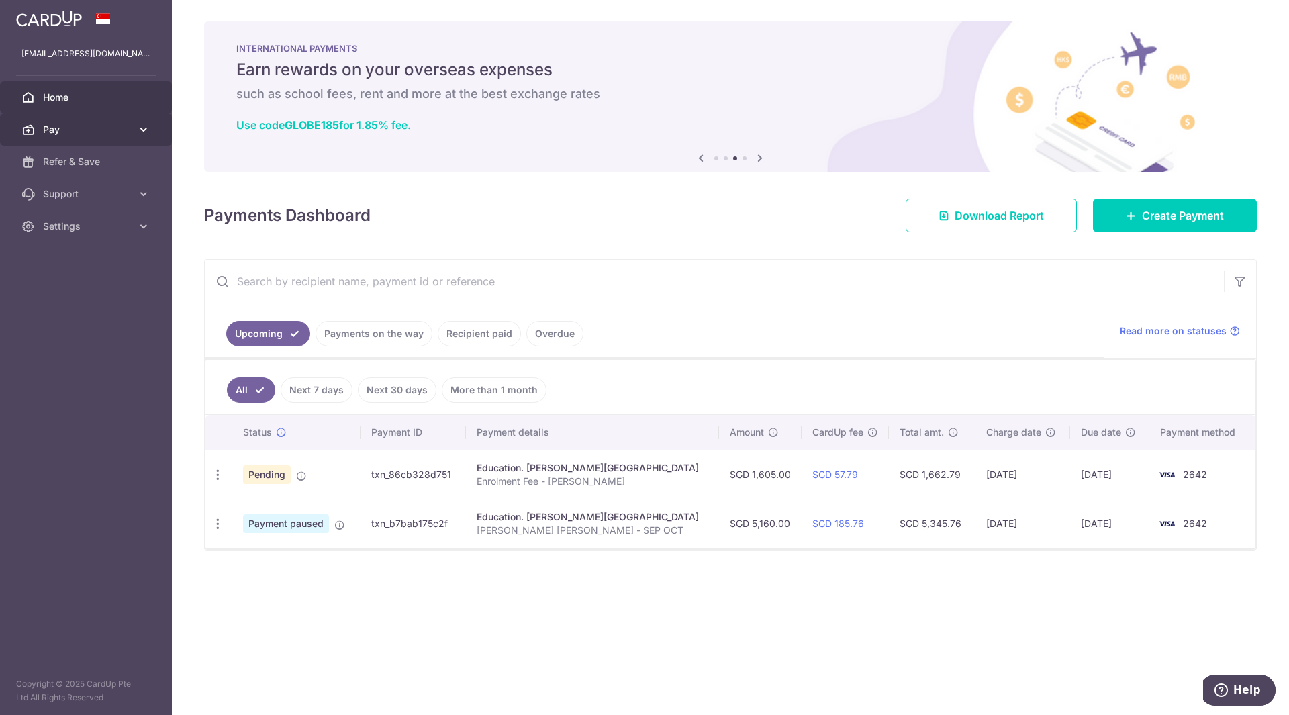
click at [87, 125] on span "Pay" at bounding box center [87, 129] width 89 height 13
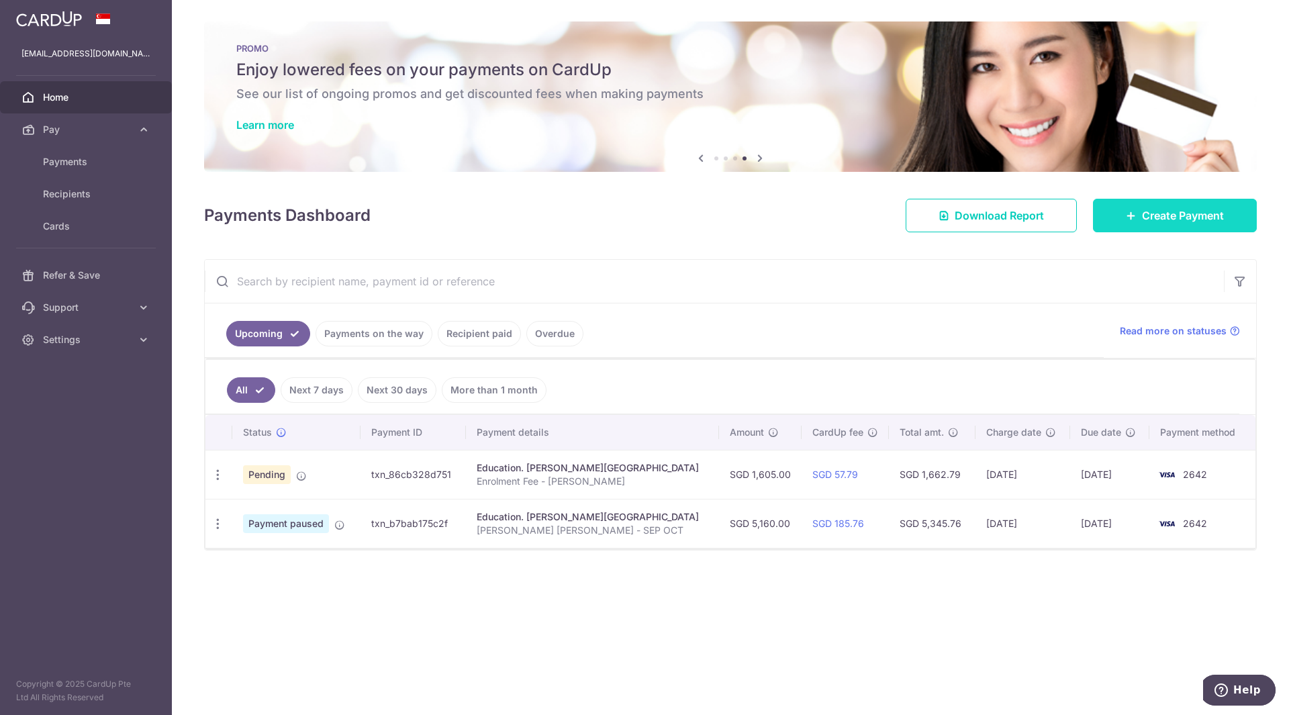
click at [1143, 220] on span "Create Payment" at bounding box center [1183, 215] width 82 height 16
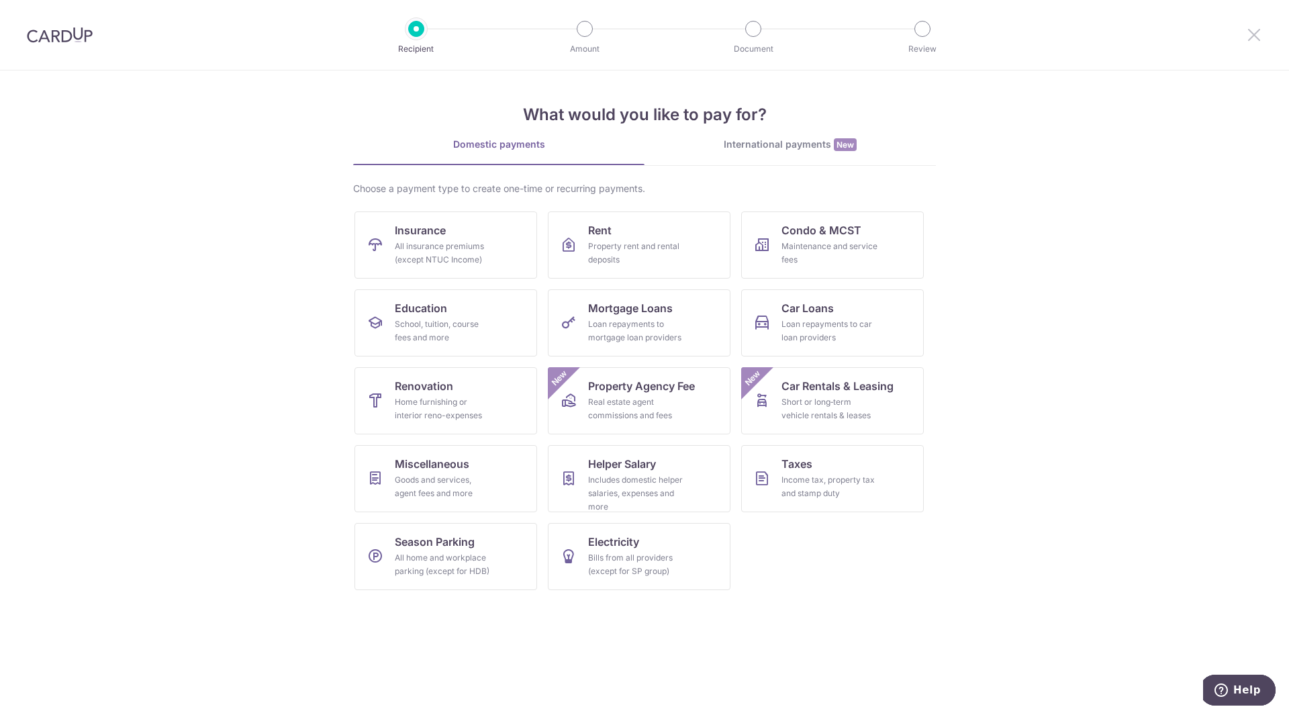
click at [1253, 32] on icon at bounding box center [1254, 34] width 16 height 17
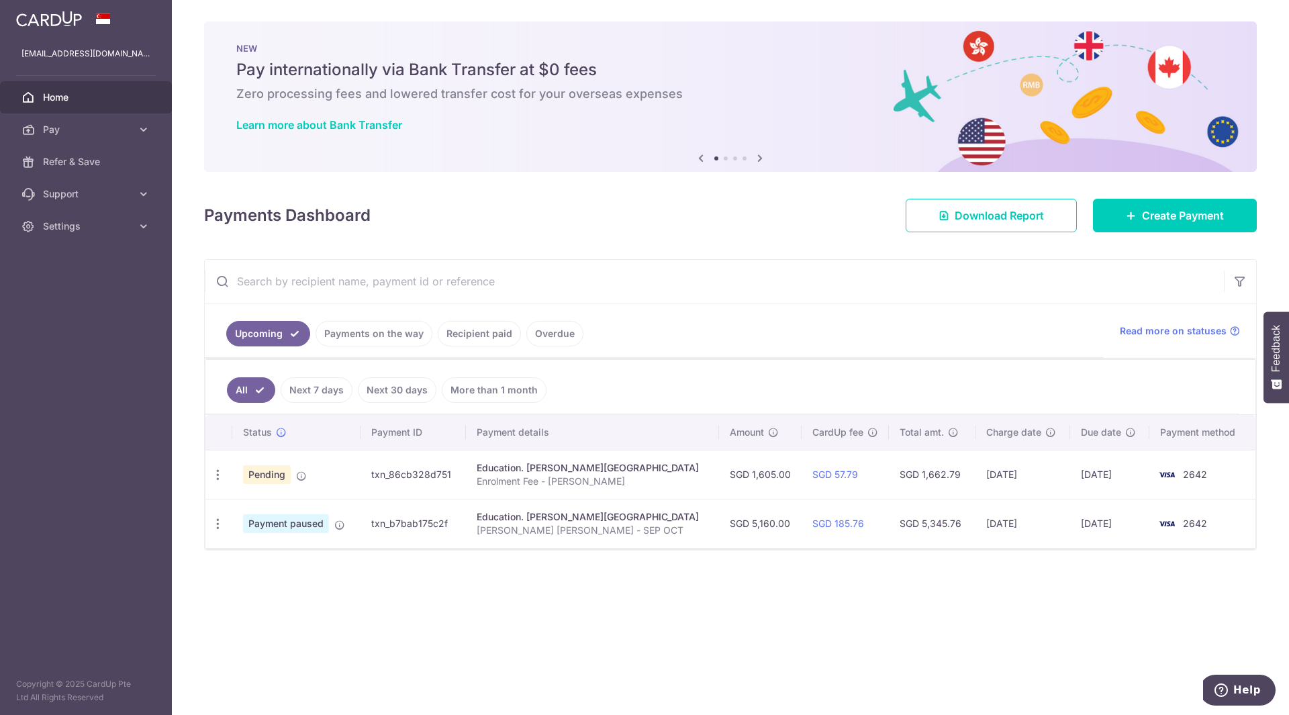
click at [290, 524] on span "Payment paused" at bounding box center [286, 523] width 86 height 19
click at [130, 190] on span "Support" at bounding box center [87, 193] width 89 height 13
click at [68, 231] on span "FAQ" at bounding box center [87, 226] width 89 height 13
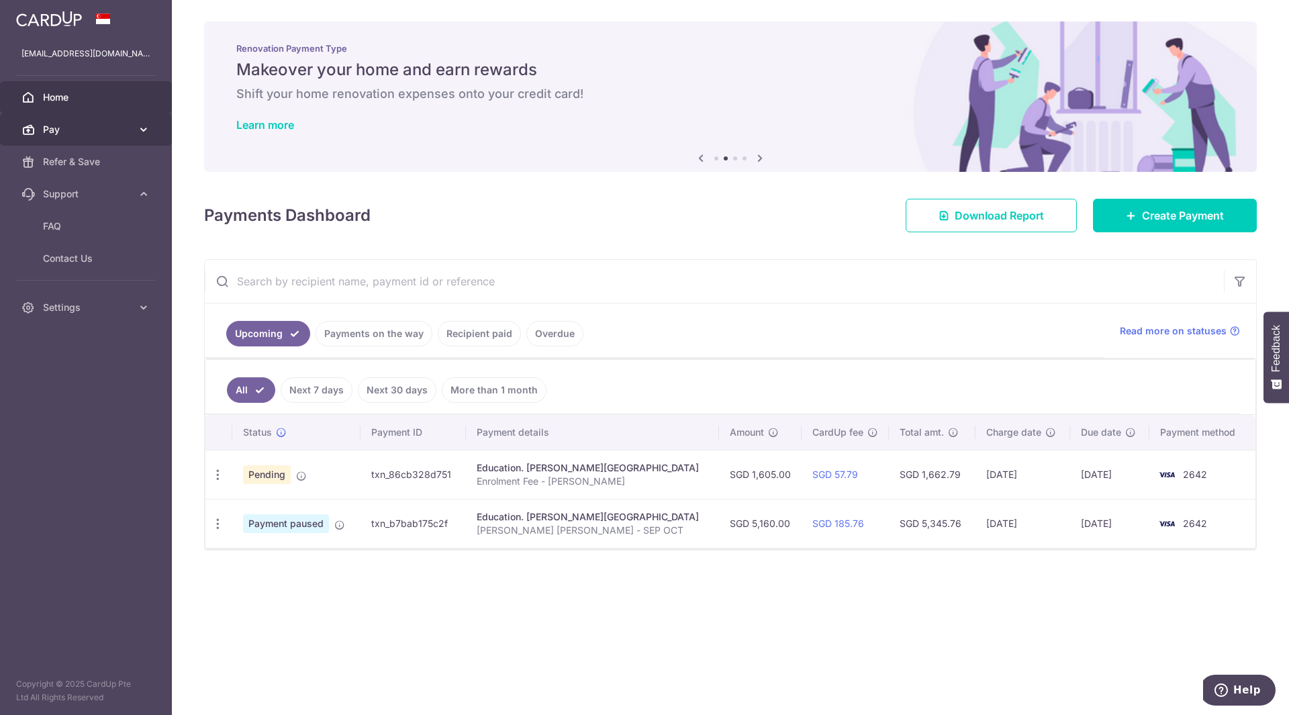
click at [143, 130] on icon at bounding box center [143, 129] width 13 height 13
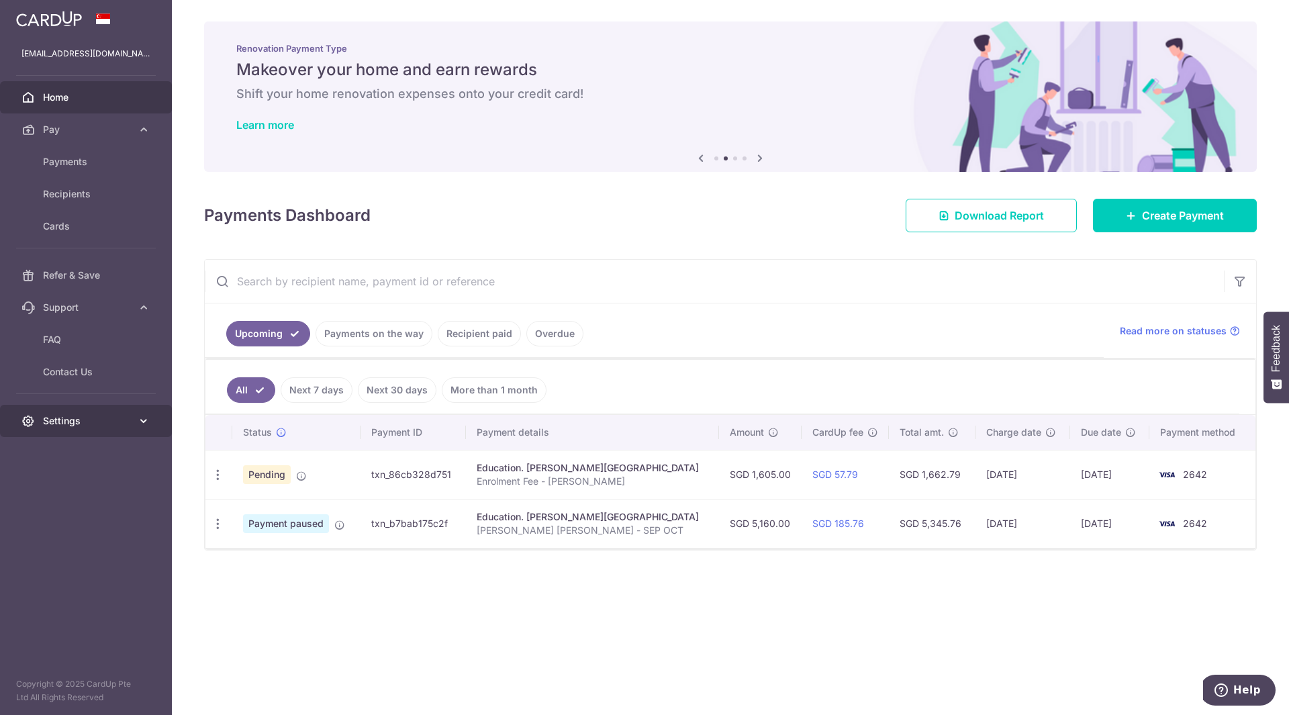
click at [144, 418] on icon at bounding box center [143, 420] width 13 height 13
